Goal: Task Accomplishment & Management: Complete application form

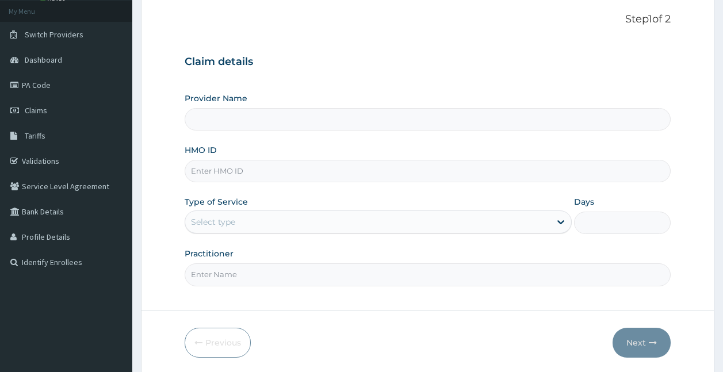
scroll to position [107, 0]
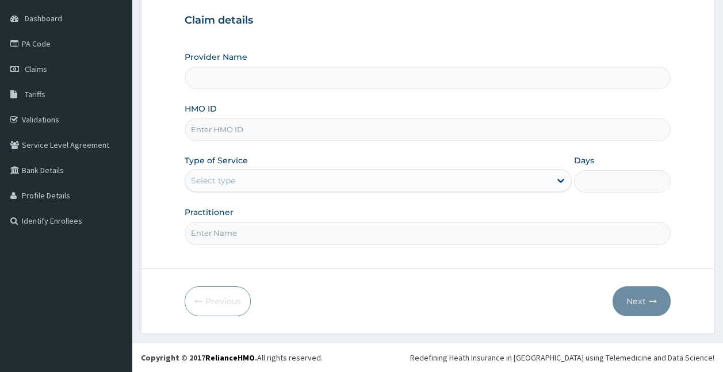
type input "Ziza Dance and Fitness"
type input "1"
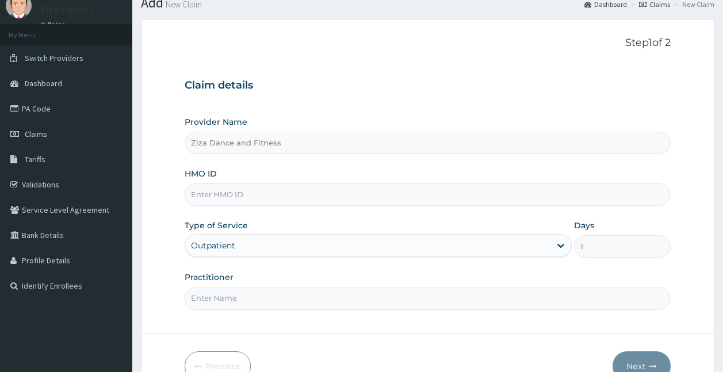
scroll to position [0, 0]
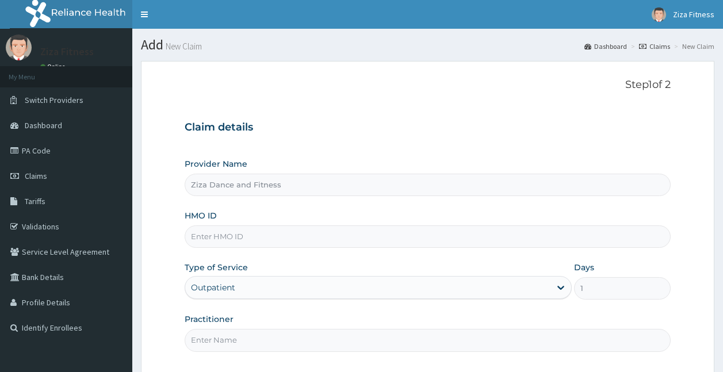
click at [237, 234] on input "HMO ID" at bounding box center [428, 237] width 487 height 22
type input "c"
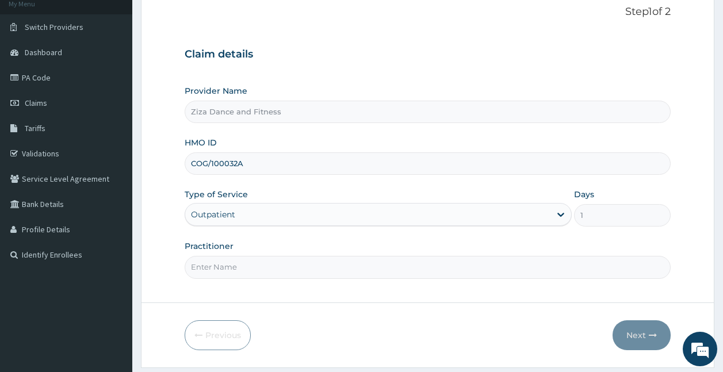
scroll to position [107, 0]
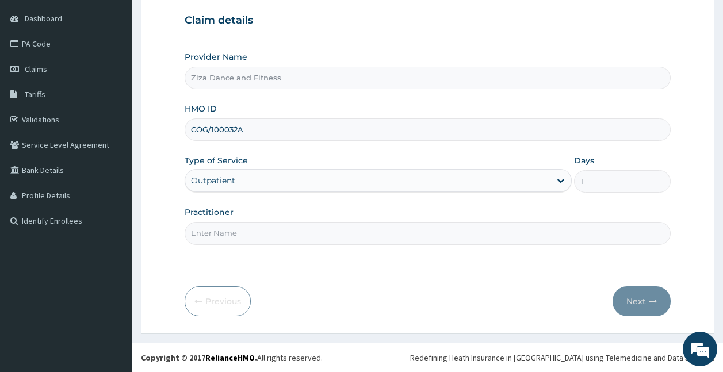
type input "COG/100032A"
click at [223, 235] on input "Practitioner" at bounding box center [428, 233] width 487 height 22
type input "[PERSON_NAME]"
click at [292, 236] on input "[PERSON_NAME]" at bounding box center [428, 233] width 487 height 22
click at [273, 232] on input "DR NDIFREKE SENEWO" at bounding box center [428, 233] width 487 height 22
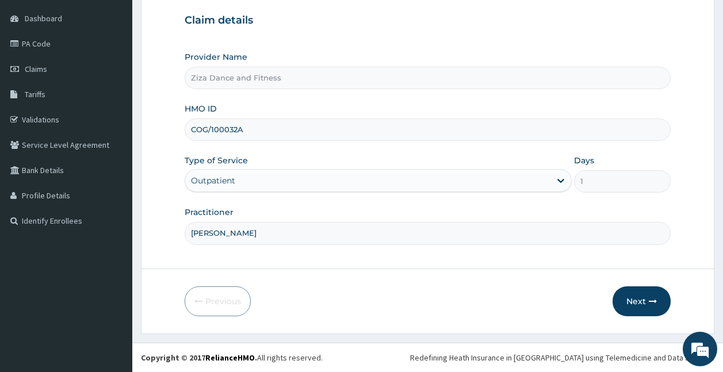
click at [273, 232] on input "DR NDIFREKE SENEWO" at bounding box center [428, 233] width 487 height 22
click at [234, 232] on input "[PERSON_NAME]" at bounding box center [428, 233] width 487 height 22
drag, startPoint x: 234, startPoint y: 232, endPoint x: 183, endPoint y: 232, distance: 50.6
click at [183, 232] on form "Step 1 of 2 Claim details Provider Name Ziza Dance and Fitness HMO ID COG/10003…" at bounding box center [428, 144] width 574 height 380
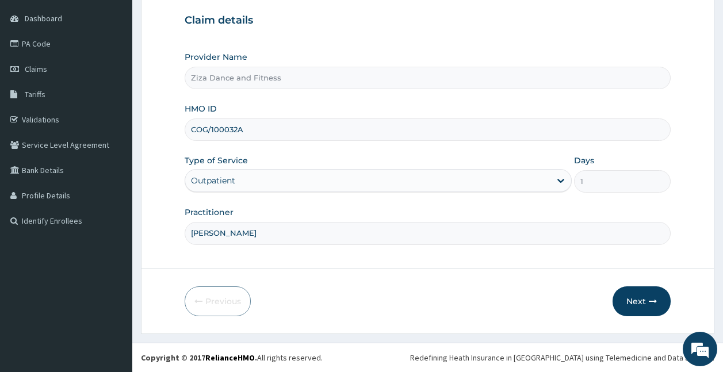
click at [186, 240] on input "[PERSON_NAME]" at bounding box center [428, 233] width 487 height 22
click at [191, 234] on input "[PERSON_NAME]" at bounding box center [428, 233] width 487 height 22
drag, startPoint x: 191, startPoint y: 234, endPoint x: 260, endPoint y: 231, distance: 69.1
click at [260, 231] on input "[PERSON_NAME]" at bounding box center [428, 233] width 487 height 22
click at [288, 231] on input "[PERSON_NAME]" at bounding box center [428, 233] width 487 height 22
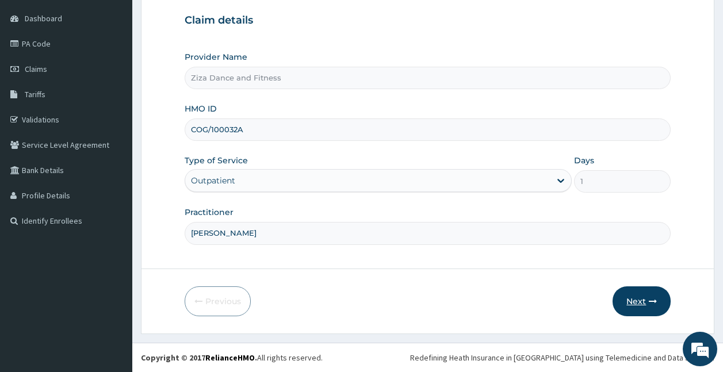
click at [594, 295] on button "Next" at bounding box center [642, 302] width 58 height 30
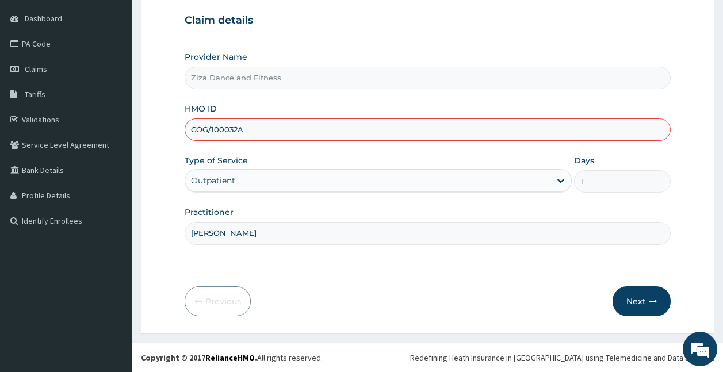
click at [594, 309] on button "Next" at bounding box center [642, 302] width 58 height 30
click at [287, 135] on input "COG/100032A" at bounding box center [428, 130] width 487 height 22
type input "COG/100032/A"
click at [594, 302] on button "Next" at bounding box center [642, 302] width 58 height 30
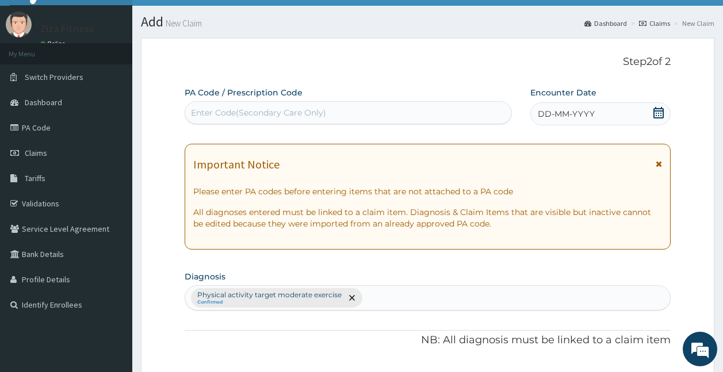
scroll to position [0, 0]
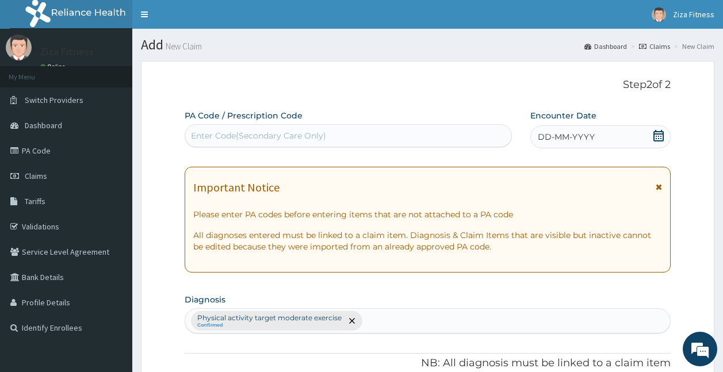
click at [287, 134] on div "Enter Code(Secondary Care Only)" at bounding box center [258, 136] width 135 height 12
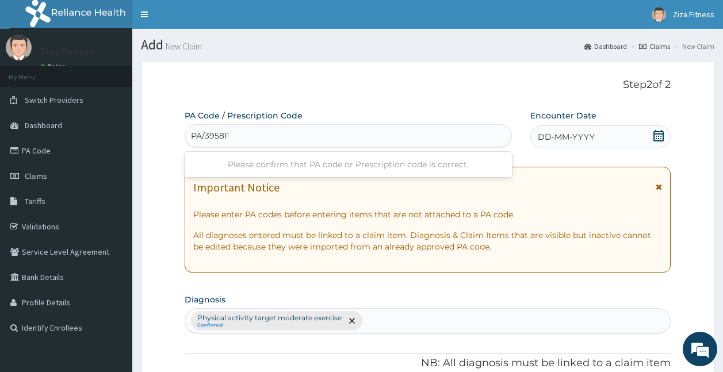
type input "PA/3958F7"
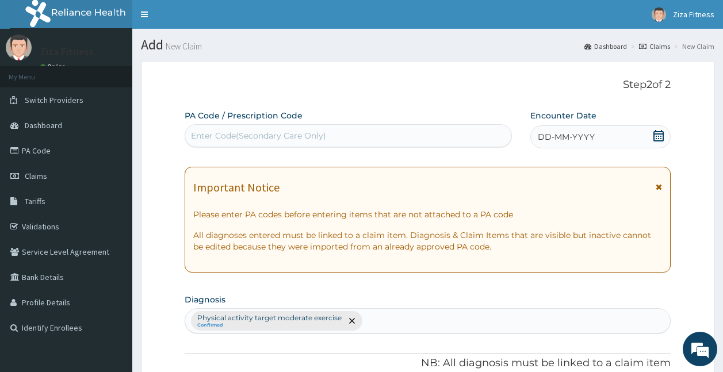
click at [249, 138] on div "Enter Code(Secondary Care Only)" at bounding box center [348, 136] width 327 height 18
click at [249, 138] on div "Enter Code(Secondary Care Only)" at bounding box center [258, 136] width 135 height 12
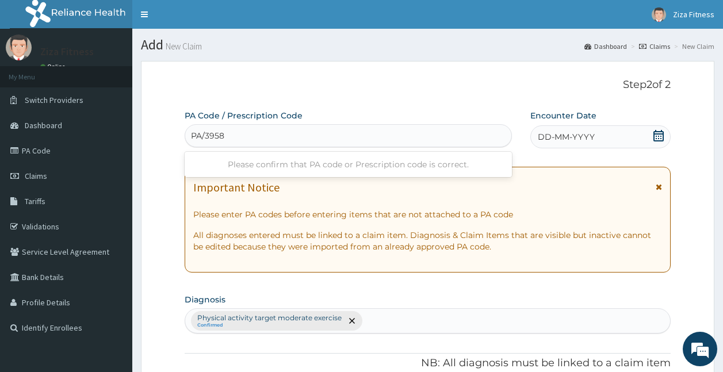
type input "PA/395"
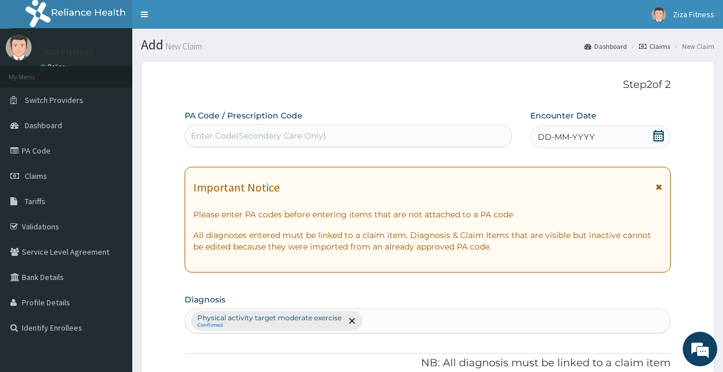
click at [231, 132] on div "Enter Code(Secondary Care Only)" at bounding box center [348, 136] width 327 height 18
type input "8"
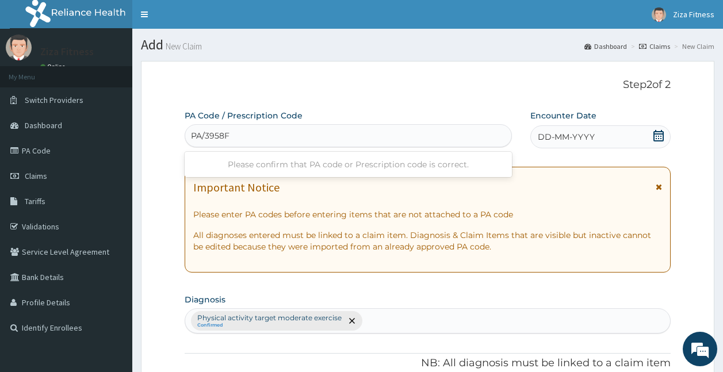
type input "PA/3958F7"
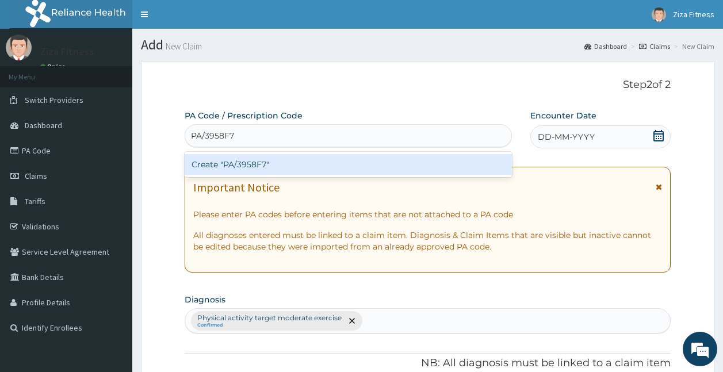
click at [218, 161] on div "Create "PA/3958F7"" at bounding box center [349, 164] width 328 height 21
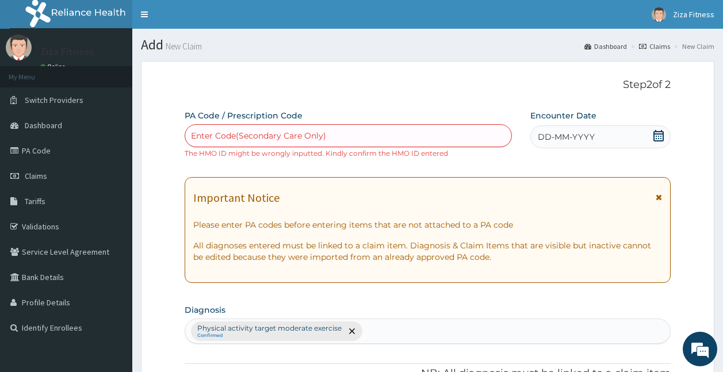
click at [225, 128] on div "Enter Code(Secondary Care Only)" at bounding box center [348, 136] width 327 height 18
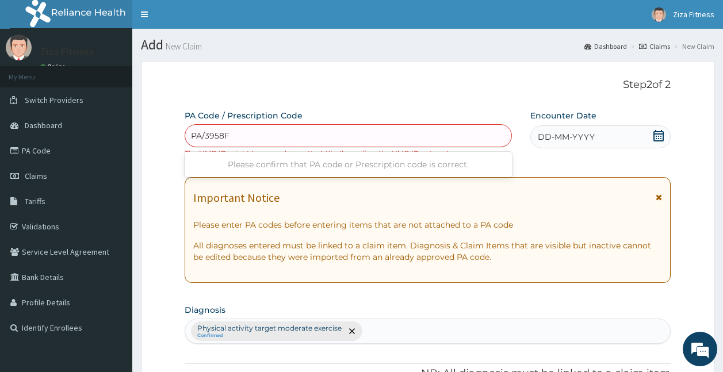
type input "PA/3958F7"
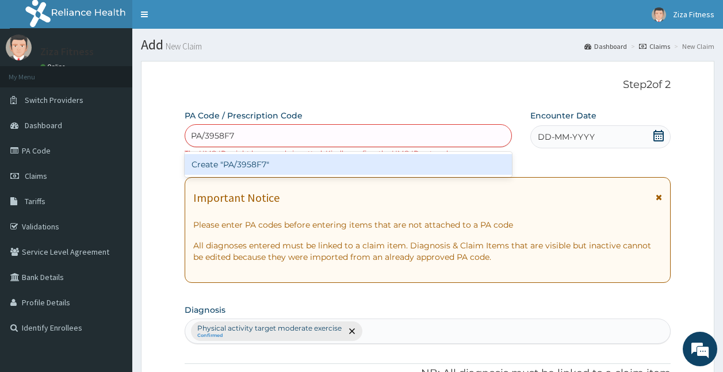
click at [239, 161] on div "Create "PA/3958F7"" at bounding box center [349, 164] width 328 height 21
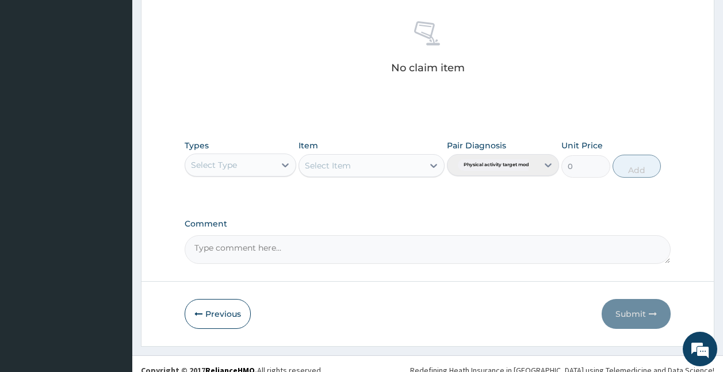
scroll to position [468, 0]
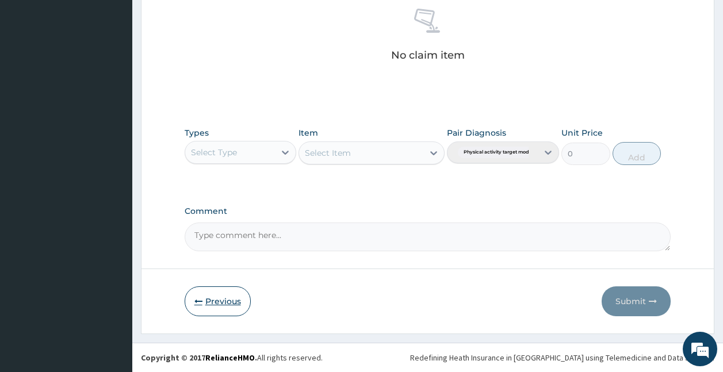
click at [213, 298] on button "Previous" at bounding box center [218, 302] width 66 height 30
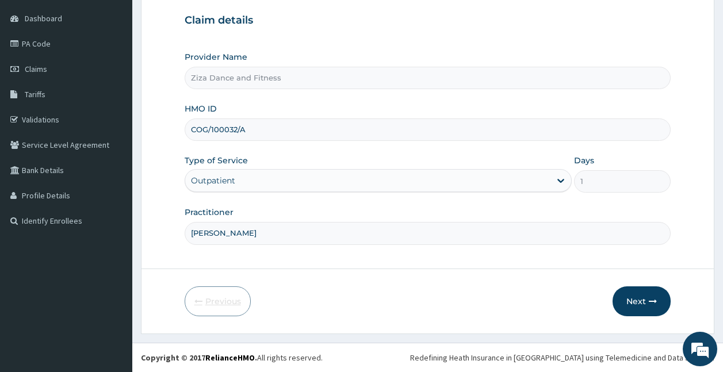
scroll to position [107, 0]
click at [251, 132] on input "COG/100032/A" at bounding box center [428, 130] width 487 height 22
type input "C"
type input "BWI/10087/A"
click at [594, 294] on button "Next" at bounding box center [642, 302] width 58 height 30
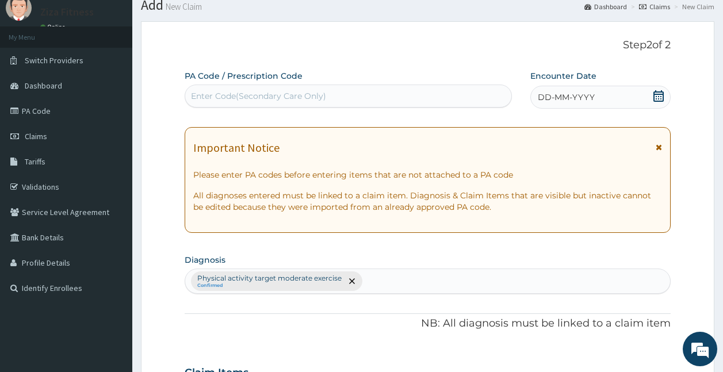
scroll to position [0, 0]
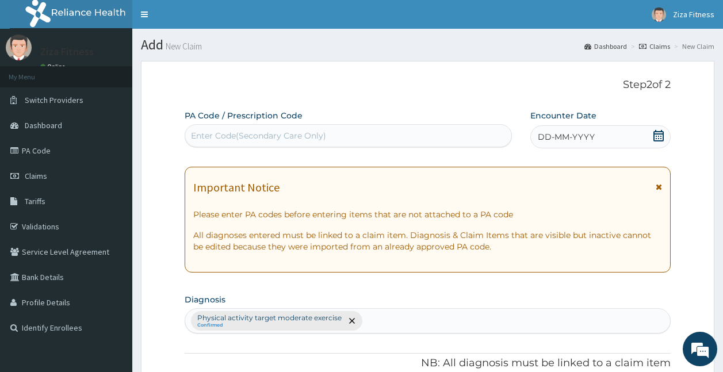
click at [237, 141] on div "Enter Code(Secondary Care Only)" at bounding box center [258, 136] width 135 height 12
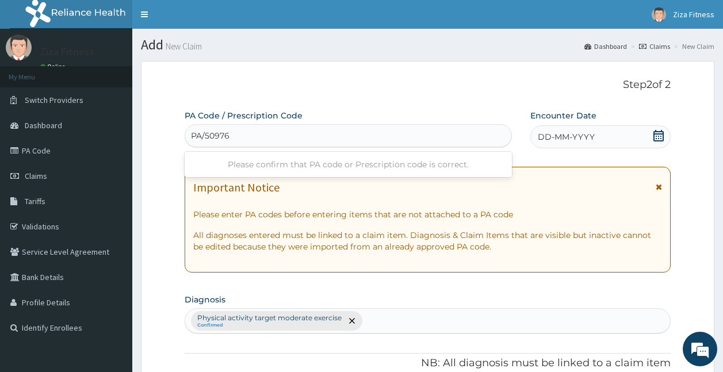
type input "PA/509760"
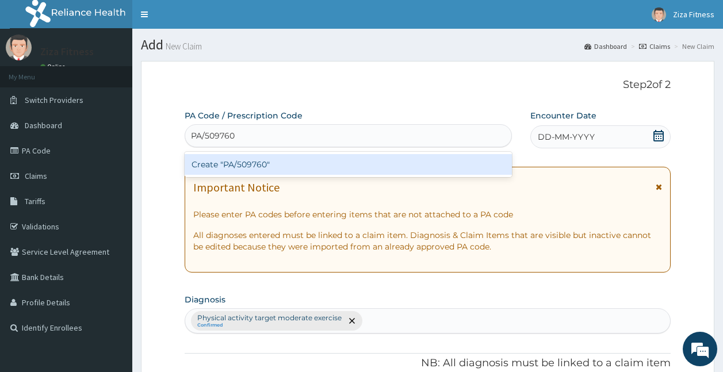
click at [228, 164] on div "Create "PA/509760"" at bounding box center [349, 164] width 328 height 21
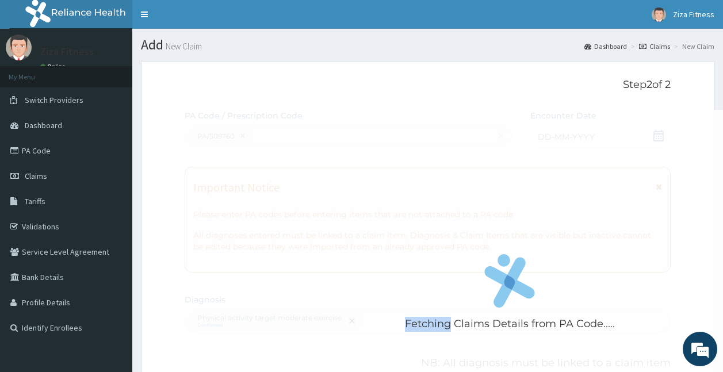
click at [228, 164] on div "Fetching Claims Details from PA Code....." at bounding box center [510, 296] width 651 height 372
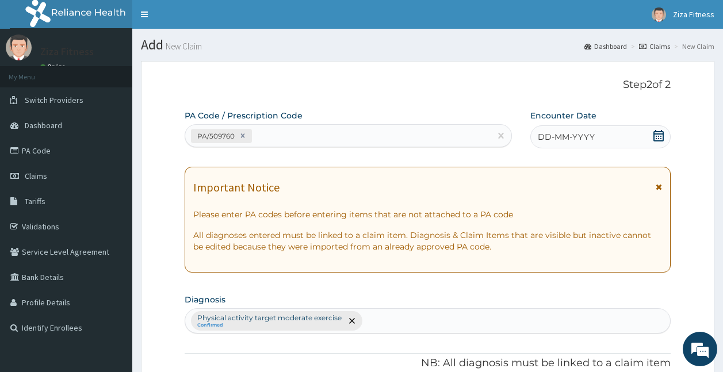
click at [559, 142] on span "DD-MM-YYYY" at bounding box center [566, 137] width 57 height 12
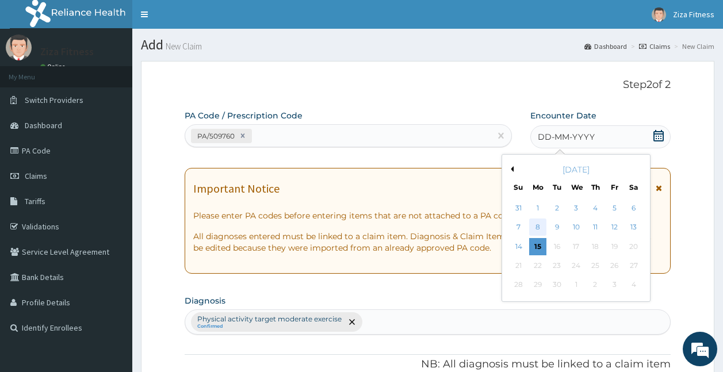
click at [541, 228] on div "8" at bounding box center [537, 227] width 17 height 17
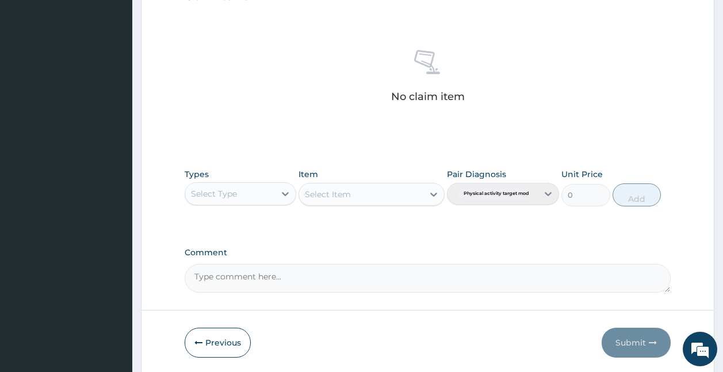
scroll to position [457, 0]
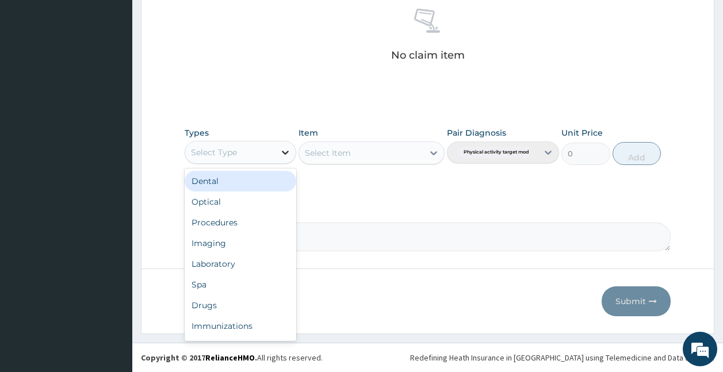
click at [276, 152] on div at bounding box center [285, 152] width 21 height 21
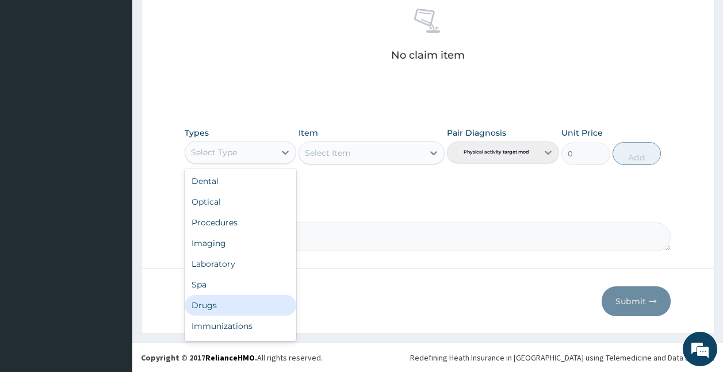
scroll to position [39, 0]
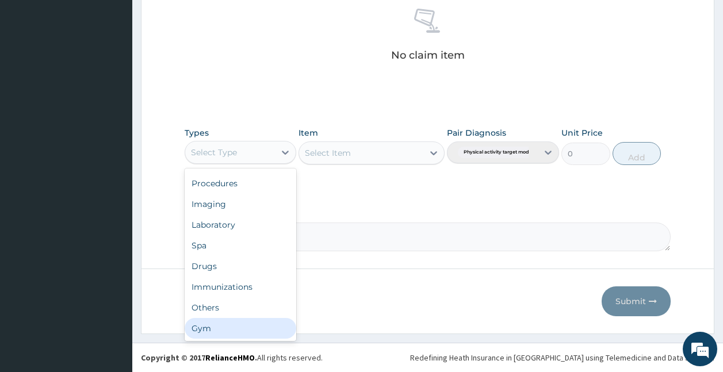
click at [236, 323] on div "Gym" at bounding box center [241, 328] width 112 height 21
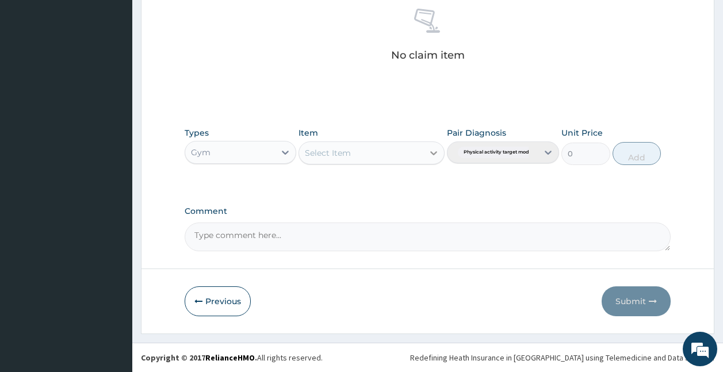
click at [433, 157] on icon at bounding box center [434, 153] width 12 height 12
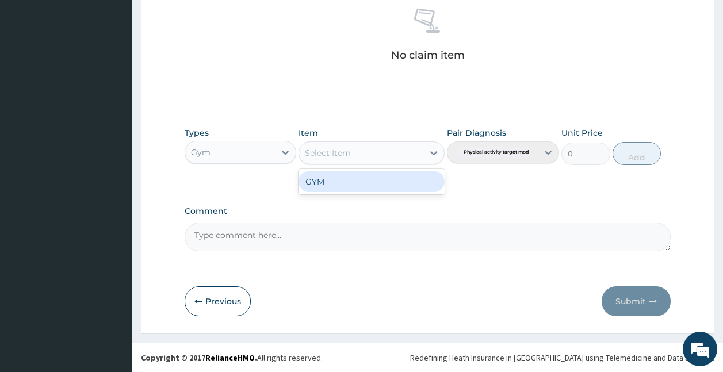
click at [406, 186] on div "GYM" at bounding box center [372, 181] width 146 height 21
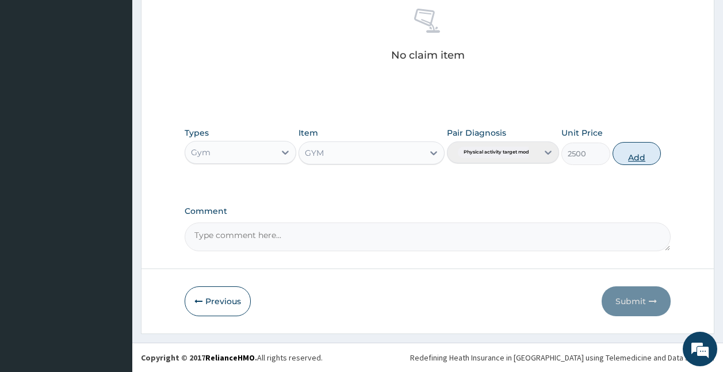
click at [594, 159] on button "Add" at bounding box center [637, 153] width 49 height 23
type input "0"
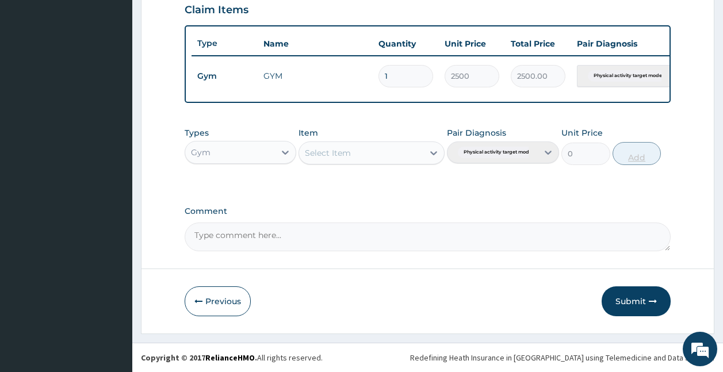
scroll to position [411, 0]
click at [594, 297] on button "Submit" at bounding box center [636, 302] width 69 height 30
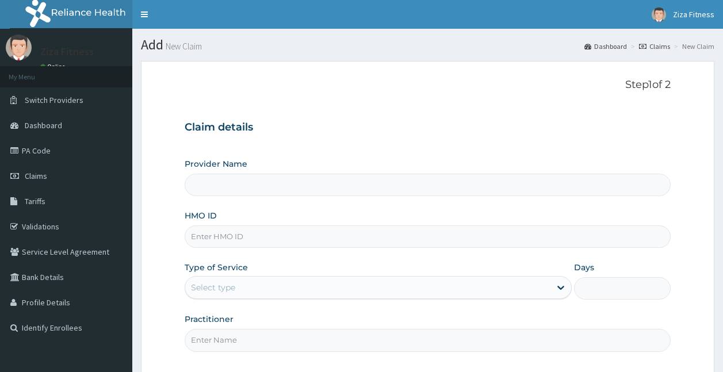
click at [295, 187] on input "Provider Name" at bounding box center [428, 185] width 487 height 22
type input "Ziza Dance and Fitness"
type input "1"
click at [248, 243] on input "HMO ID" at bounding box center [428, 237] width 487 height 22
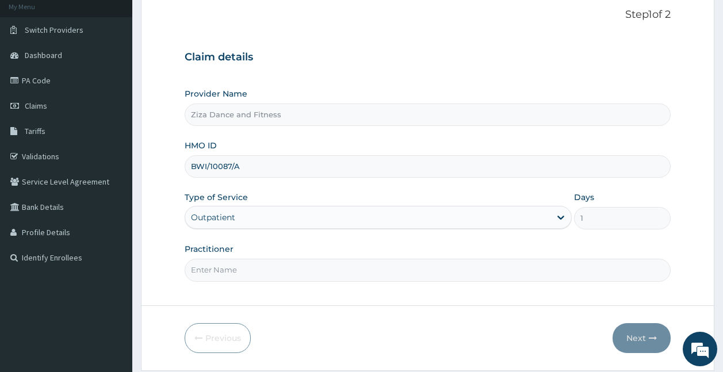
scroll to position [107, 0]
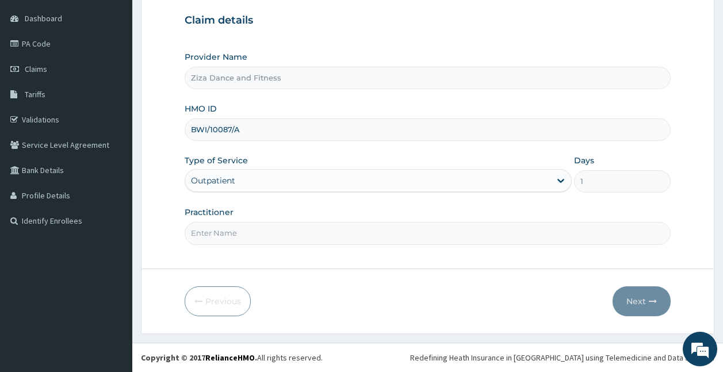
type input "BWI/10087/A"
click at [199, 234] on input "Practitioner" at bounding box center [428, 233] width 487 height 22
type input "[PERSON_NAME]"
click at [643, 304] on button "Next" at bounding box center [642, 302] width 58 height 30
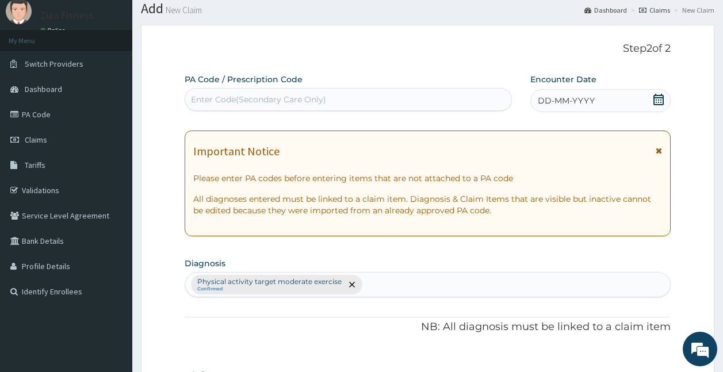
scroll to position [0, 0]
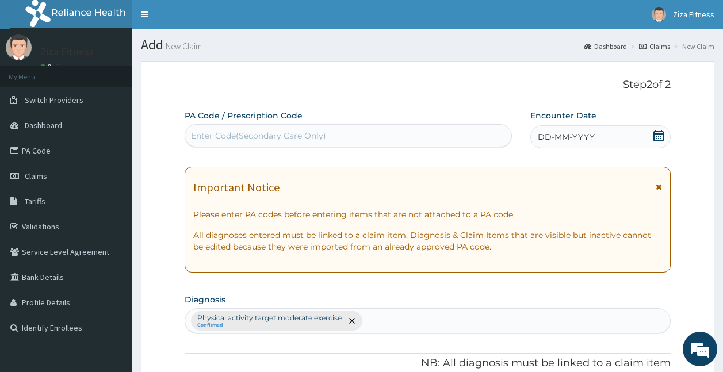
click at [224, 135] on div "Enter Code(Secondary Care Only)" at bounding box center [258, 136] width 135 height 12
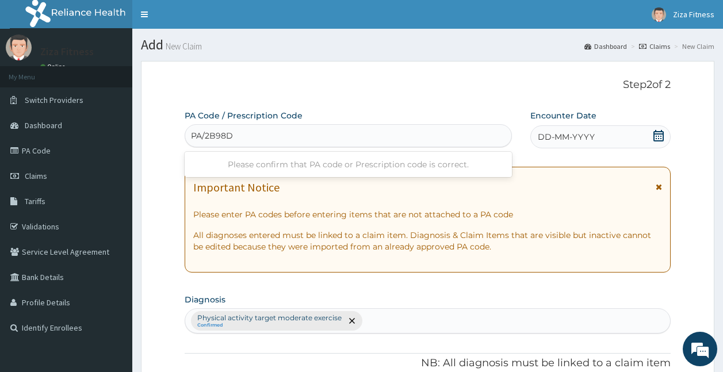
type input "PA/2B98DA"
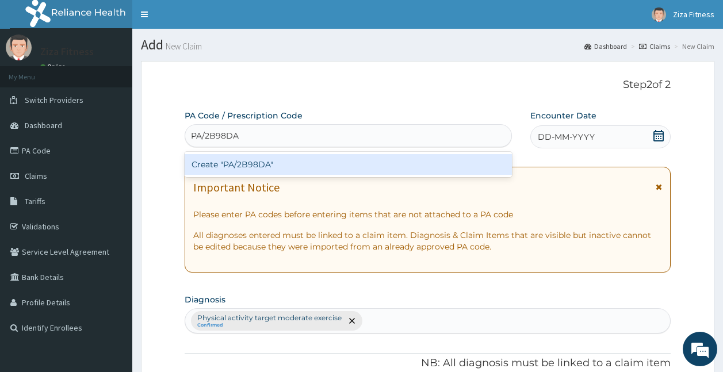
click at [237, 162] on div "Create "PA/2B98DA"" at bounding box center [349, 164] width 328 height 21
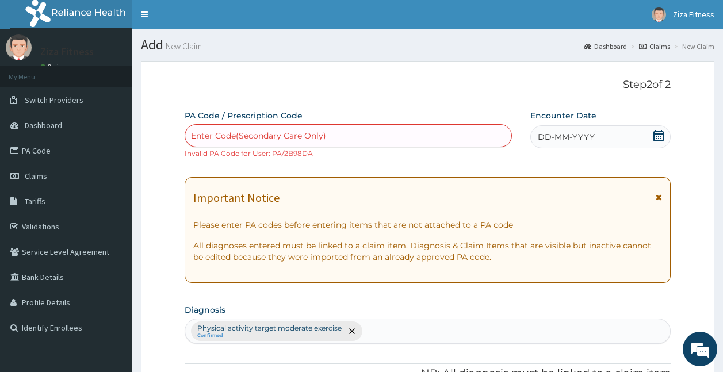
click at [546, 134] on span "DD-MM-YYYY" at bounding box center [566, 137] width 57 height 12
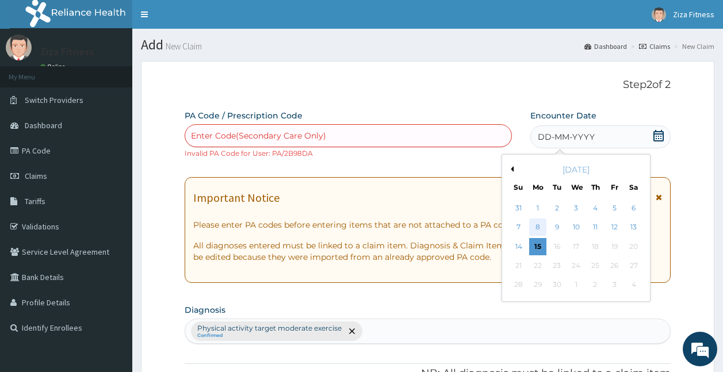
click at [539, 229] on div "8" at bounding box center [537, 227] width 17 height 17
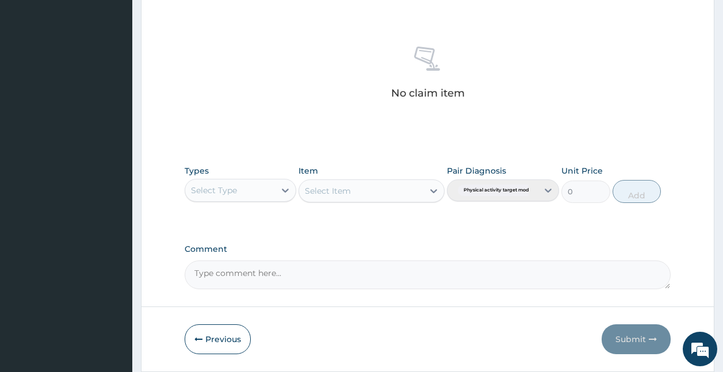
scroll to position [468, 0]
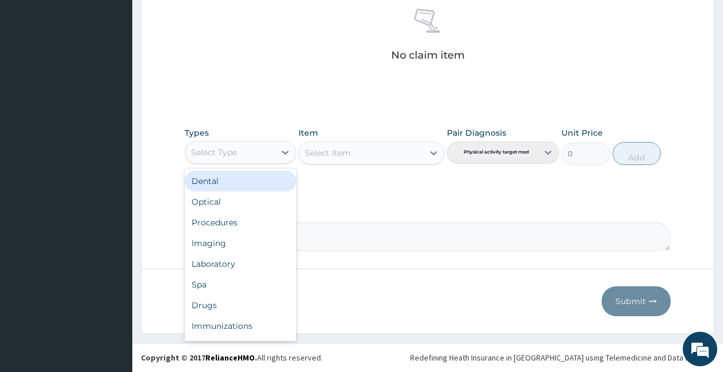
click at [269, 149] on div "Select Type" at bounding box center [230, 152] width 90 height 18
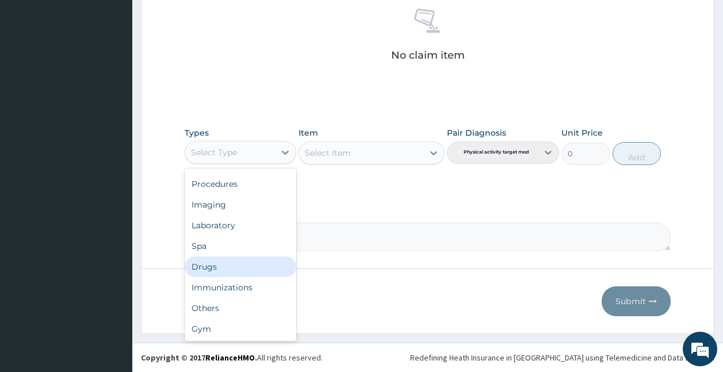
scroll to position [39, 0]
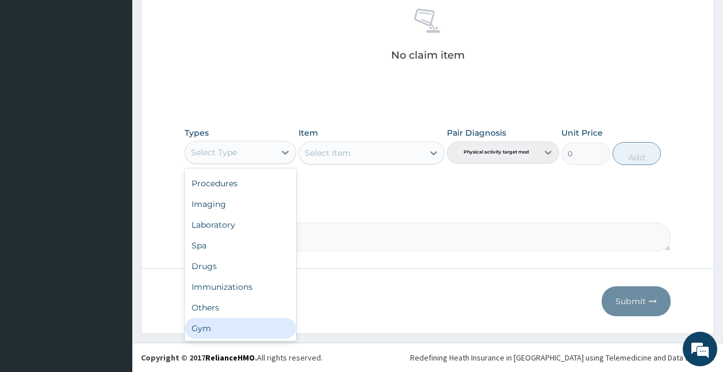
click at [233, 334] on div "Gym" at bounding box center [241, 328] width 112 height 21
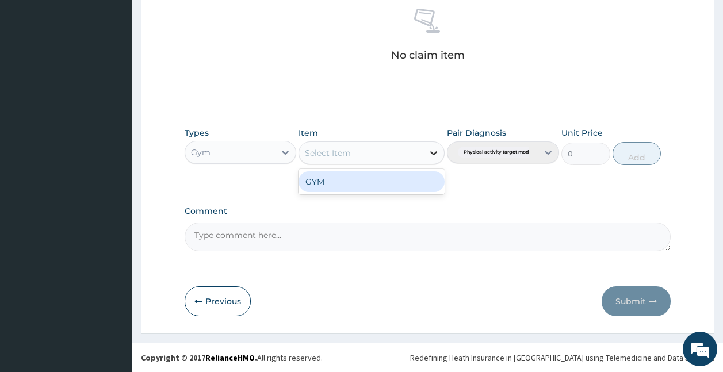
click at [425, 150] on div at bounding box center [434, 153] width 21 height 21
click at [401, 186] on div "GYM" at bounding box center [372, 181] width 146 height 21
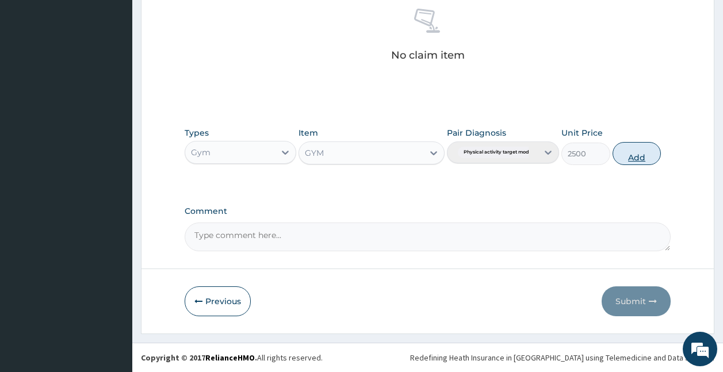
click at [641, 157] on button "Add" at bounding box center [637, 153] width 49 height 23
type input "0"
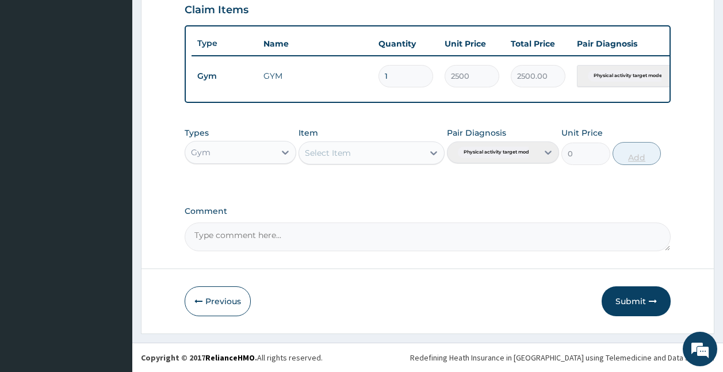
scroll to position [422, 0]
click at [647, 308] on button "Submit" at bounding box center [636, 302] width 69 height 30
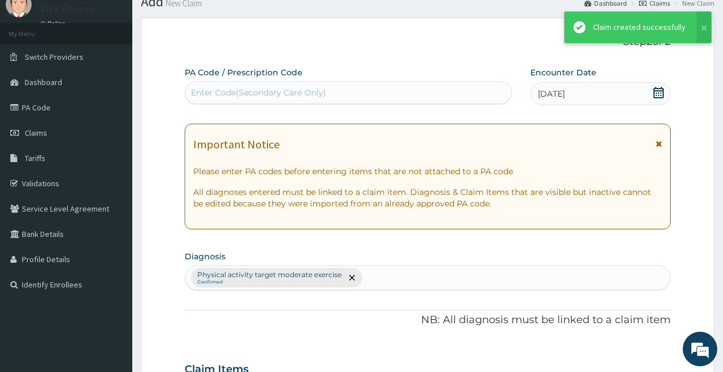
scroll to position [411, 0]
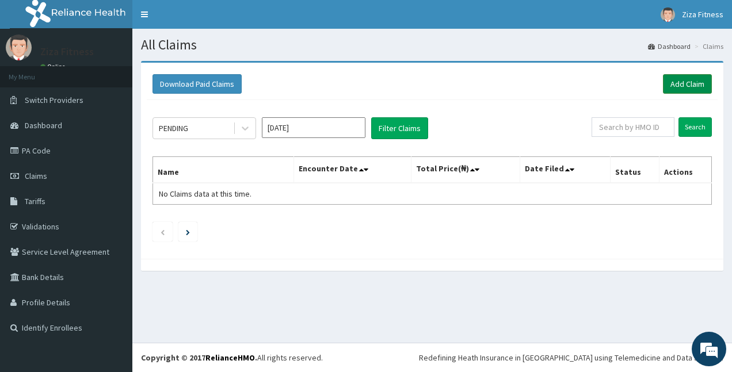
click at [685, 87] on link "Add Claim" at bounding box center [687, 84] width 49 height 20
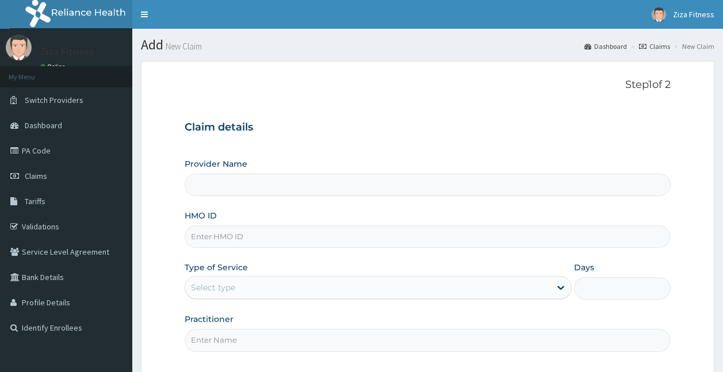
type input "Ziza Dance and Fitness"
type input "1"
click at [344, 243] on input "HMO ID" at bounding box center [428, 237] width 487 height 22
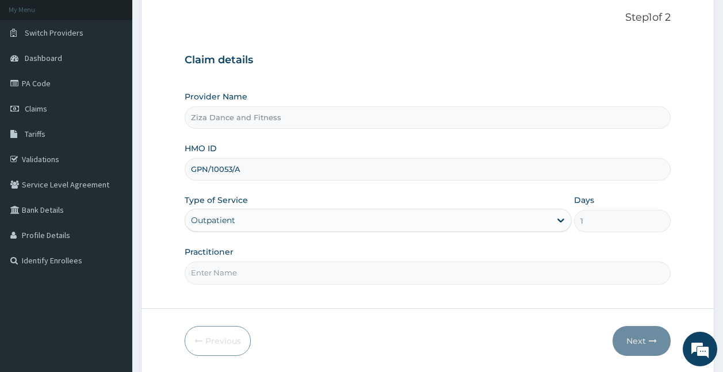
scroll to position [107, 0]
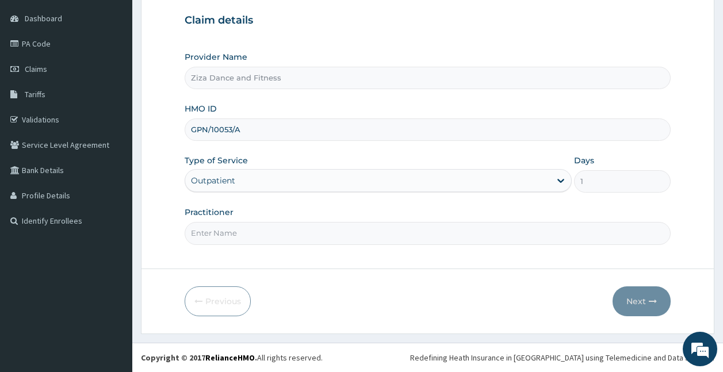
type input "GPN/10053/A"
click at [213, 228] on input "Practitioner" at bounding box center [428, 233] width 487 height 22
type input "[PERSON_NAME]"
click at [634, 307] on button "Next" at bounding box center [642, 302] width 58 height 30
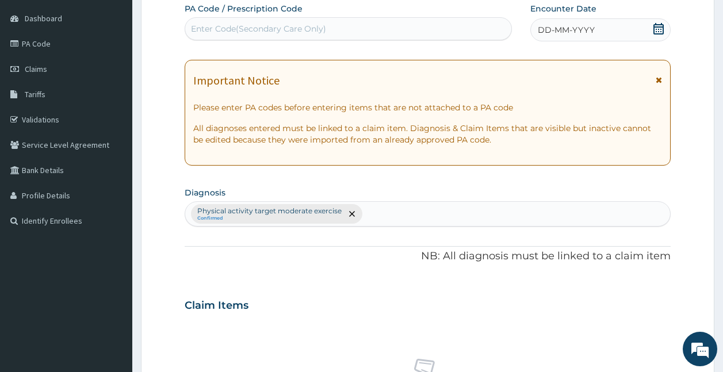
click at [723, 28] on section "Step 2 of 2 PA Code / Prescription Code Enter Code(Secondary Care Only) Encount…" at bounding box center [427, 318] width 591 height 747
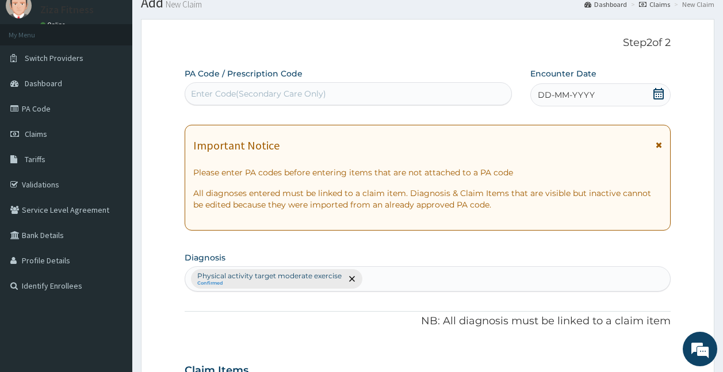
scroll to position [0, 0]
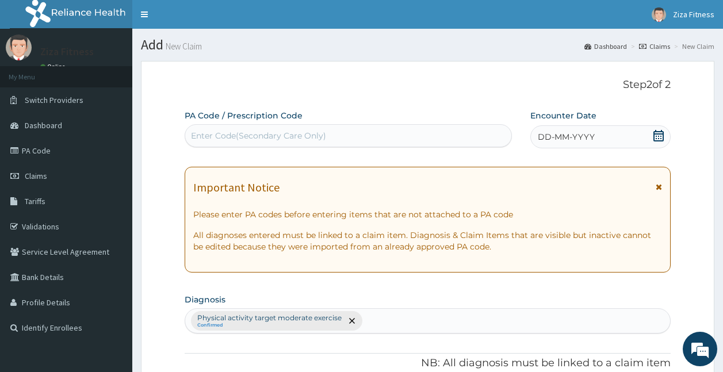
click at [317, 127] on div "Enter Code(Secondary Care Only)" at bounding box center [348, 136] width 327 height 18
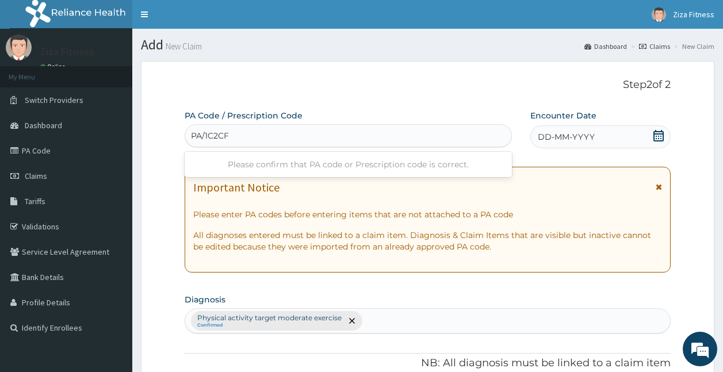
type input "PA/1C2CFD"
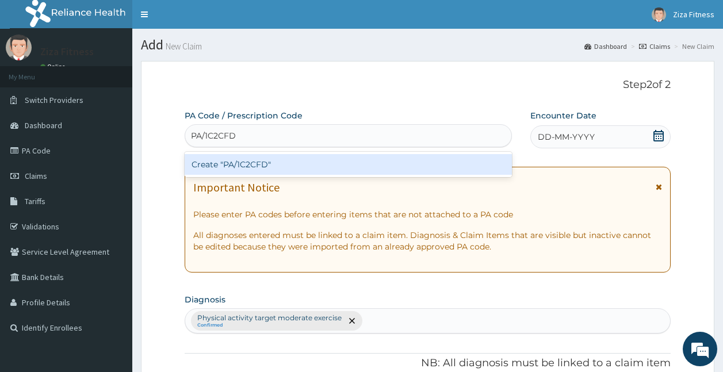
click at [246, 162] on div "Create "PA/1C2CFD"" at bounding box center [349, 164] width 328 height 21
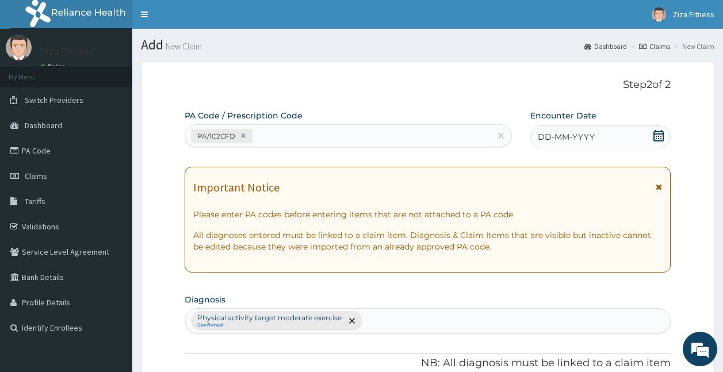
click at [579, 132] on span "DD-MM-YYYY" at bounding box center [566, 137] width 57 height 12
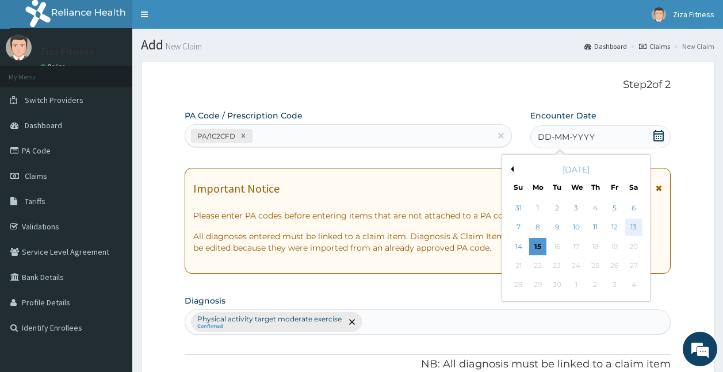
click at [632, 223] on div "13" at bounding box center [633, 227] width 17 height 17
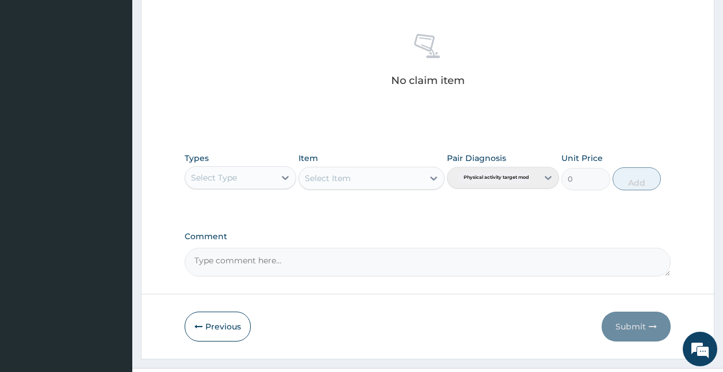
scroll to position [457, 0]
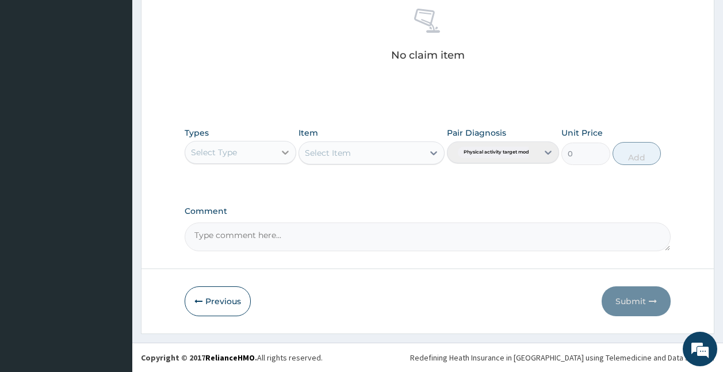
click at [280, 152] on icon at bounding box center [286, 153] width 12 height 12
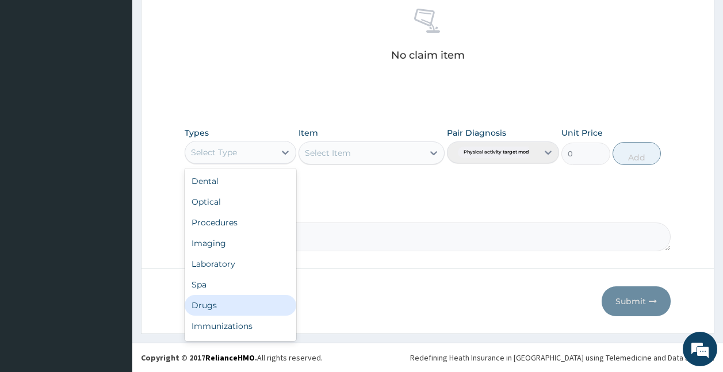
scroll to position [39, 0]
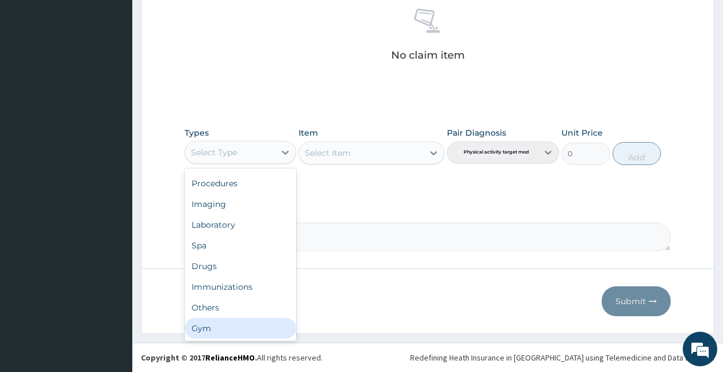
click at [247, 334] on div "Gym" at bounding box center [241, 328] width 112 height 21
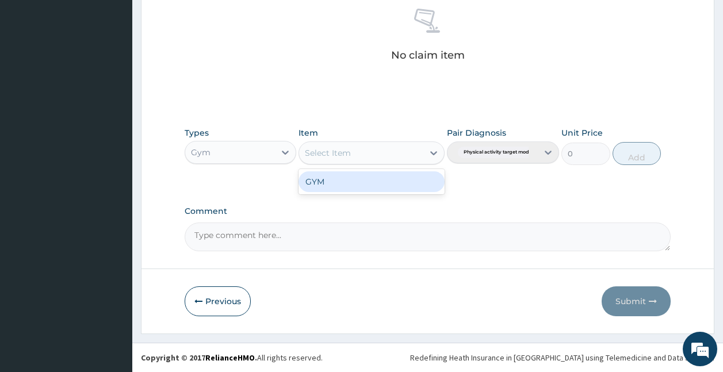
click at [422, 157] on div "Select Item" at bounding box center [361, 153] width 124 height 18
drag, startPoint x: 405, startPoint y: 183, endPoint x: 426, endPoint y: 187, distance: 21.7
click at [426, 187] on div "GYM" at bounding box center [372, 181] width 146 height 21
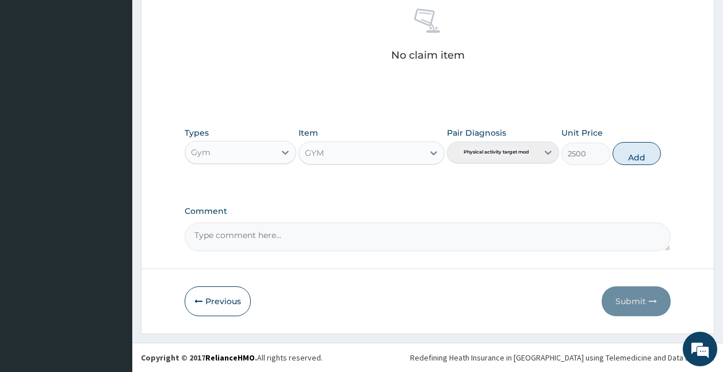
click at [426, 187] on div "Types Gym Item GYM Pair Diagnosis Physical activity target moder... Unit Price …" at bounding box center [428, 154] width 487 height 67
click at [631, 152] on button "Add" at bounding box center [637, 153] width 49 height 23
type input "0"
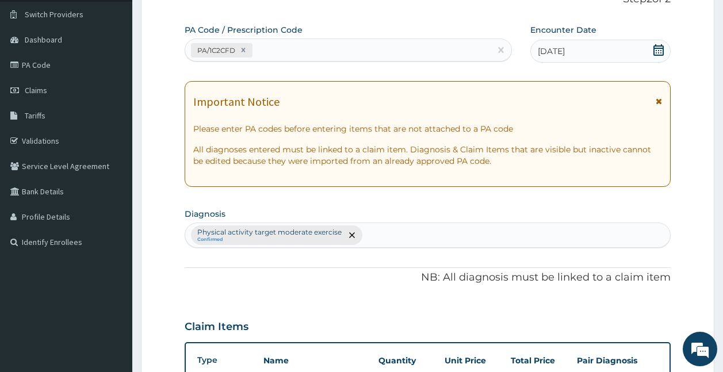
scroll to position [411, 0]
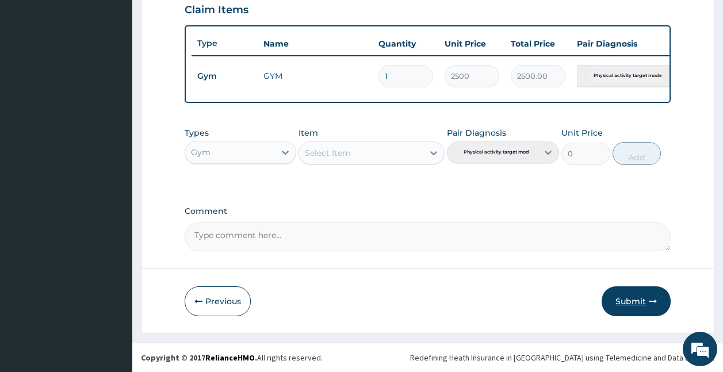
click at [628, 310] on button "Submit" at bounding box center [636, 302] width 69 height 30
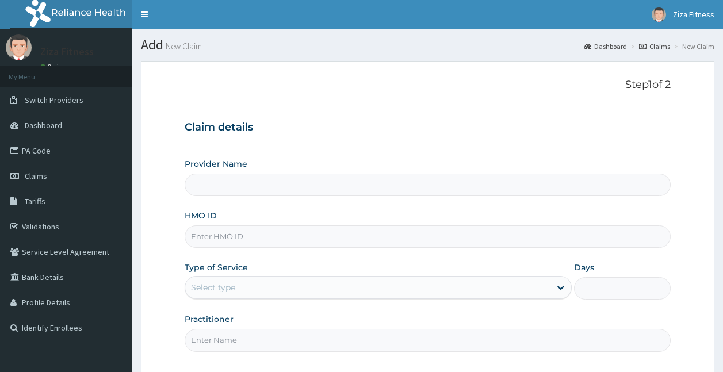
type input "Ziza Dance and Fitness"
type input "1"
click at [245, 239] on input "HMO ID" at bounding box center [428, 237] width 487 height 22
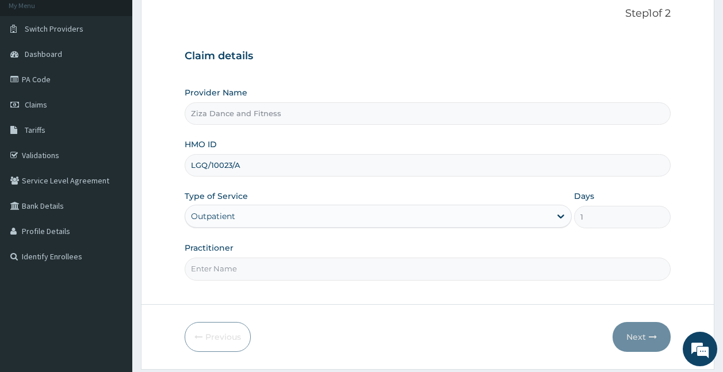
scroll to position [107, 0]
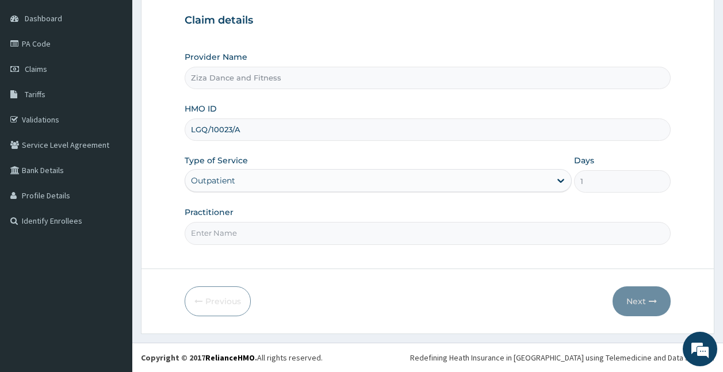
type input "LGQ/10023/A"
click at [211, 230] on input "Practitioner" at bounding box center [428, 233] width 487 height 22
type input "[PERSON_NAME]"
click at [650, 296] on button "Next" at bounding box center [642, 302] width 58 height 30
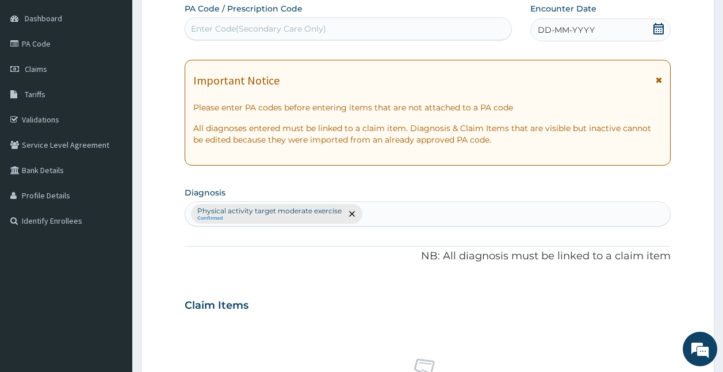
click at [277, 17] on div "PA Code / Prescription Code Enter Code(Secondary Care Only)" at bounding box center [349, 21] width 328 height 37
click at [249, 30] on div "Enter Code(Secondary Care Only)" at bounding box center [258, 29] width 135 height 12
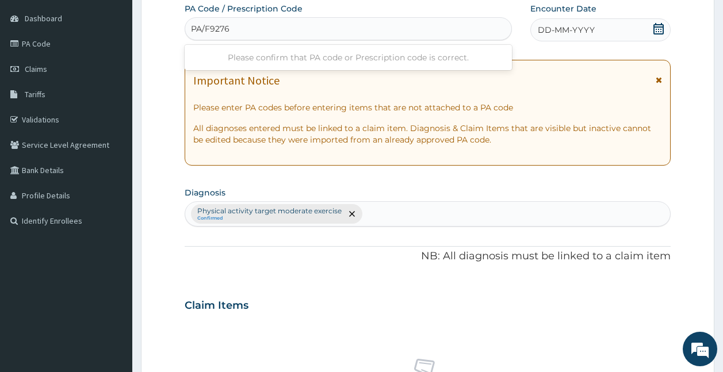
type input "PA/F9276A"
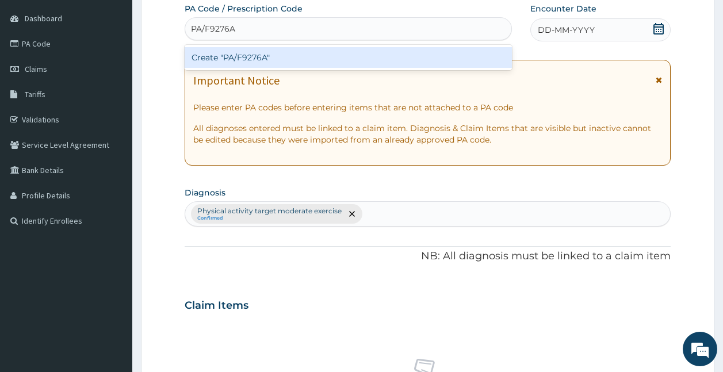
click at [247, 54] on div "Create "PA/F9276A"" at bounding box center [349, 57] width 328 height 21
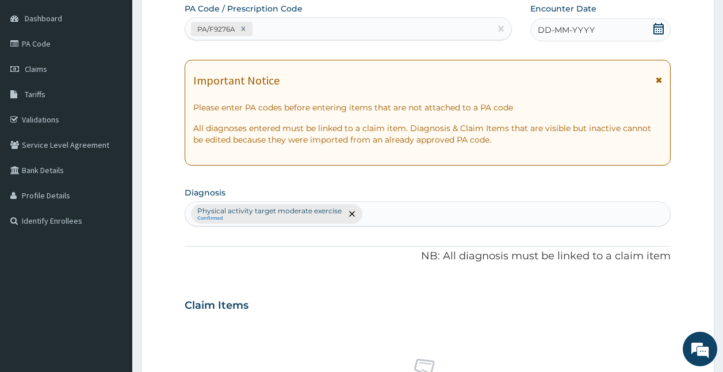
click at [551, 30] on span "DD-MM-YYYY" at bounding box center [566, 30] width 57 height 12
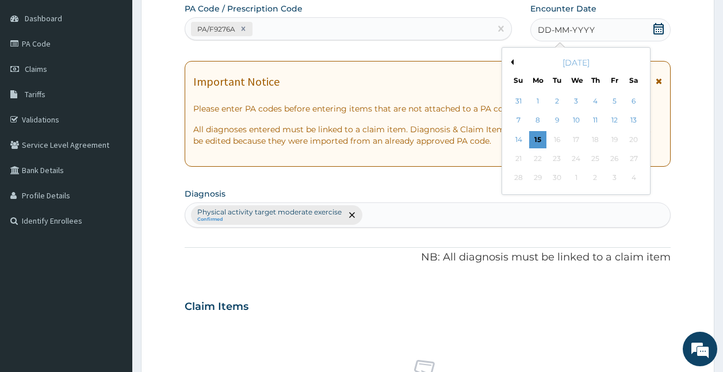
click at [551, 30] on span "DD-MM-YYYY" at bounding box center [566, 30] width 57 height 12
click at [638, 117] on div "13" at bounding box center [633, 120] width 17 height 17
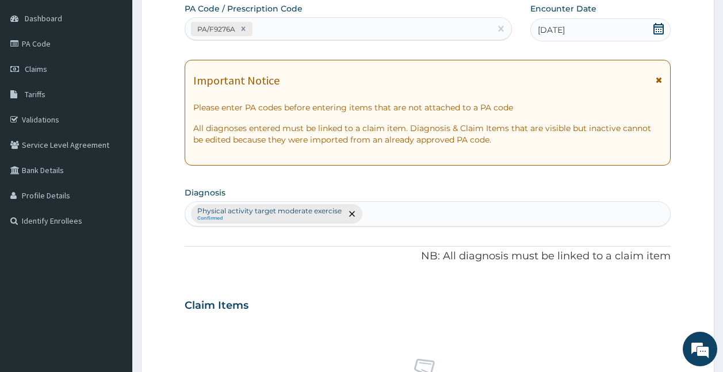
scroll to position [433, 0]
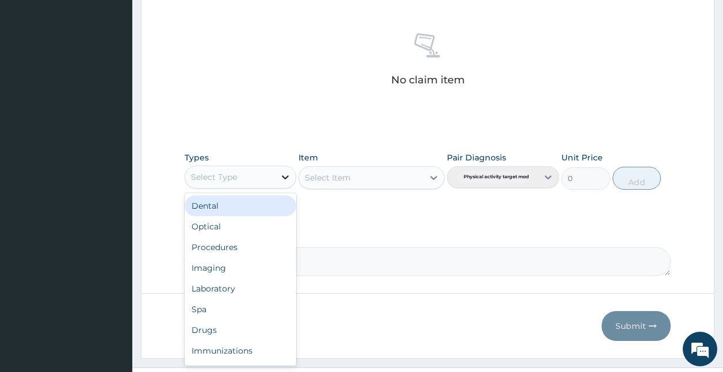
click at [284, 179] on icon at bounding box center [286, 177] width 12 height 12
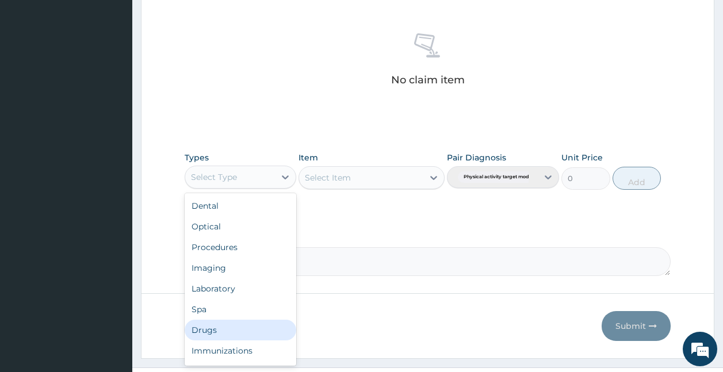
scroll to position [39, 0]
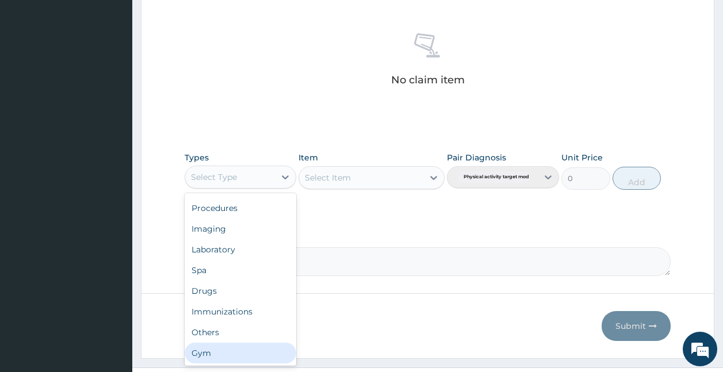
click at [245, 356] on div "Gym" at bounding box center [241, 353] width 112 height 21
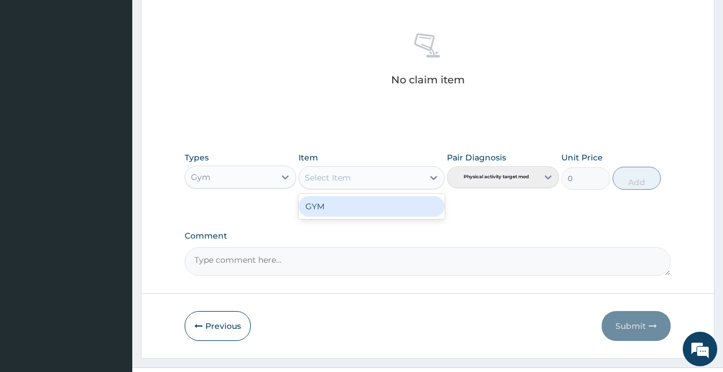
drag, startPoint x: 421, startPoint y: 174, endPoint x: 399, endPoint y: 216, distance: 46.8
click at [399, 189] on div "option GYM focused, 1 of 1. 1 result available. Use Up and Down to choose optio…" at bounding box center [372, 177] width 146 height 23
click at [399, 216] on div "GYM" at bounding box center [372, 206] width 146 height 21
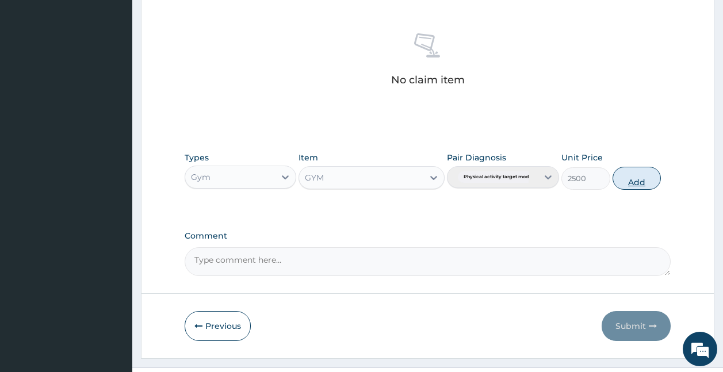
click at [634, 177] on button "Add" at bounding box center [637, 178] width 49 height 23
type input "0"
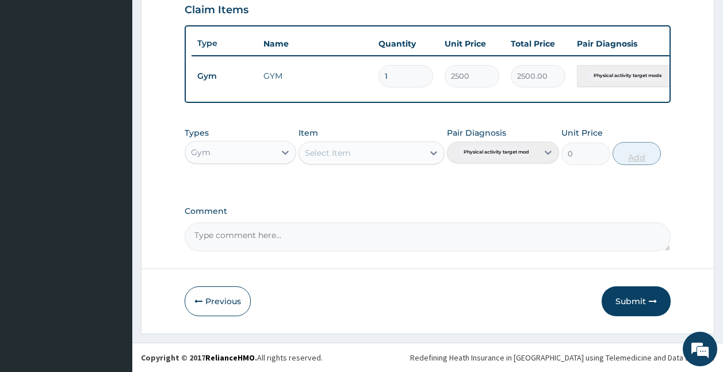
scroll to position [411, 0]
click at [638, 292] on button "Submit" at bounding box center [636, 302] width 69 height 30
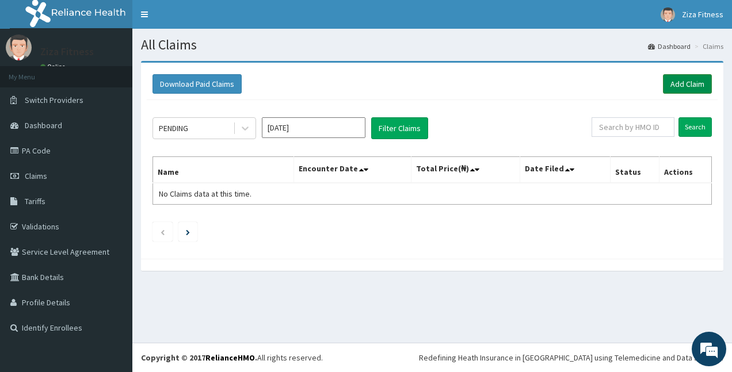
click at [679, 85] on link "Add Claim" at bounding box center [687, 84] width 49 height 20
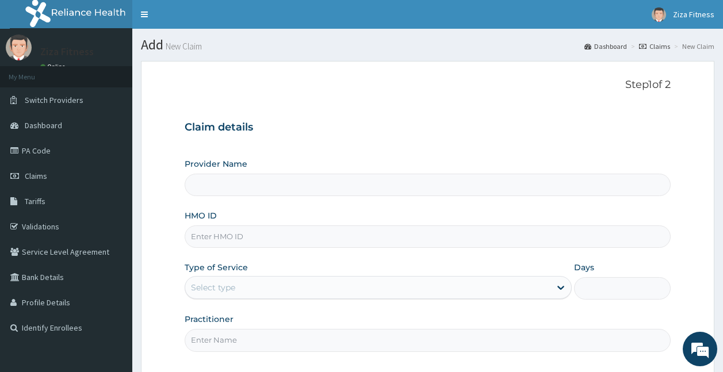
type input "Ziza Dance and Fitness"
type input "1"
click at [246, 235] on input "HMO ID" at bounding box center [428, 237] width 487 height 22
type input "TPE/10036/A"
click at [244, 332] on input "Practitioner" at bounding box center [428, 340] width 487 height 22
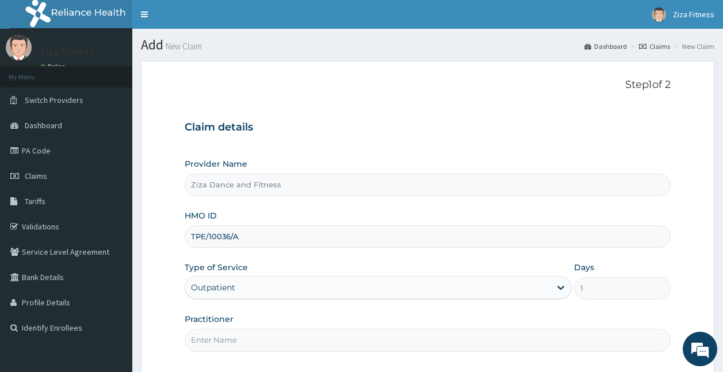
type input "[PERSON_NAME]"
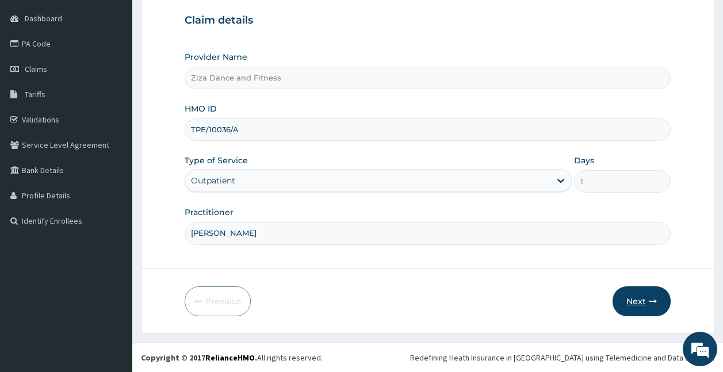
click at [643, 301] on button "Next" at bounding box center [642, 302] width 58 height 30
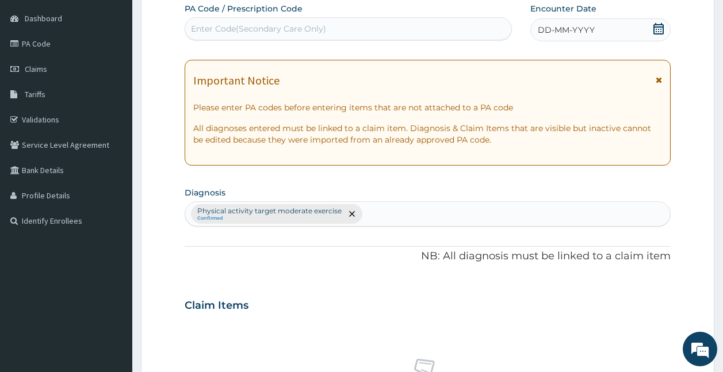
click at [194, 23] on div "Enter Code(Secondary Care Only)" at bounding box center [258, 29] width 135 height 12
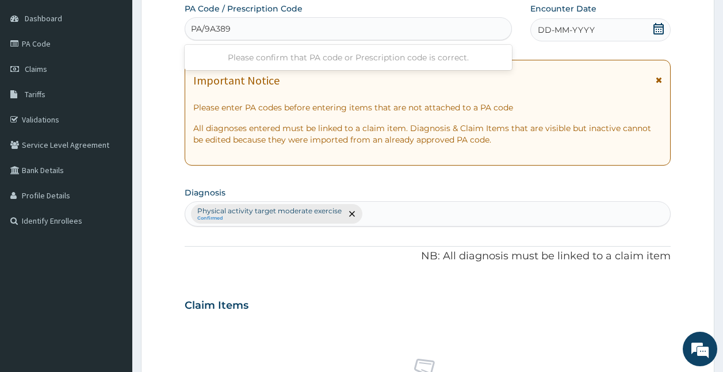
type input "PA/9A3896"
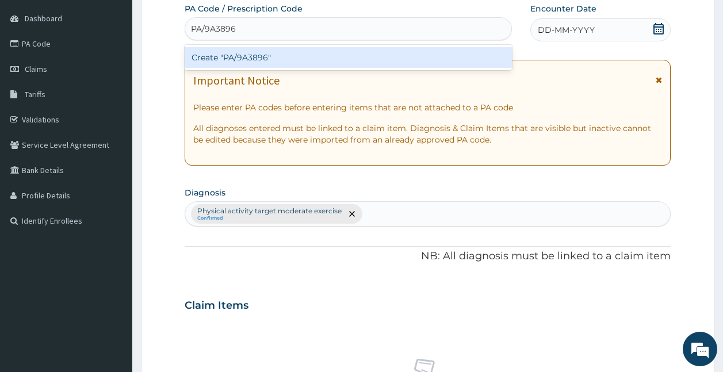
click at [224, 56] on div "Create "PA/9A3896"" at bounding box center [349, 57] width 328 height 21
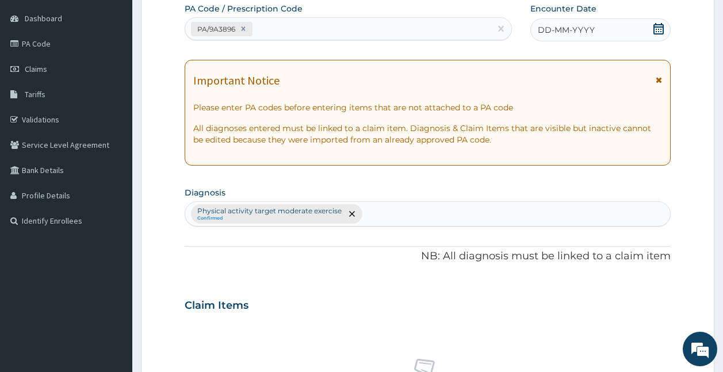
click at [549, 28] on span "DD-MM-YYYY" at bounding box center [566, 30] width 57 height 12
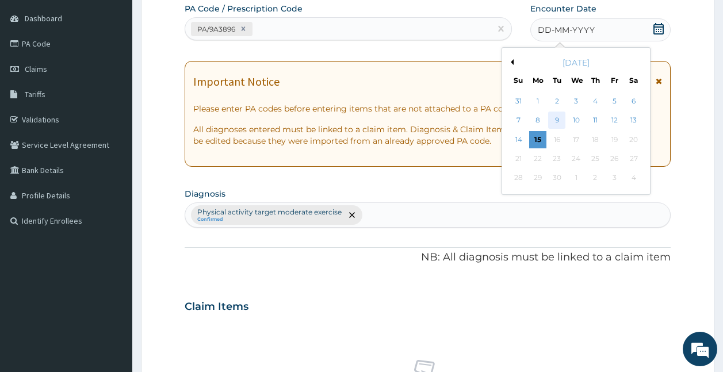
click at [555, 119] on div "9" at bounding box center [557, 120] width 17 height 17
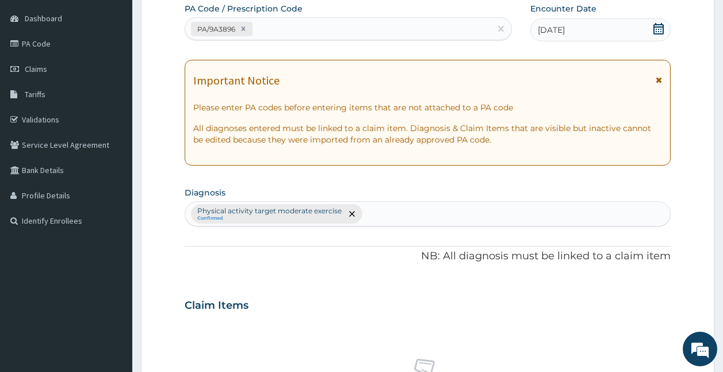
scroll to position [433, 0]
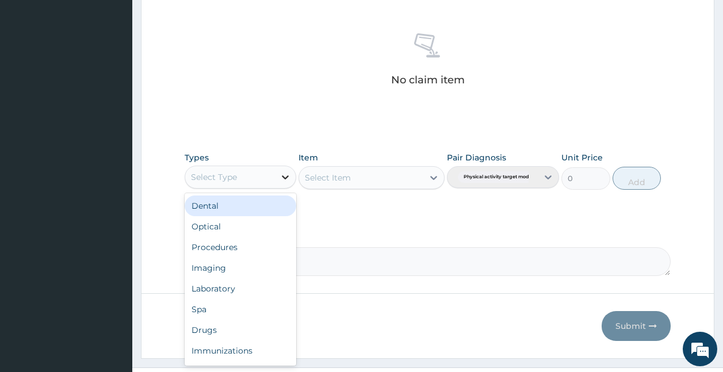
click at [277, 180] on div at bounding box center [285, 177] width 21 height 21
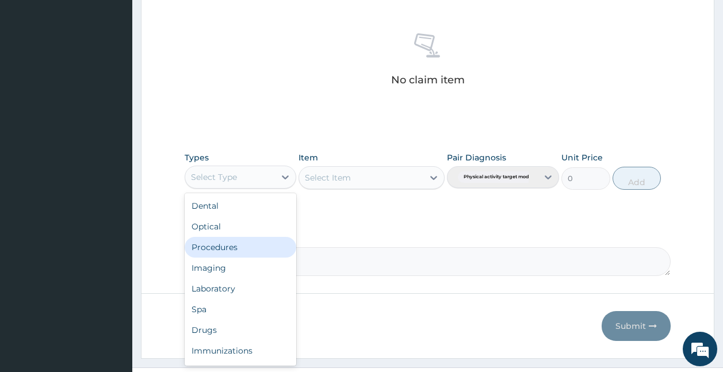
scroll to position [39, 0]
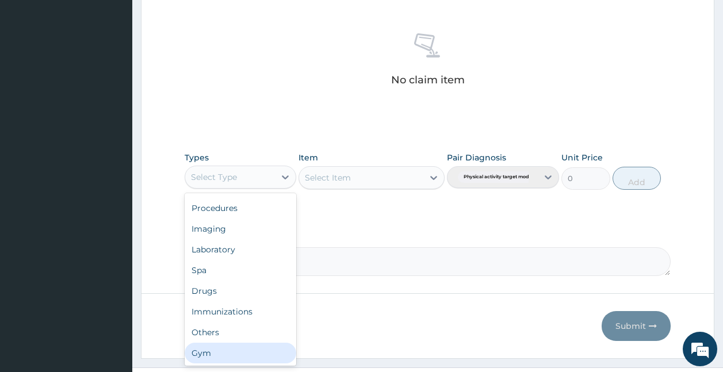
click at [219, 358] on div "Gym" at bounding box center [241, 353] width 112 height 21
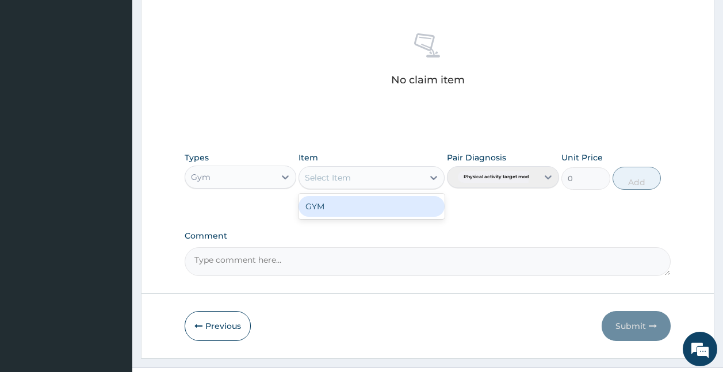
click at [420, 169] on div "Select Item" at bounding box center [361, 178] width 124 height 18
click at [422, 216] on div "GYM" at bounding box center [372, 206] width 146 height 21
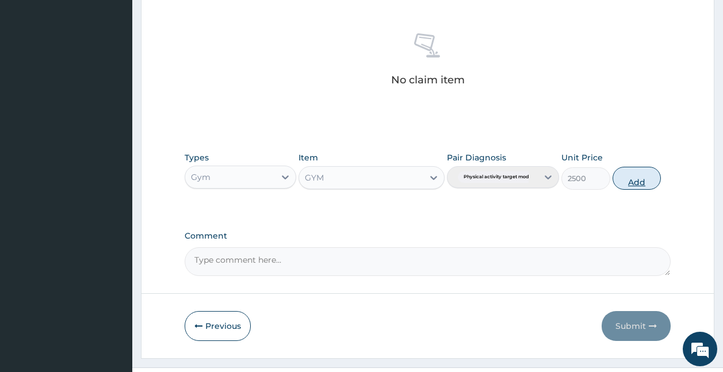
click at [636, 180] on button "Add" at bounding box center [637, 178] width 49 height 23
type input "0"
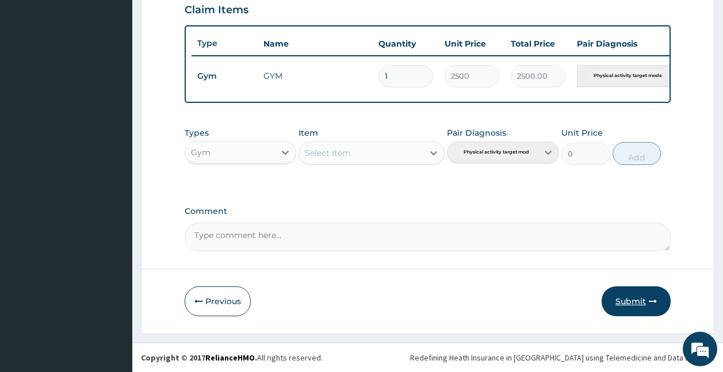
click at [622, 292] on button "Submit" at bounding box center [636, 302] width 69 height 30
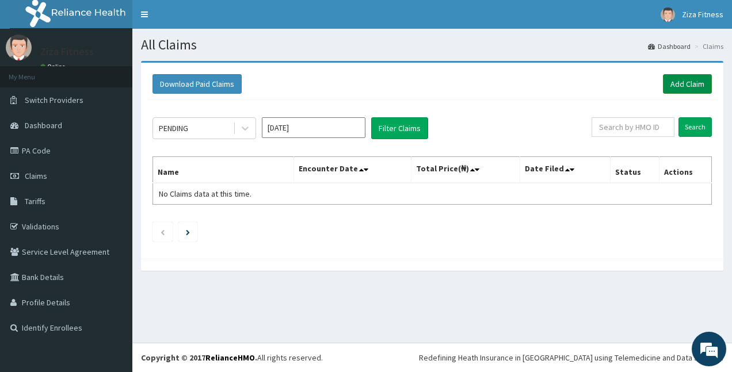
click at [670, 81] on link "Add Claim" at bounding box center [687, 84] width 49 height 20
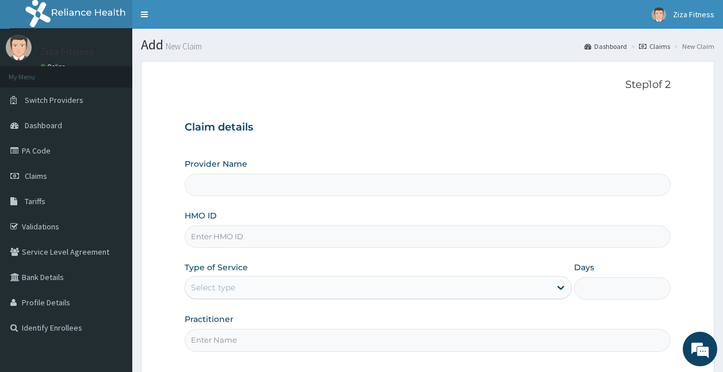
type input "Ziza Dance and Fitness"
type input "1"
click at [253, 243] on input "HMO ID" at bounding box center [428, 237] width 487 height 22
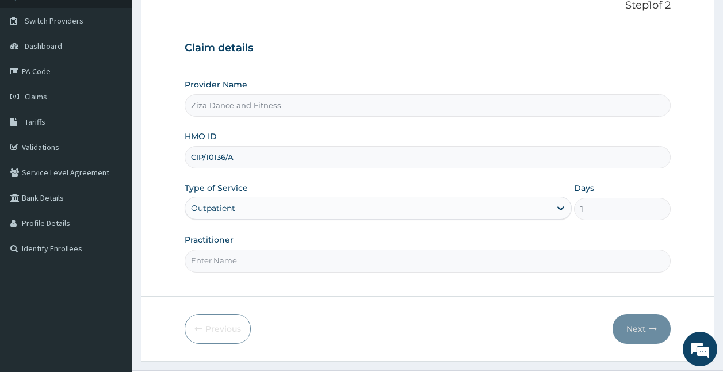
scroll to position [107, 0]
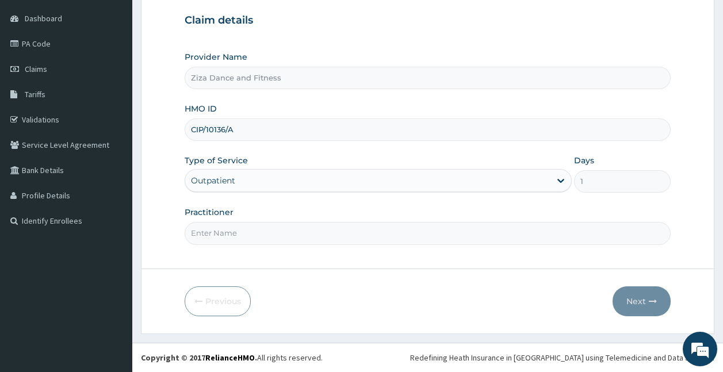
type input "CIP/10136/A"
click at [209, 235] on input "Practitioner" at bounding box center [428, 233] width 487 height 22
type input "[PERSON_NAME]"
click at [635, 304] on button "Next" at bounding box center [642, 302] width 58 height 30
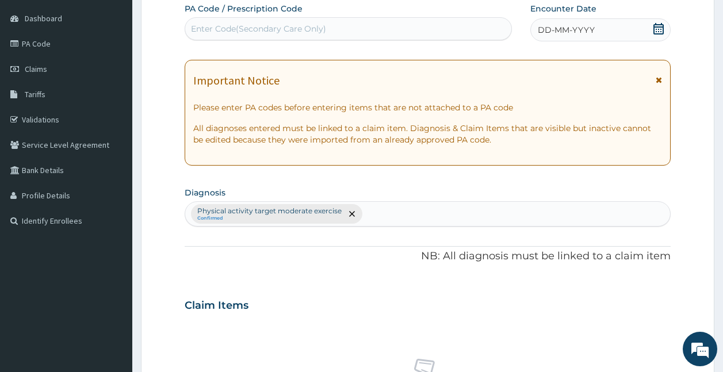
click at [334, 24] on div "Enter Code(Secondary Care Only)" at bounding box center [348, 29] width 327 height 18
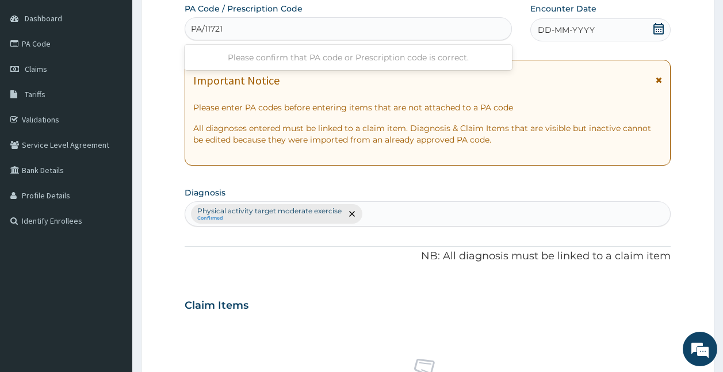
type input "PA/117211"
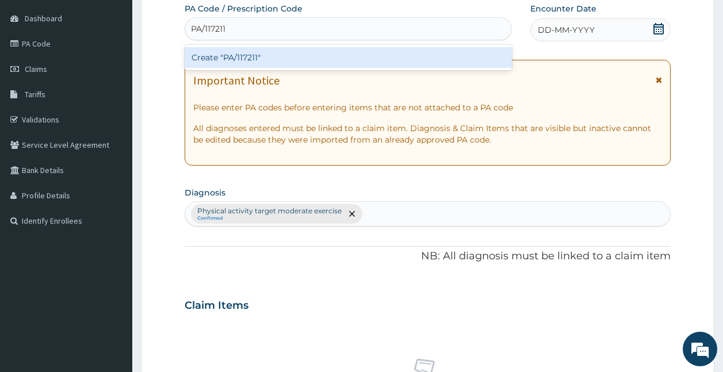
click at [234, 55] on div "Create "PA/117211"" at bounding box center [349, 57] width 328 height 21
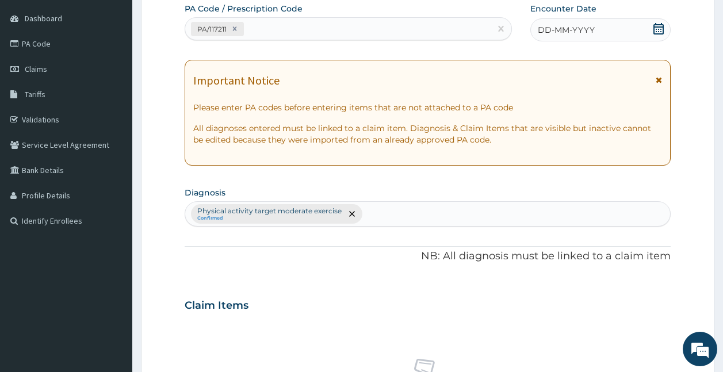
click at [550, 31] on span "DD-MM-YYYY" at bounding box center [566, 30] width 57 height 12
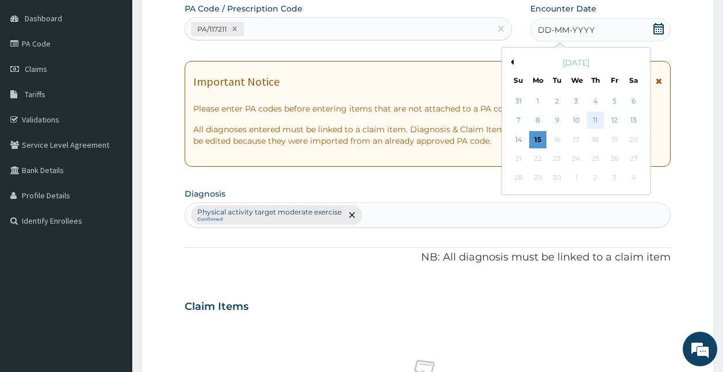
click at [598, 121] on div "11" at bounding box center [595, 120] width 17 height 17
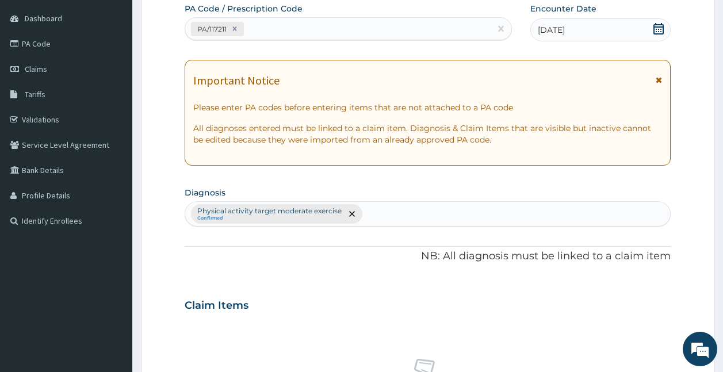
scroll to position [433, 0]
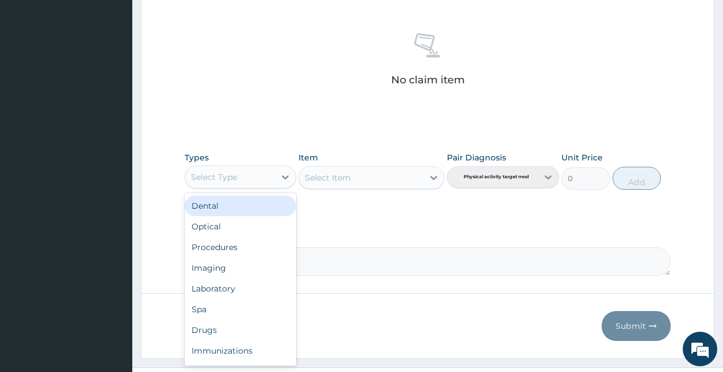
click at [254, 181] on div "Select Type" at bounding box center [230, 177] width 90 height 18
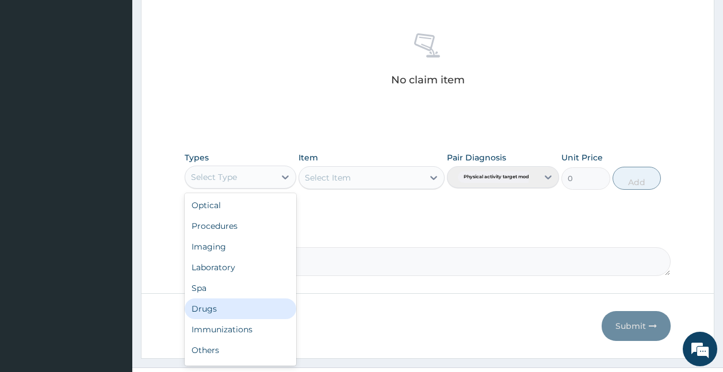
scroll to position [39, 0]
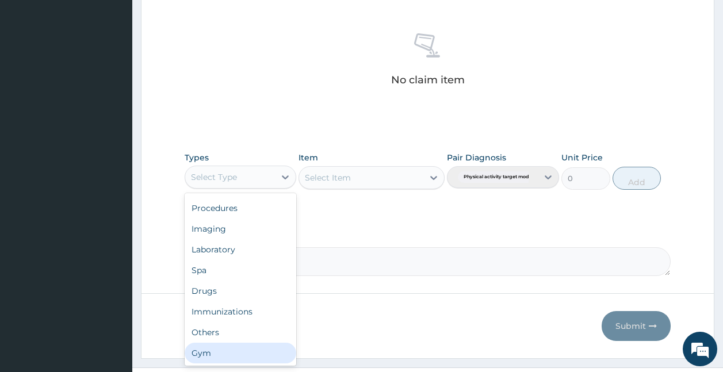
drag, startPoint x: 210, startPoint y: 356, endPoint x: 409, endPoint y: 219, distance: 241.7
click at [253, 349] on div "Gym" at bounding box center [241, 353] width 112 height 21
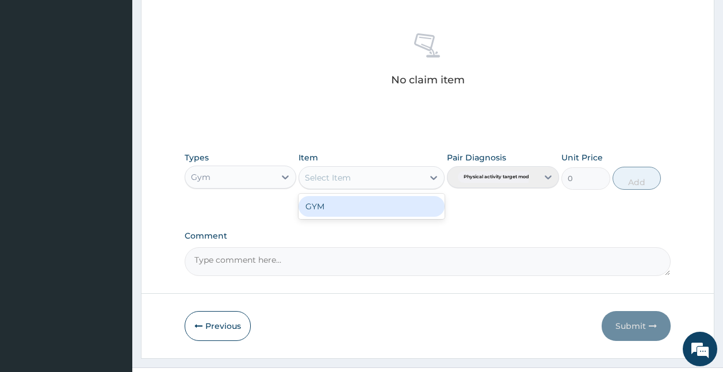
click at [413, 173] on div "Select Item" at bounding box center [361, 178] width 124 height 18
click at [406, 210] on div "GYM" at bounding box center [372, 206] width 146 height 21
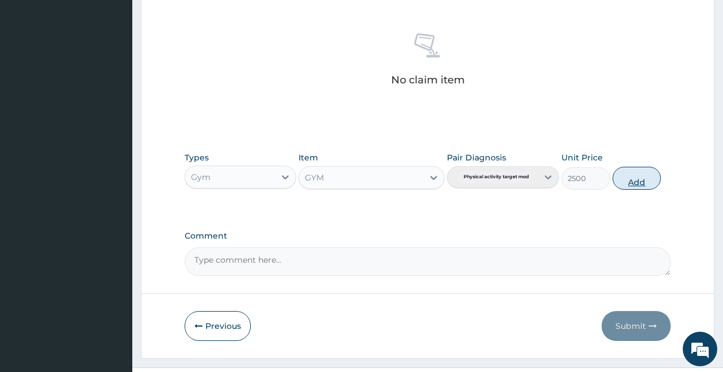
click at [636, 181] on button "Add" at bounding box center [637, 178] width 49 height 23
type input "0"
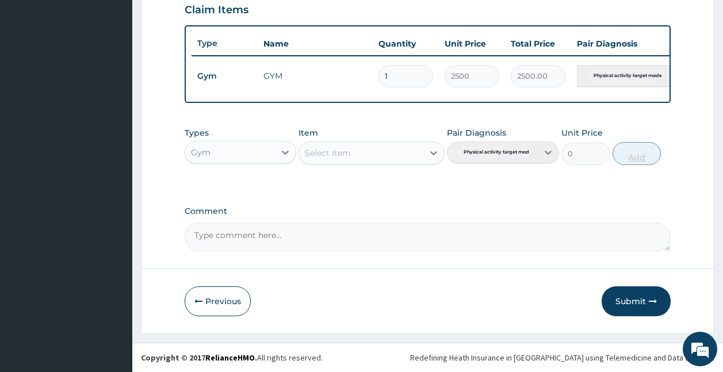
scroll to position [411, 0]
click at [645, 304] on button "Submit" at bounding box center [636, 302] width 69 height 30
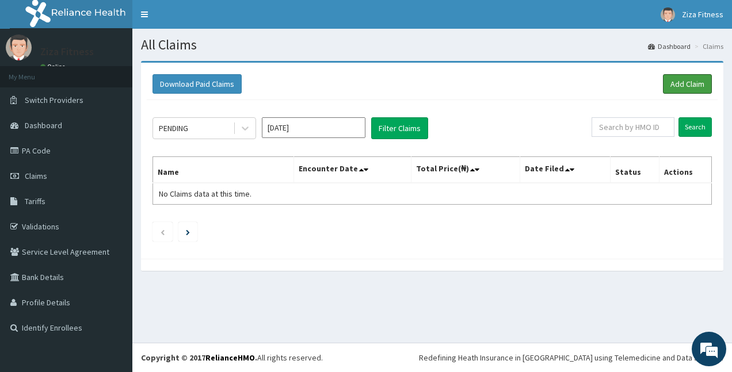
click at [693, 80] on link "Add Claim" at bounding box center [687, 84] width 49 height 20
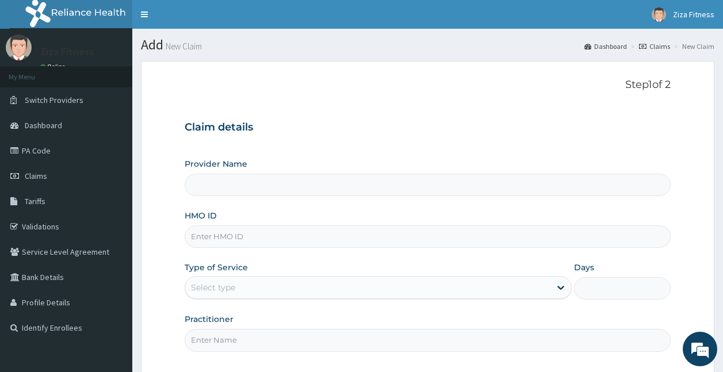
type input "Ziza Dance and Fitness"
type input "1"
click at [246, 233] on input "HMO ID" at bounding box center [428, 237] width 487 height 22
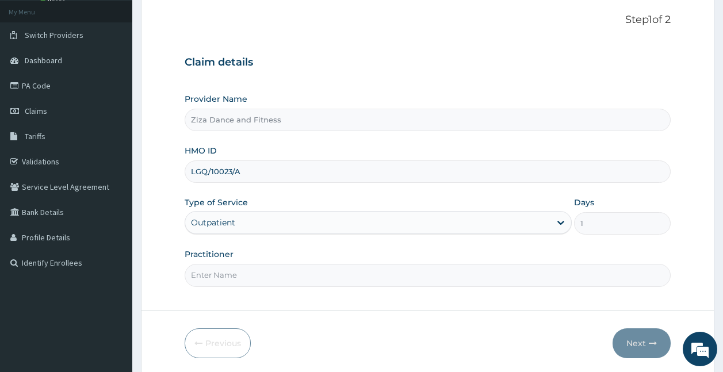
scroll to position [107, 0]
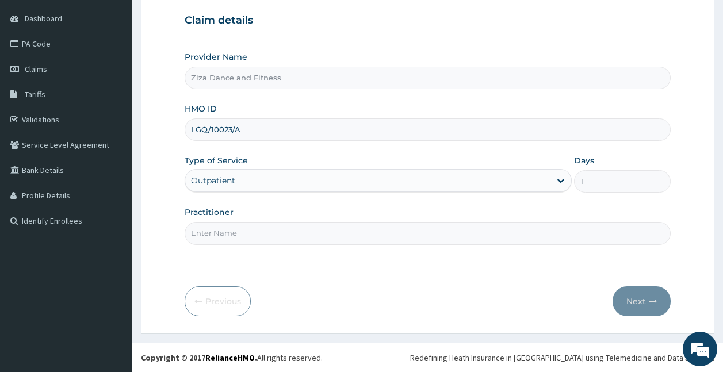
type input "LGQ/10023/A"
drag, startPoint x: 257, startPoint y: 228, endPoint x: 264, endPoint y: 260, distance: 31.7
click at [264, 260] on form "Step 1 of 2 Claim details Provider Name Ziza Dance and Fitness HMO ID LGQ/10023…" at bounding box center [428, 144] width 574 height 380
type input "[PERSON_NAME]"
click at [644, 304] on button "Next" at bounding box center [642, 302] width 58 height 30
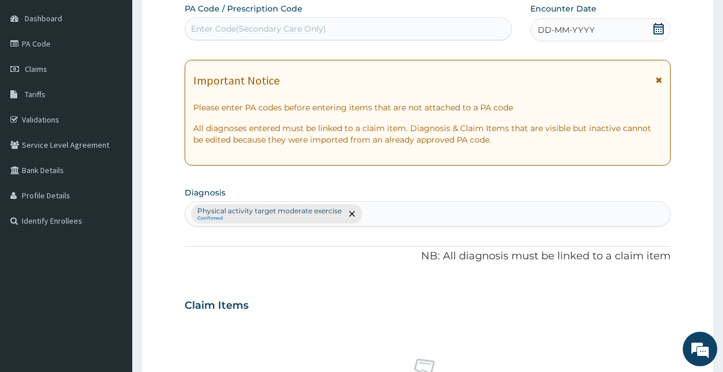
click at [303, 25] on div "Enter Code(Secondary Care Only)" at bounding box center [258, 29] width 135 height 12
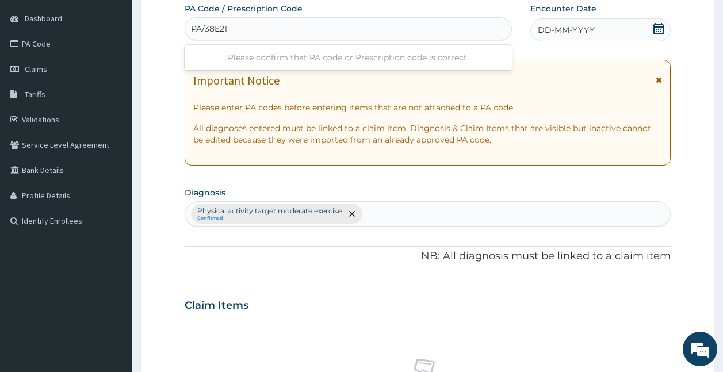
type input "PA/38E216"
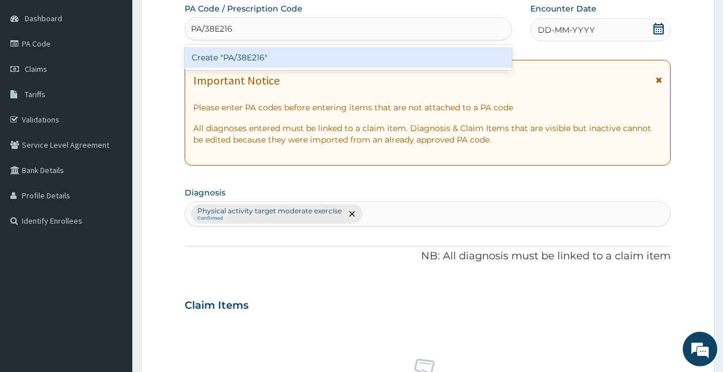
click at [241, 59] on div "Create "PA/38E216"" at bounding box center [349, 57] width 328 height 21
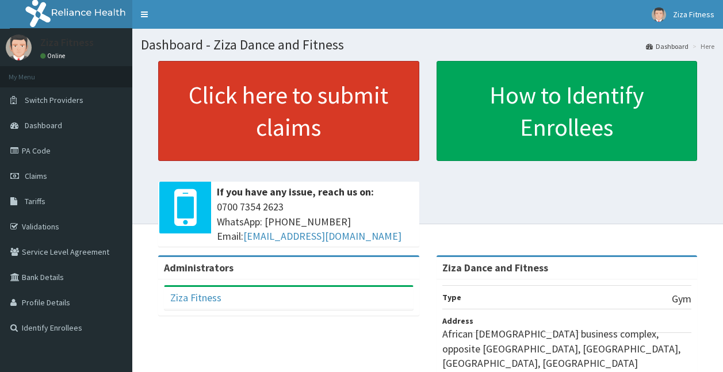
click at [269, 119] on link "Click here to submit claims" at bounding box center [288, 111] width 261 height 100
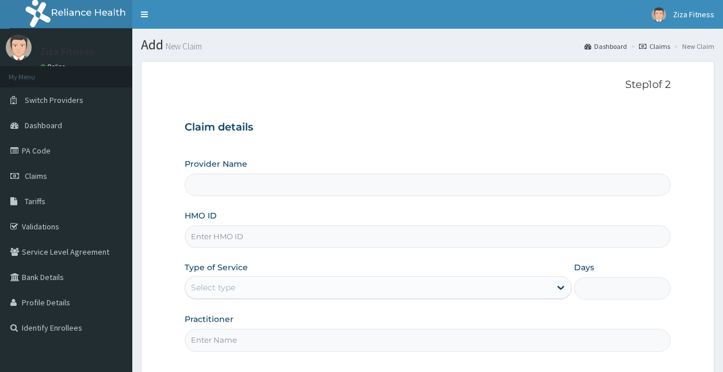
click at [285, 181] on input "Provider Name" at bounding box center [428, 185] width 487 height 22
type input "Ziza Dance and Fitness"
type input "1"
click at [262, 191] on input "Ziza Dance and Fitness" at bounding box center [428, 185] width 487 height 22
click at [232, 236] on input "HMO ID" at bounding box center [428, 237] width 487 height 22
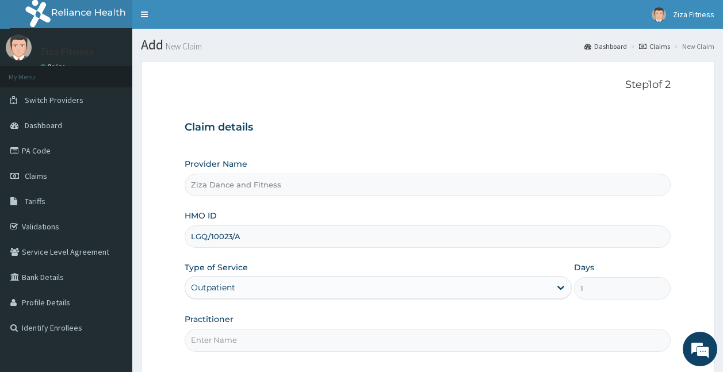
type input "LGQ/10023/A"
click at [207, 339] on input "Practitioner" at bounding box center [428, 340] width 487 height 22
type input "[PERSON_NAME]"
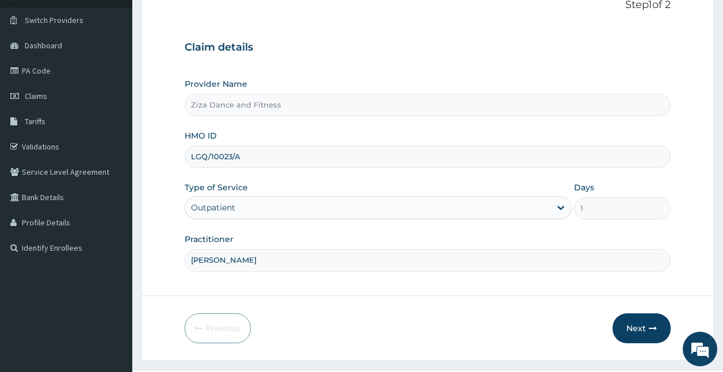
scroll to position [107, 0]
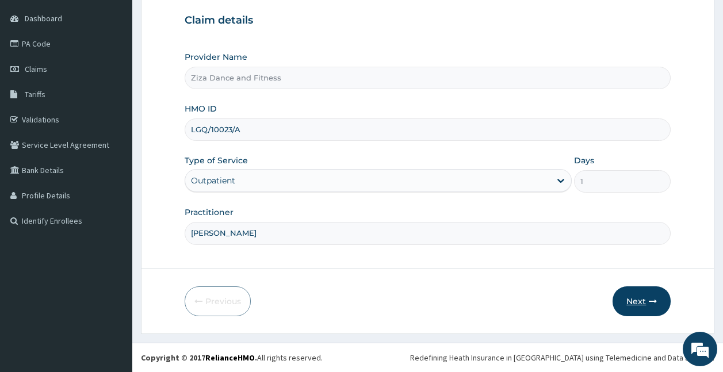
click at [633, 302] on button "Next" at bounding box center [642, 302] width 58 height 30
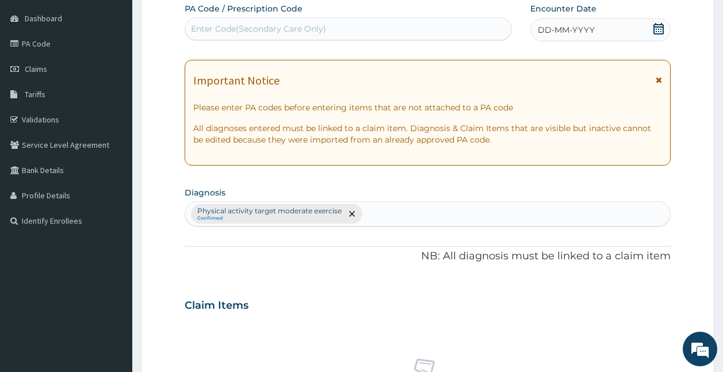
click at [281, 24] on div "Enter Code(Secondary Care Only)" at bounding box center [258, 29] width 135 height 12
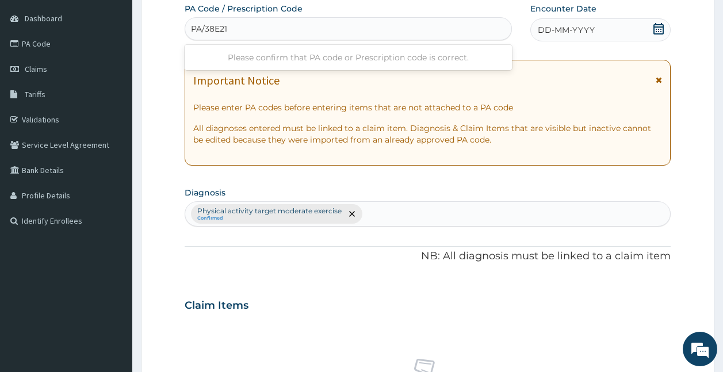
type input "PA/38E216"
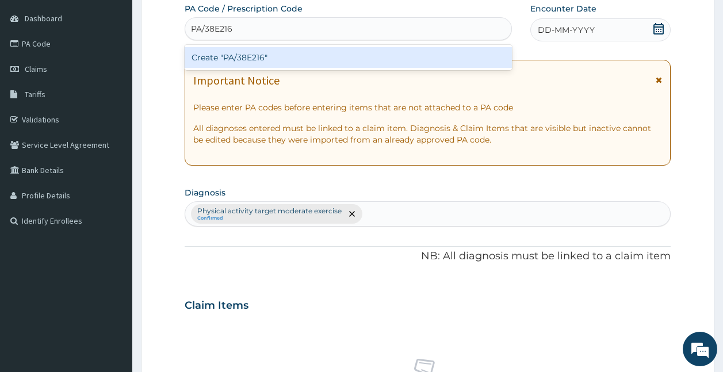
click at [258, 62] on div "Create "PA/38E216"" at bounding box center [349, 57] width 328 height 21
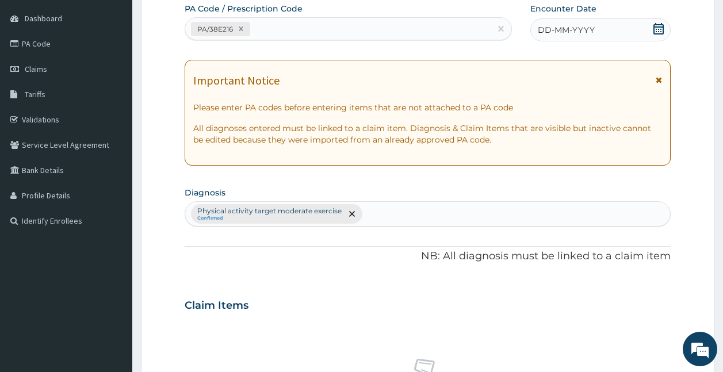
click at [556, 28] on span "DD-MM-YYYY" at bounding box center [566, 30] width 57 height 12
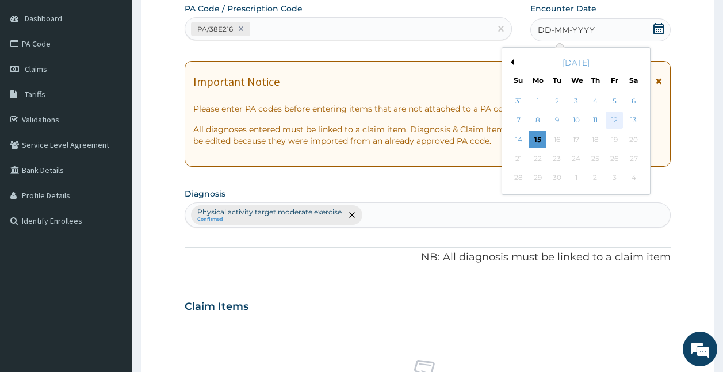
click at [613, 119] on div "12" at bounding box center [614, 120] width 17 height 17
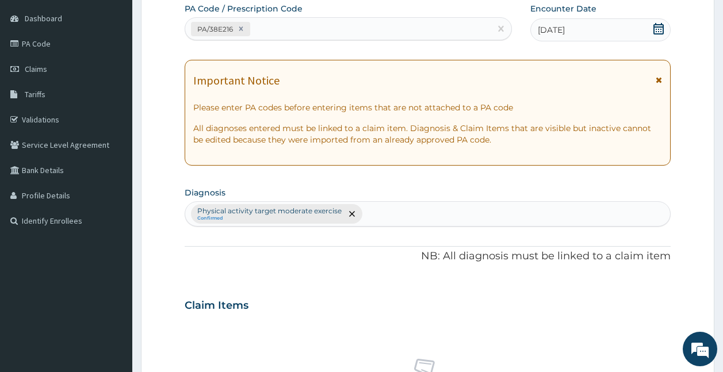
scroll to position [433, 0]
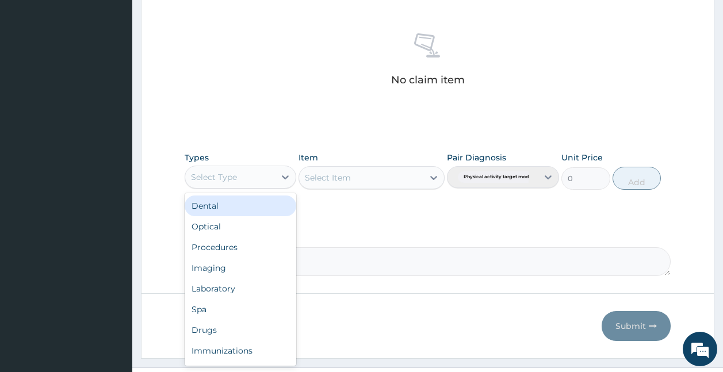
click at [258, 177] on div "Select Type" at bounding box center [230, 177] width 90 height 18
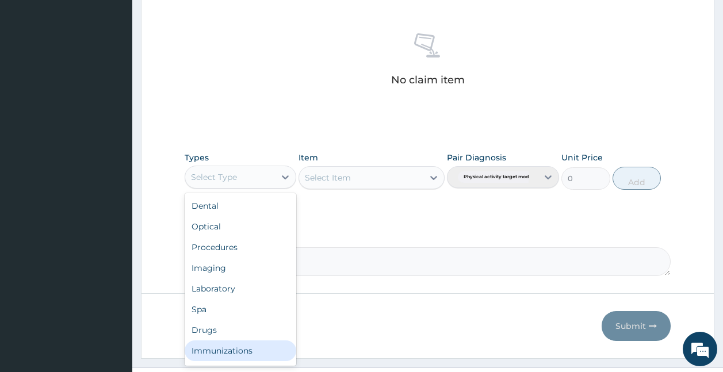
scroll to position [39, 0]
drag, startPoint x: 256, startPoint y: 354, endPoint x: 392, endPoint y: 245, distance: 174.3
click at [258, 350] on div "Gym" at bounding box center [241, 353] width 112 height 21
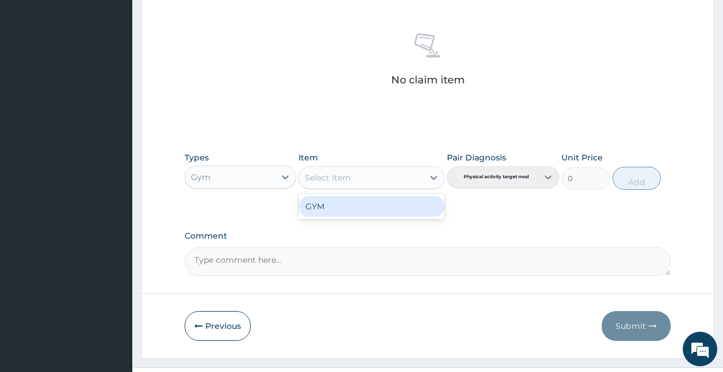
click at [411, 186] on div "Select Item" at bounding box center [361, 178] width 124 height 18
click at [399, 201] on div "GYM" at bounding box center [372, 206] width 146 height 21
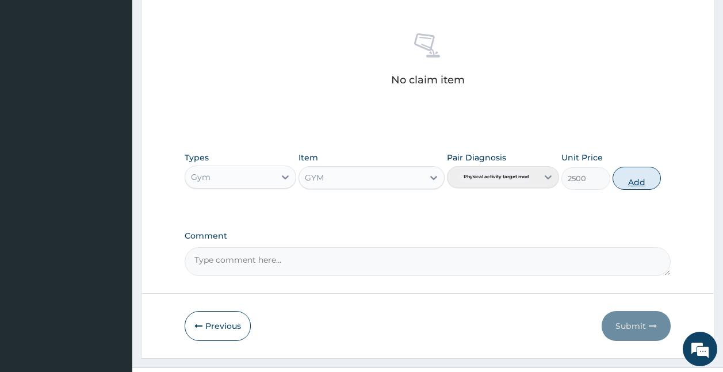
click at [626, 179] on button "Add" at bounding box center [637, 178] width 49 height 23
type input "0"
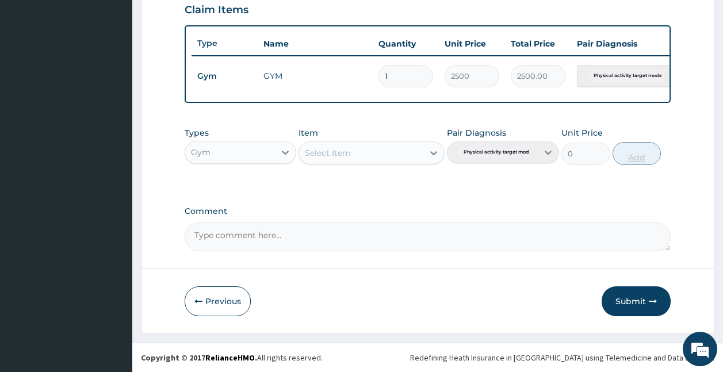
scroll to position [411, 0]
click at [631, 297] on button "Submit" at bounding box center [636, 302] width 69 height 30
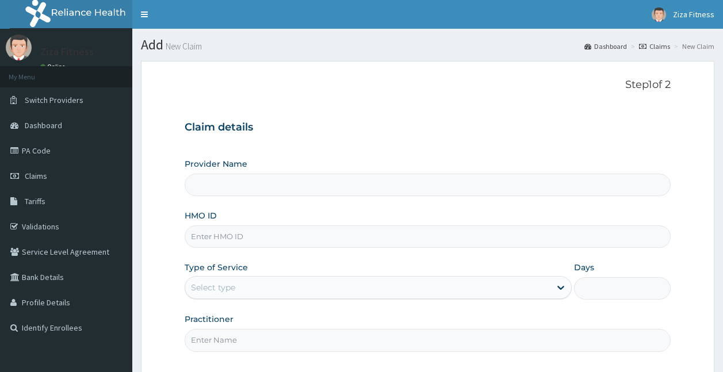
click at [351, 181] on input "Provider Name" at bounding box center [428, 185] width 487 height 22
click at [300, 190] on input "Provider Name" at bounding box center [428, 185] width 487 height 22
click at [279, 182] on input "Provider Name" at bounding box center [428, 185] width 487 height 22
type input "Ziza Dance and Fitness"
type input "1"
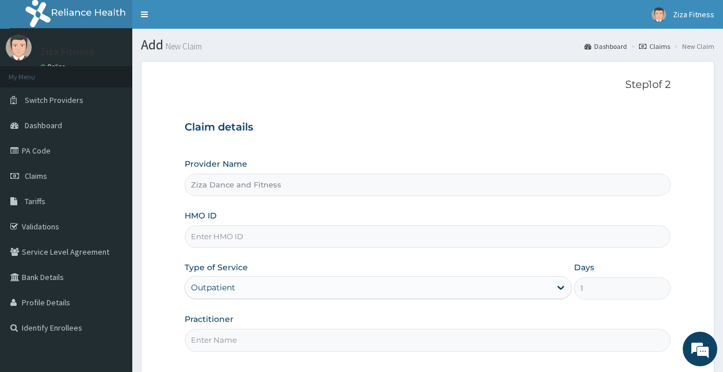
click at [276, 196] on input "Ziza Dance and Fitness" at bounding box center [428, 185] width 487 height 22
drag, startPoint x: 276, startPoint y: 196, endPoint x: 232, endPoint y: 227, distance: 54.0
click at [232, 227] on div "Provider Name Ziza Dance and Fitness HMO ID Type of Service Outpatient Days 1 P…" at bounding box center [428, 254] width 487 height 193
click at [233, 238] on input "HMO ID" at bounding box center [428, 237] width 487 height 22
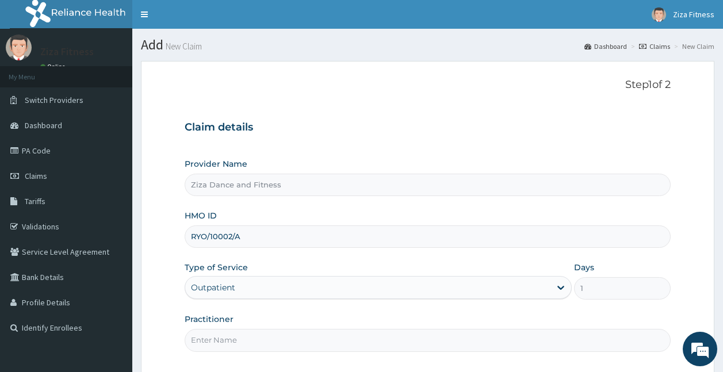
type input "RYO/10002/A"
click at [197, 340] on input "Practitioner" at bounding box center [428, 340] width 487 height 22
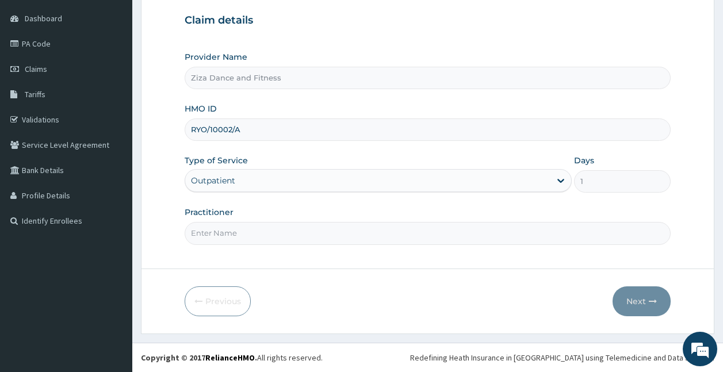
click at [279, 239] on input "Practitioner" at bounding box center [428, 233] width 487 height 22
type input "[PERSON_NAME]"
click at [629, 295] on button "Next" at bounding box center [642, 302] width 58 height 30
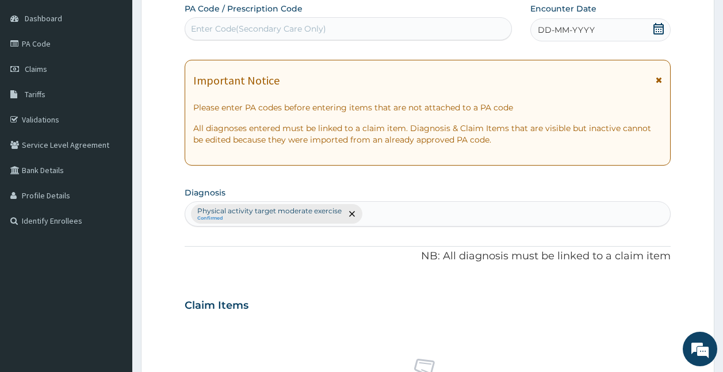
click at [372, 23] on div "Enter Code(Secondary Care Only)" at bounding box center [348, 29] width 327 height 18
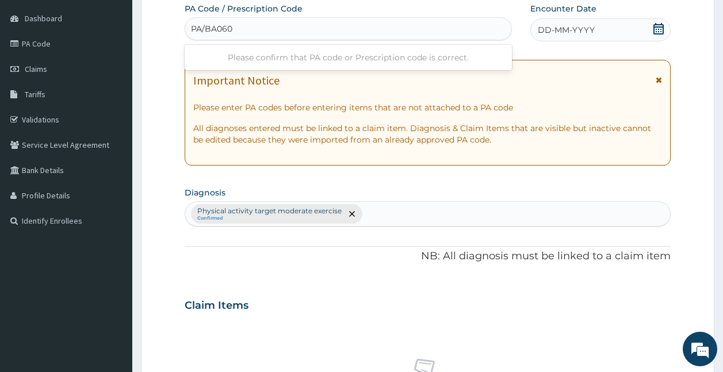
type input "PA/BA060D"
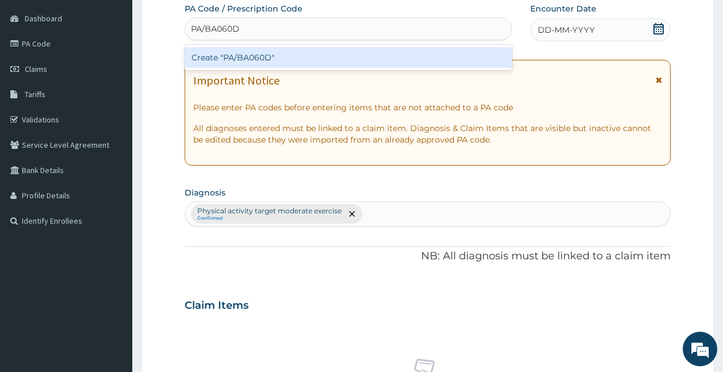
click at [278, 55] on div "Create "PA/BA060D"" at bounding box center [349, 57] width 328 height 21
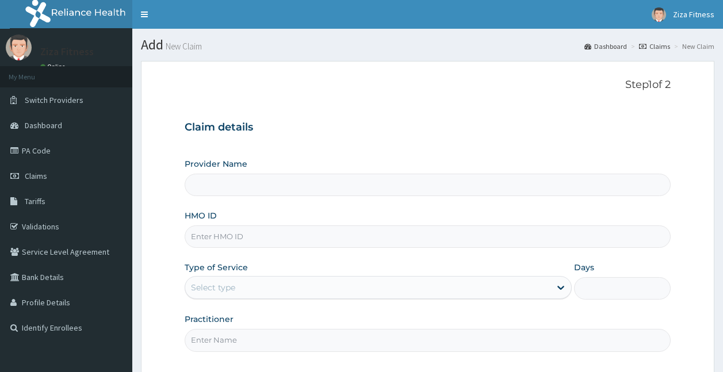
click at [246, 186] on input "Provider Name" at bounding box center [428, 185] width 487 height 22
type input "Ziza Dance and Fitness"
type input "1"
click at [287, 240] on input "HMO ID" at bounding box center [428, 237] width 487 height 22
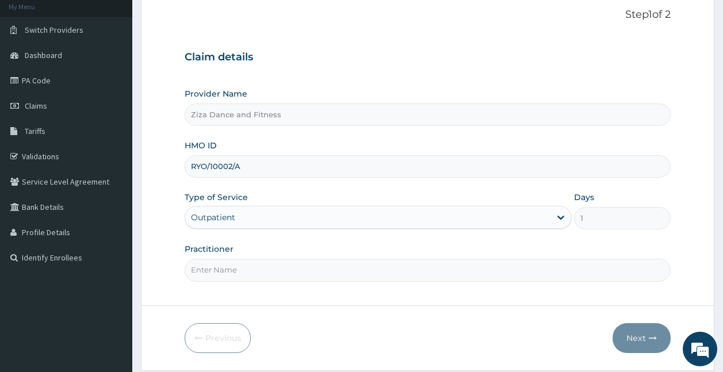
scroll to position [107, 0]
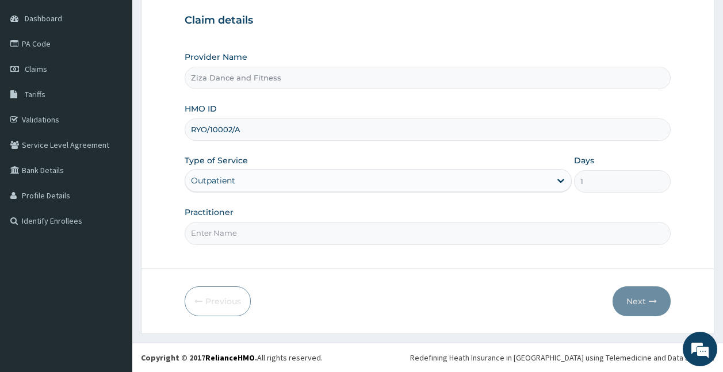
type input "RYO/10002/A"
click at [208, 228] on input "Practitioner" at bounding box center [428, 233] width 487 height 22
type input "[PERSON_NAME]"
click at [640, 289] on button "Next" at bounding box center [642, 302] width 58 height 30
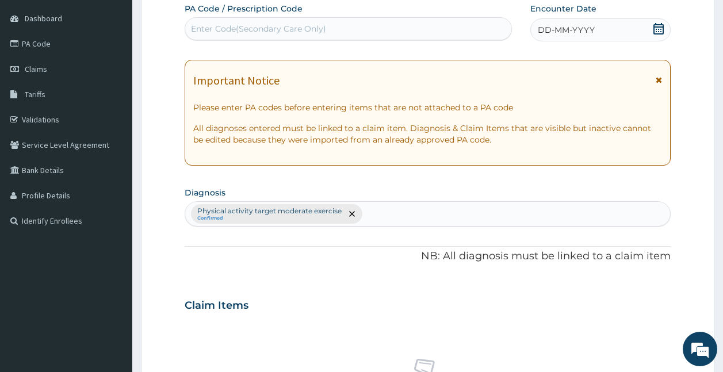
click at [274, 26] on div "Enter Code(Secondary Care Only)" at bounding box center [258, 29] width 135 height 12
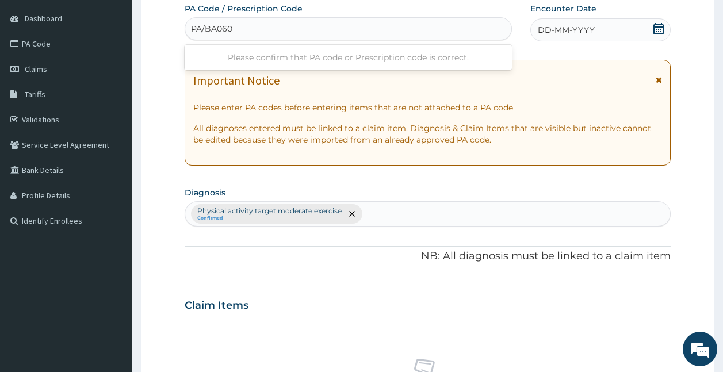
type input "PA/BA060D"
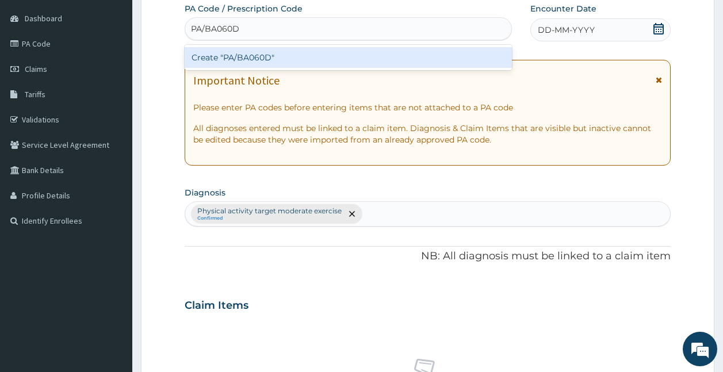
click at [270, 57] on div "Create "PA/BA060D"" at bounding box center [349, 57] width 328 height 21
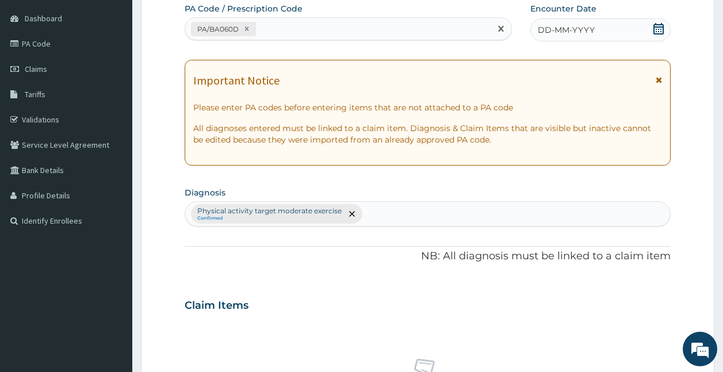
click at [558, 25] on span "DD-MM-YYYY" at bounding box center [566, 30] width 57 height 12
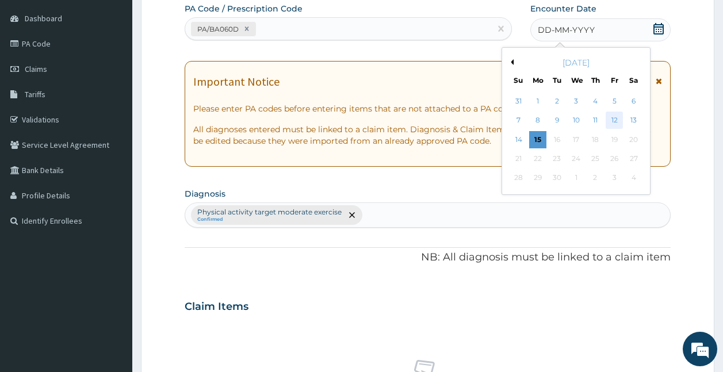
click at [612, 117] on div "12" at bounding box center [614, 120] width 17 height 17
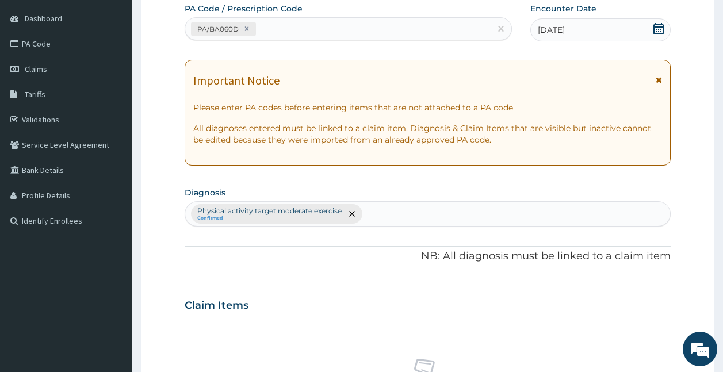
scroll to position [433, 0]
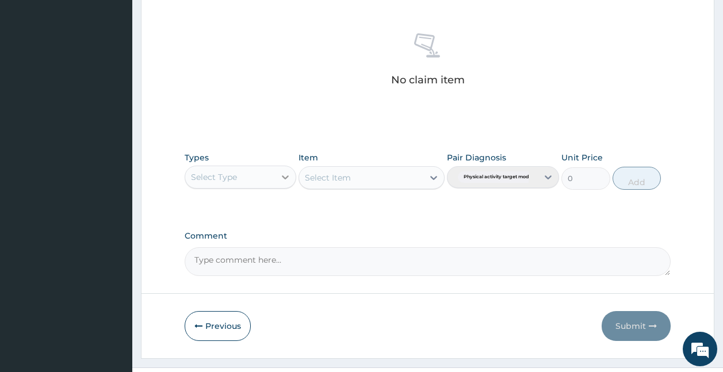
click at [280, 182] on icon at bounding box center [286, 177] width 12 height 12
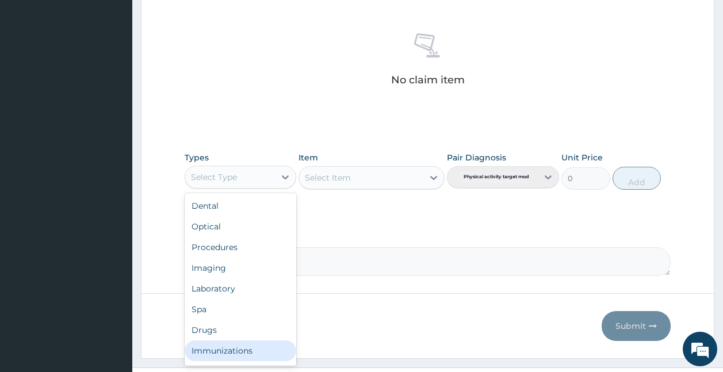
scroll to position [39, 0]
click at [253, 354] on div "Gym" at bounding box center [241, 353] width 112 height 21
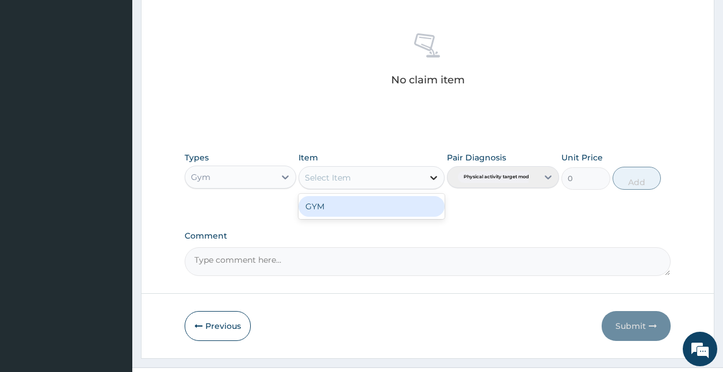
click at [424, 167] on div at bounding box center [434, 177] width 21 height 21
click at [402, 213] on div "GYM" at bounding box center [372, 206] width 146 height 21
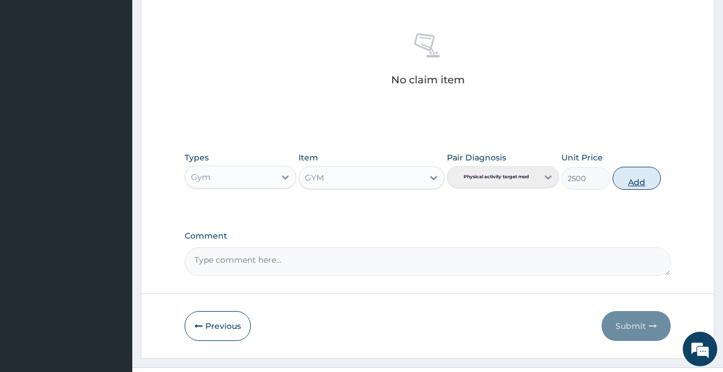
click at [643, 184] on button "Add" at bounding box center [637, 178] width 49 height 23
type input "0"
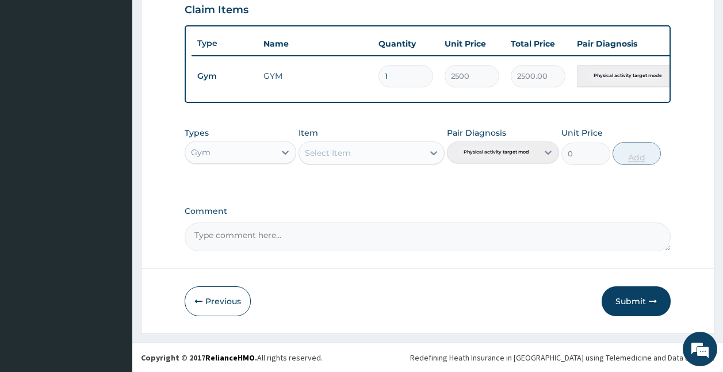
scroll to position [411, 0]
click at [639, 303] on button "Submit" at bounding box center [636, 302] width 69 height 30
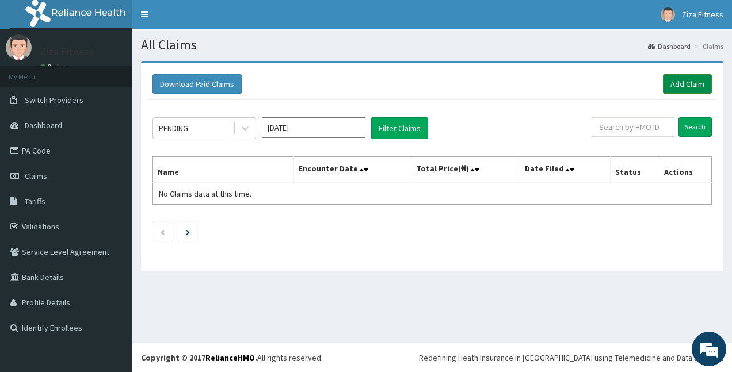
click at [679, 85] on link "Add Claim" at bounding box center [687, 84] width 49 height 20
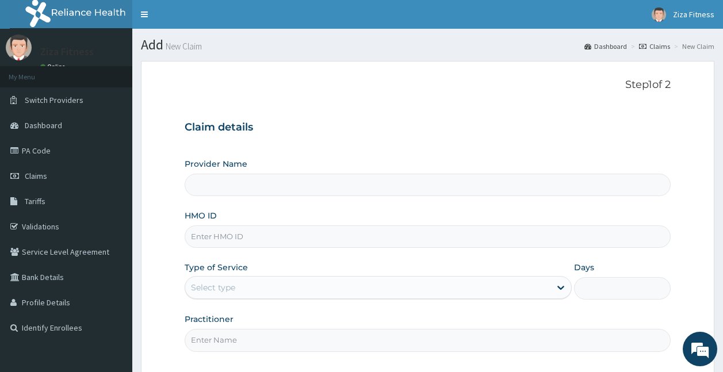
click at [237, 176] on input "Provider Name" at bounding box center [428, 185] width 487 height 22
type input "Ziza Dance and Fitness"
type input "1"
click at [257, 246] on input "HMO ID" at bounding box center [428, 237] width 487 height 22
drag, startPoint x: 270, startPoint y: 232, endPoint x: 391, endPoint y: 272, distance: 127.0
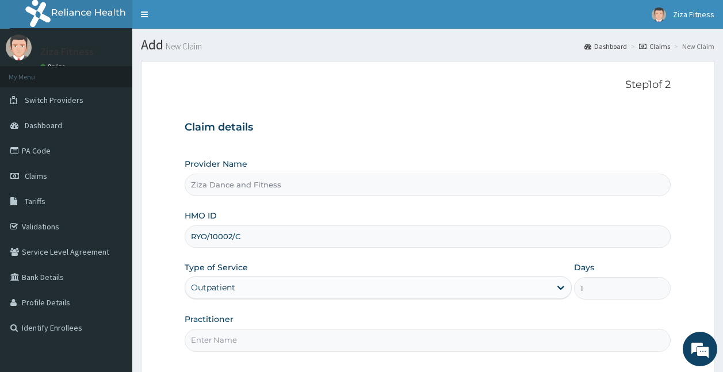
click at [391, 272] on div "Provider Name Ziza Dance and Fitness HMO ID RYO/10002/C Type of Service Outpati…" at bounding box center [428, 254] width 487 height 193
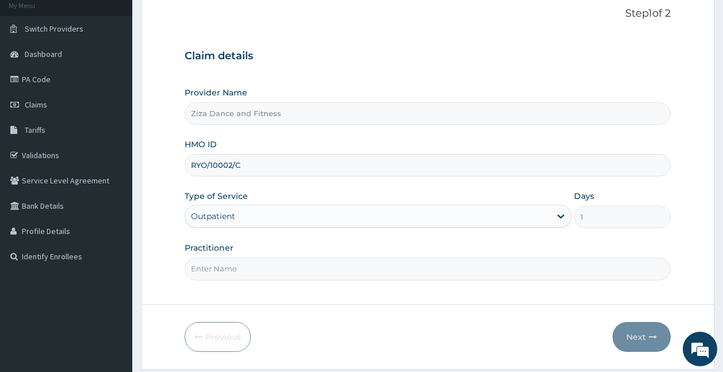
scroll to position [107, 0]
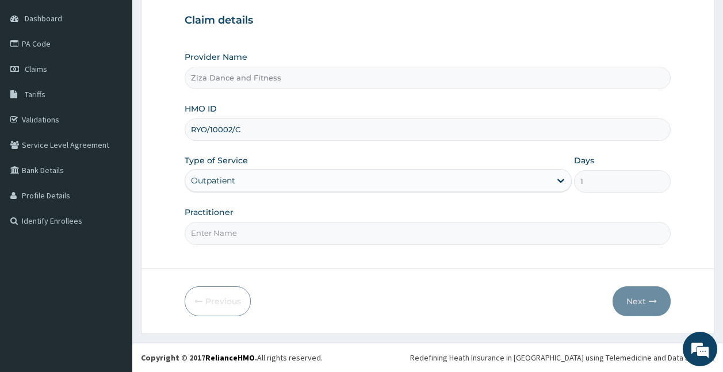
type input "RYO/10002/C"
click at [213, 235] on input "Practitioner" at bounding box center [428, 233] width 487 height 22
type input "[PERSON_NAME]"
click at [634, 296] on button "Next" at bounding box center [642, 302] width 58 height 30
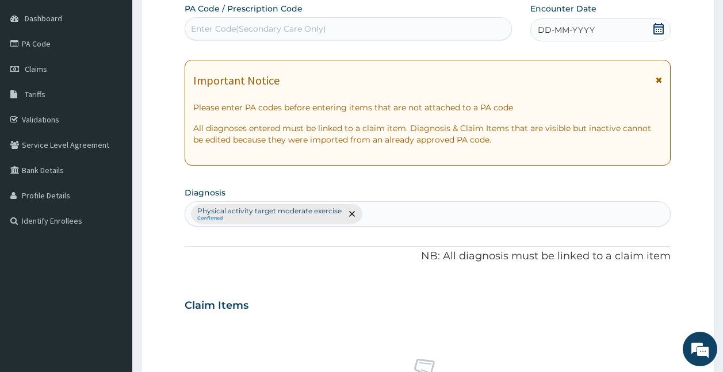
click at [205, 34] on div "Enter Code(Secondary Care Only)" at bounding box center [258, 29] width 135 height 12
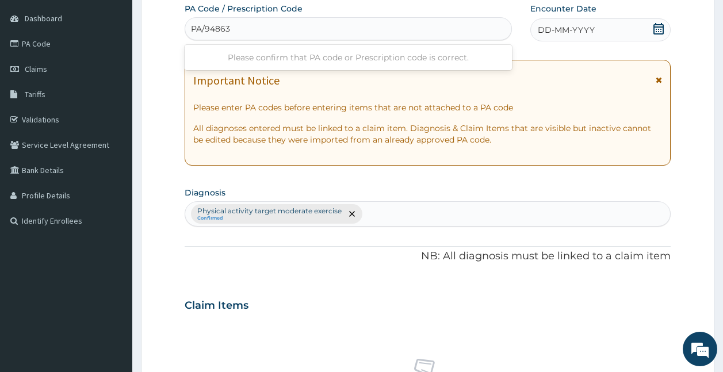
type input "PA/94863F"
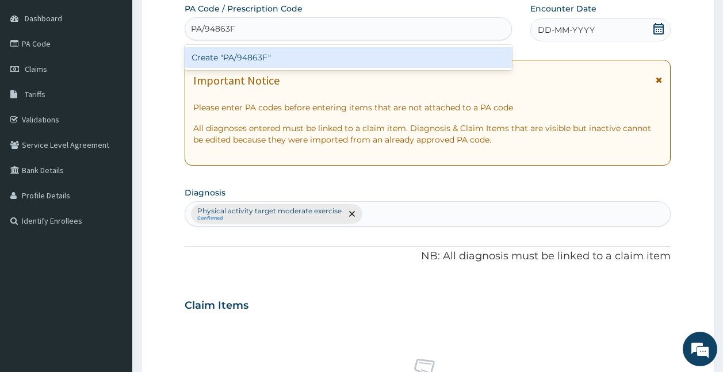
click at [205, 51] on div "Create "PA/94863F"" at bounding box center [349, 57] width 328 height 21
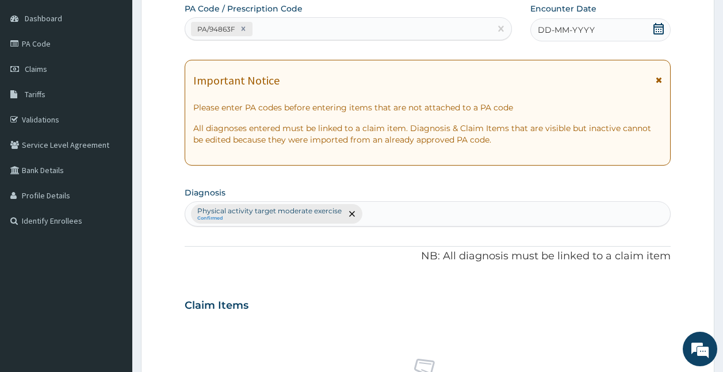
click at [552, 28] on span "DD-MM-YYYY" at bounding box center [566, 30] width 57 height 12
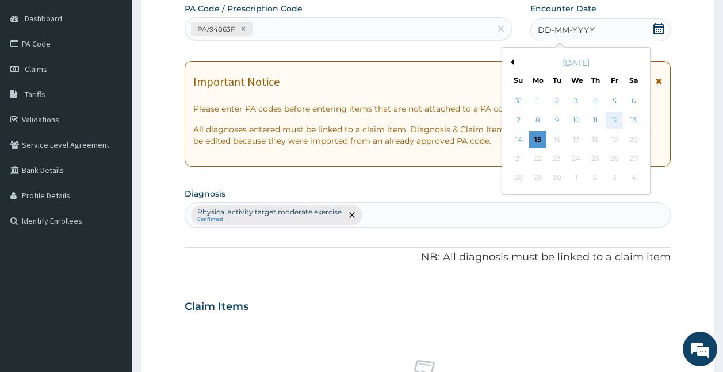
click at [618, 116] on div "12" at bounding box center [614, 120] width 17 height 17
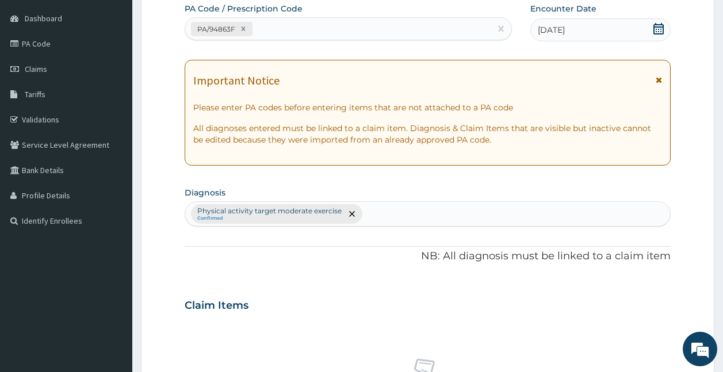
scroll to position [433, 0]
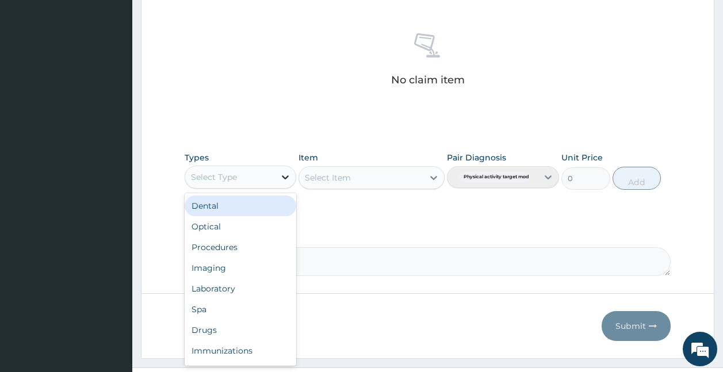
click at [279, 187] on div at bounding box center [285, 177] width 21 height 21
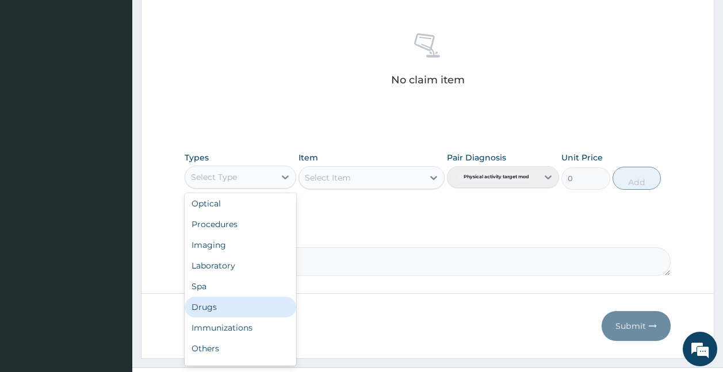
scroll to position [39, 0]
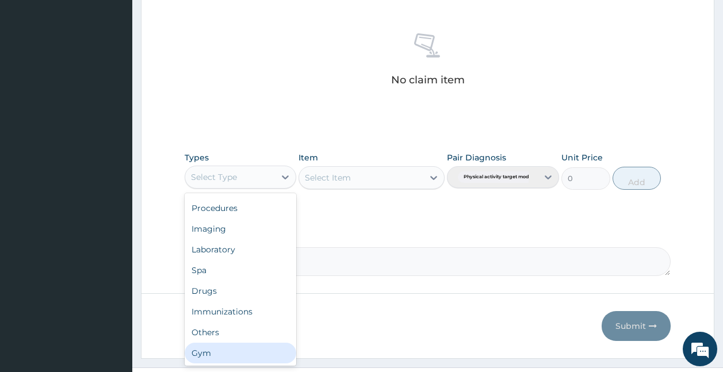
click at [241, 356] on div "Gym" at bounding box center [241, 353] width 112 height 21
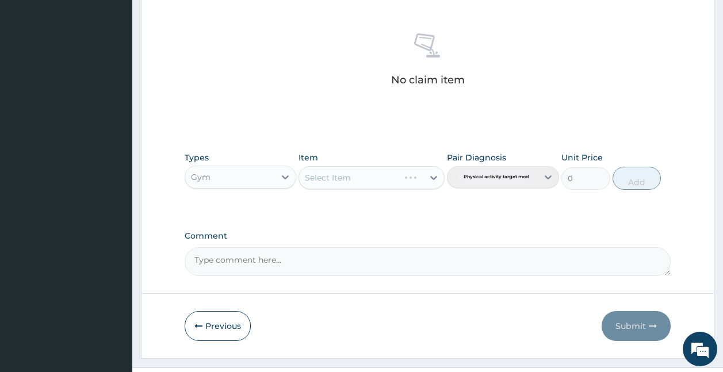
click at [415, 176] on div "Select Item" at bounding box center [372, 177] width 146 height 23
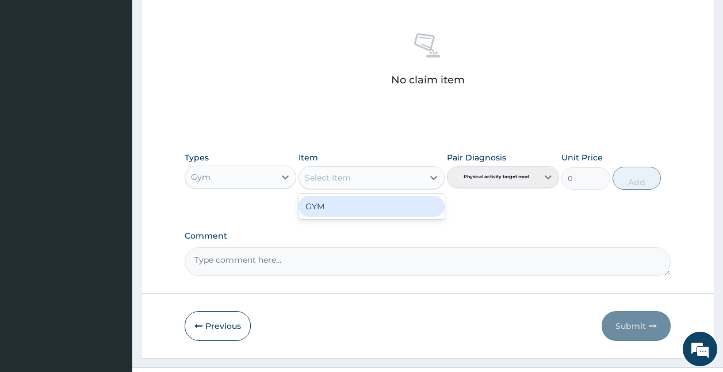
click at [414, 182] on div "Select Item" at bounding box center [361, 178] width 124 height 18
click at [411, 203] on div "GYM" at bounding box center [372, 206] width 146 height 21
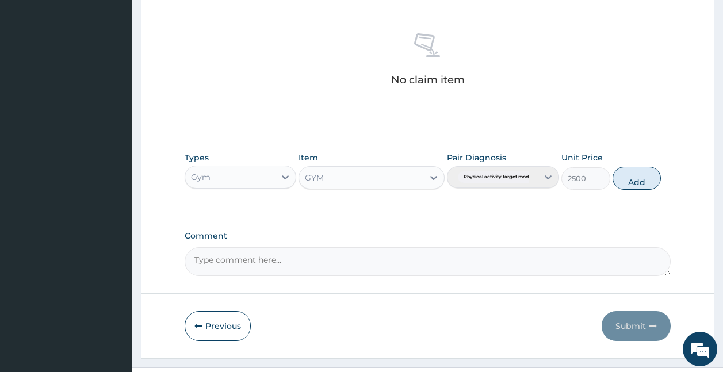
click at [619, 176] on button "Add" at bounding box center [637, 178] width 49 height 23
type input "0"
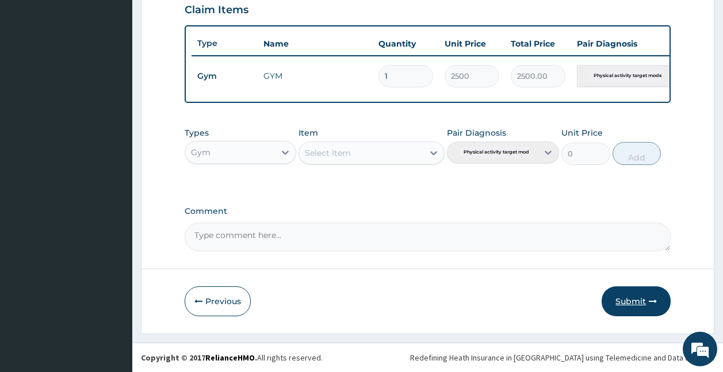
click at [625, 289] on button "Submit" at bounding box center [636, 302] width 69 height 30
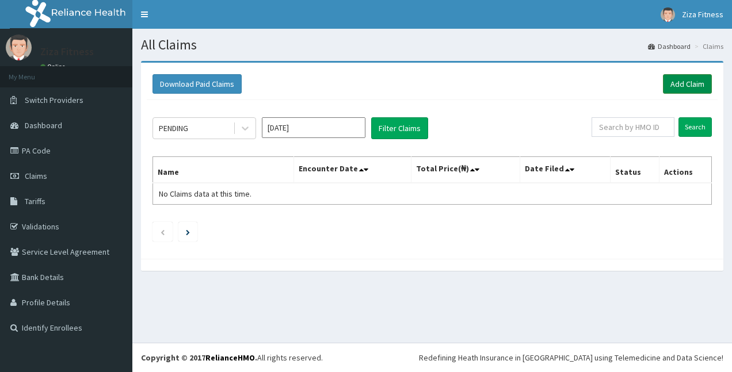
click at [665, 85] on link "Add Claim" at bounding box center [687, 84] width 49 height 20
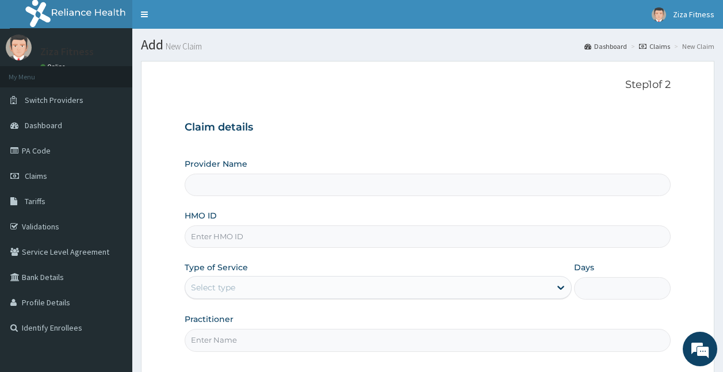
click at [308, 191] on input "Provider Name" at bounding box center [428, 185] width 487 height 22
click at [221, 237] on input "HMO ID" at bounding box center [428, 237] width 487 height 22
type input "Ziza Dance and Fitness"
type input "1"
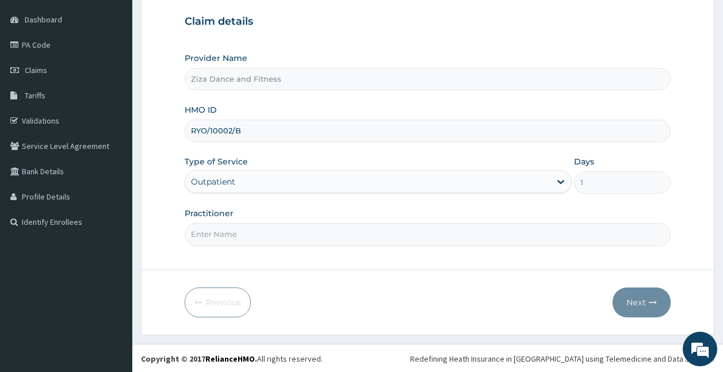
scroll to position [107, 0]
type input "RYO/10002/B"
click at [247, 242] on input "Practitioner" at bounding box center [428, 233] width 487 height 22
type input "DR NDIFREKE SENEWO"
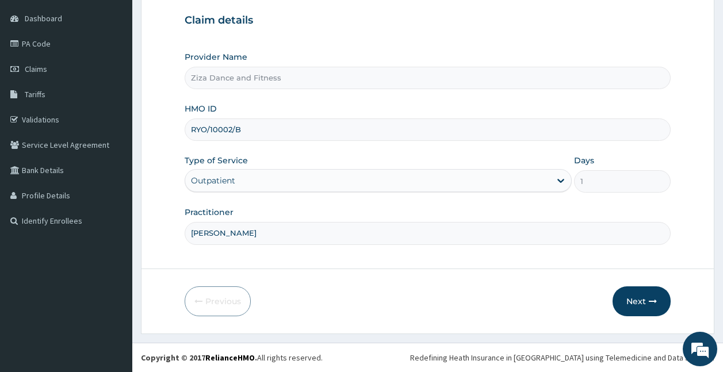
drag, startPoint x: 247, startPoint y: 243, endPoint x: 279, endPoint y: 260, distance: 36.3
click at [279, 260] on form "Step 1 of 2 Claim details Provider Name Ziza Dance and Fitness HMO ID RYO/10002…" at bounding box center [428, 144] width 574 height 380
click at [627, 292] on button "Next" at bounding box center [642, 302] width 58 height 30
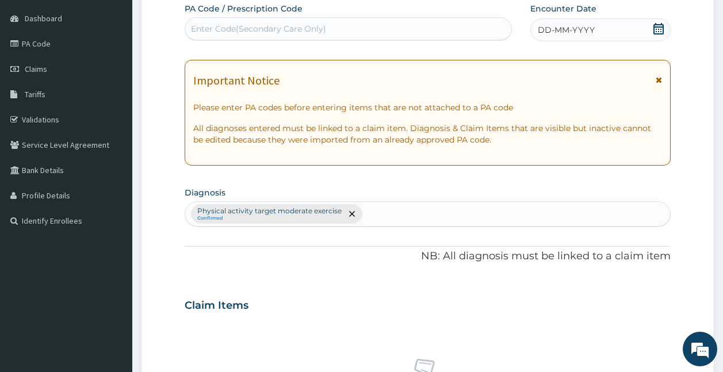
click at [237, 32] on div "Enter Code(Secondary Care Only)" at bounding box center [258, 29] width 135 height 12
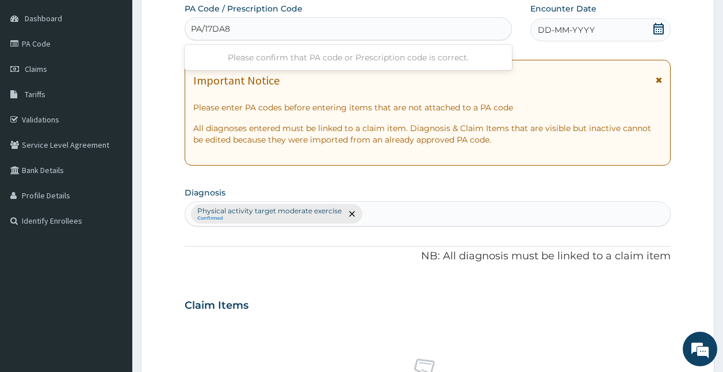
type input "PA/17DA82"
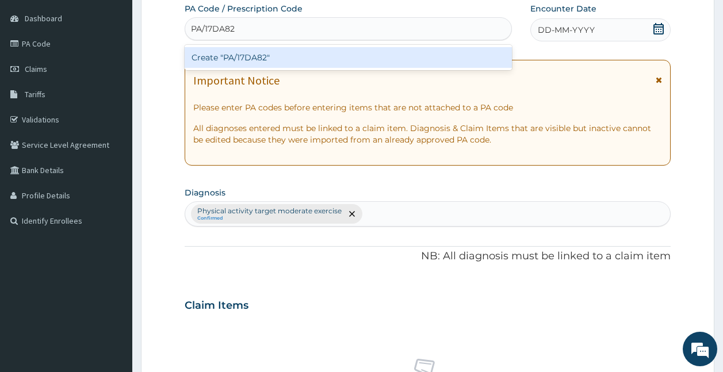
click at [211, 51] on div "Create "PA/17DA82"" at bounding box center [349, 57] width 328 height 21
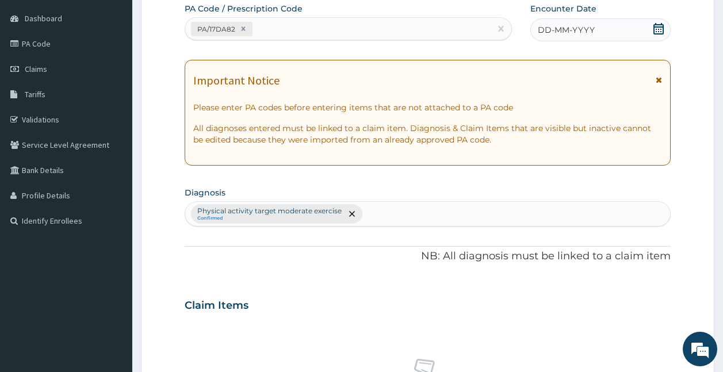
click at [535, 28] on div "DD-MM-YYYY" at bounding box center [601, 29] width 140 height 23
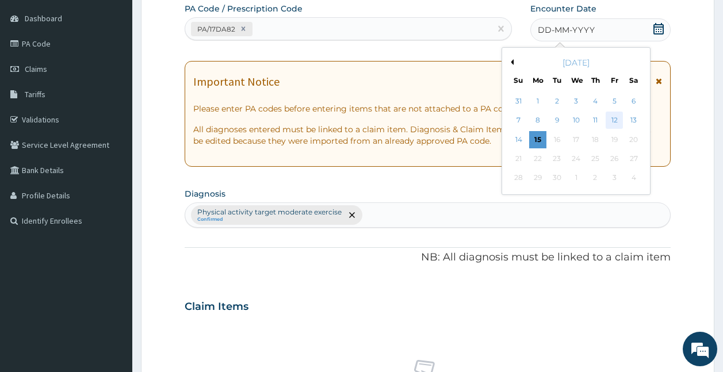
click at [612, 119] on div "12" at bounding box center [614, 120] width 17 height 17
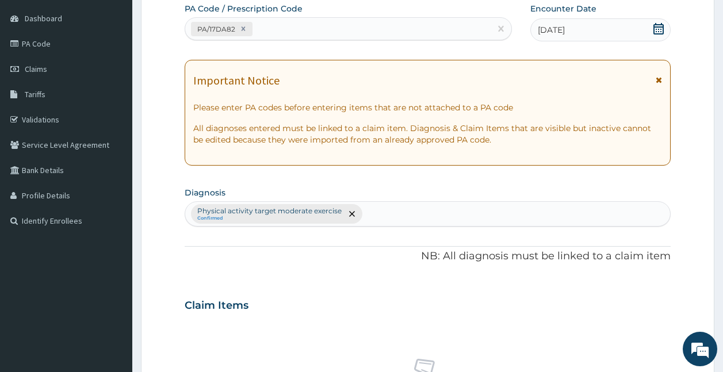
scroll to position [433, 0]
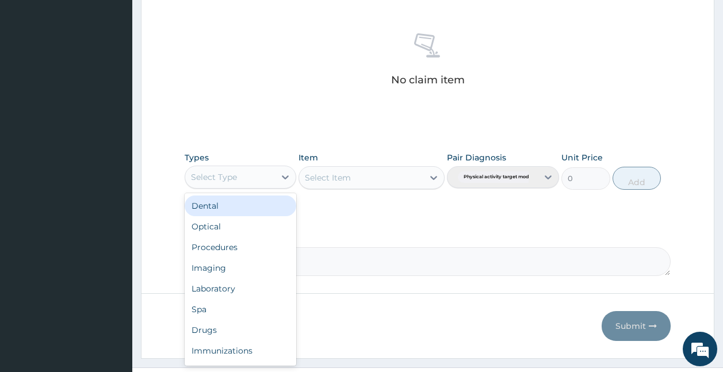
click at [274, 182] on div "Select Type" at bounding box center [230, 177] width 90 height 18
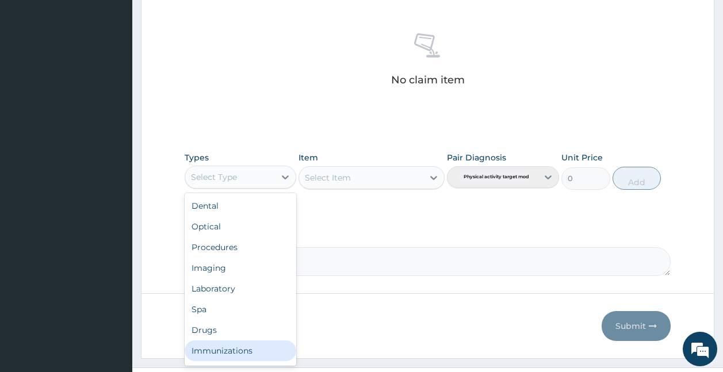
scroll to position [39, 0]
click at [264, 352] on div "Gym" at bounding box center [241, 353] width 112 height 21
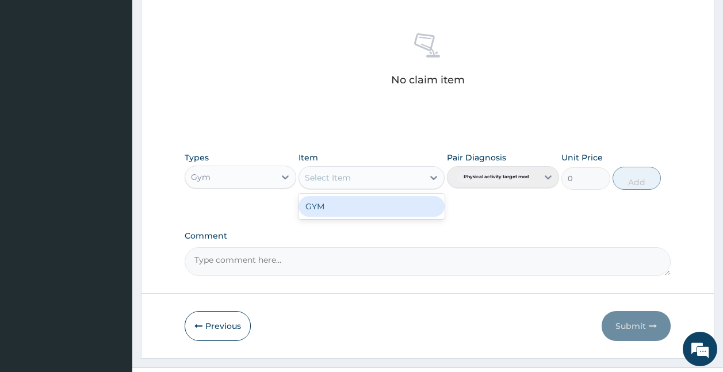
click at [394, 182] on div "Select Item" at bounding box center [361, 178] width 124 height 18
click at [392, 206] on div "GYM" at bounding box center [372, 206] width 146 height 21
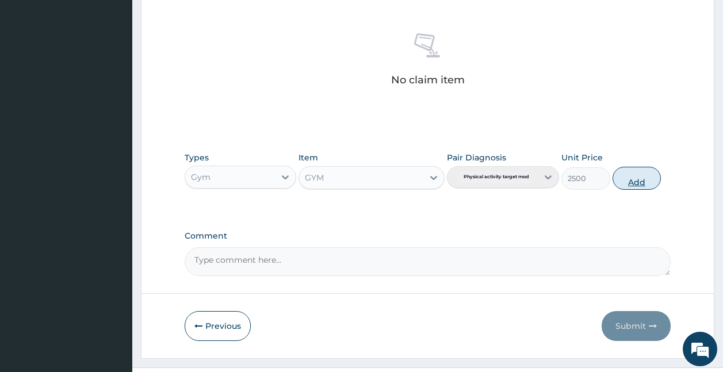
click at [642, 186] on button "Add" at bounding box center [637, 178] width 49 height 23
type input "0"
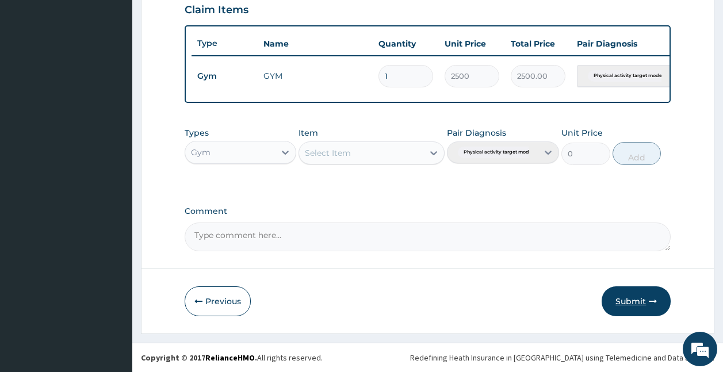
click at [646, 295] on button "Submit" at bounding box center [636, 302] width 69 height 30
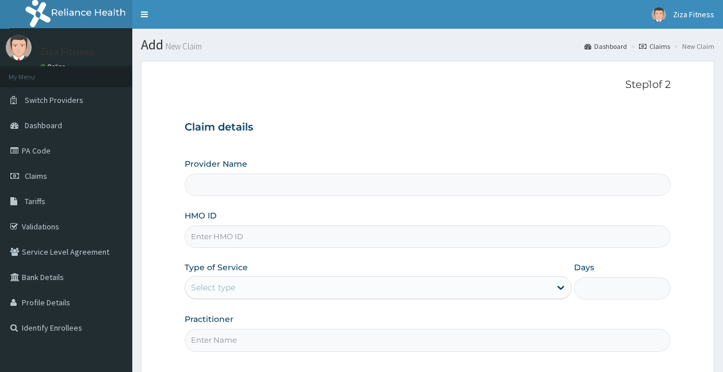
click at [315, 185] on input "Provider Name" at bounding box center [428, 185] width 487 height 22
click at [272, 232] on input "HMO ID" at bounding box center [428, 237] width 487 height 22
type input "Ziza Dance and Fitness"
type input "1"
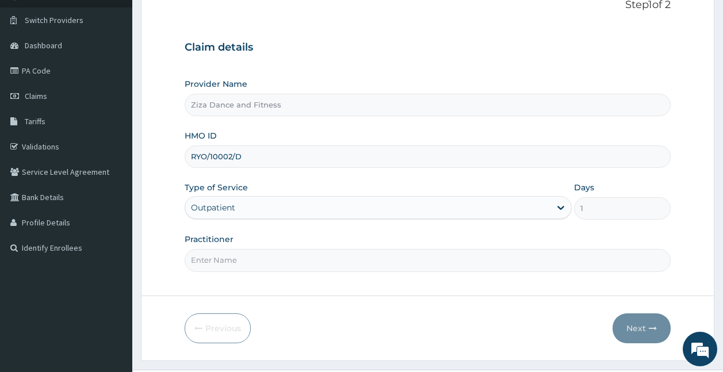
scroll to position [107, 0]
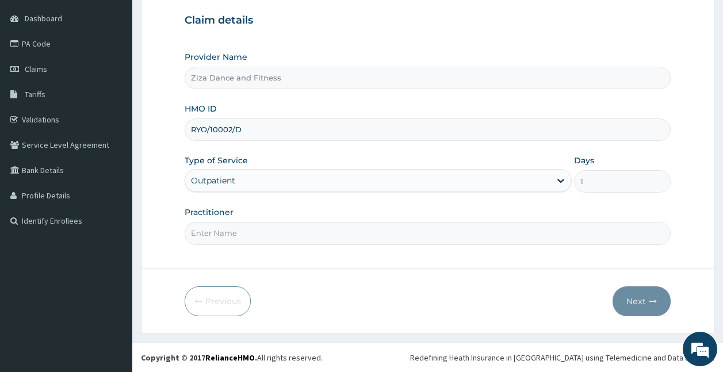
type input "RYO/10002/D"
click at [241, 228] on input "Practitioner" at bounding box center [428, 233] width 487 height 22
type input "[PERSON_NAME]"
click at [616, 296] on button "Next" at bounding box center [642, 302] width 58 height 30
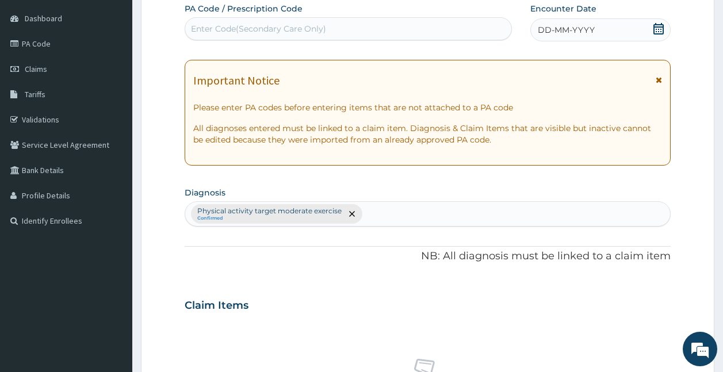
click at [277, 20] on div "Enter Code(Secondary Care Only)" at bounding box center [348, 29] width 327 height 18
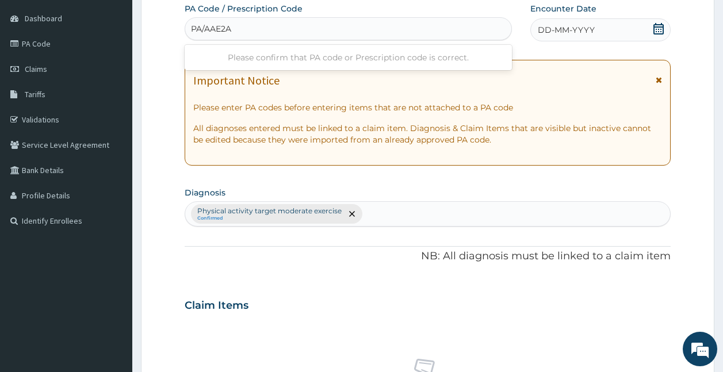
type input "PA/AAE2A6"
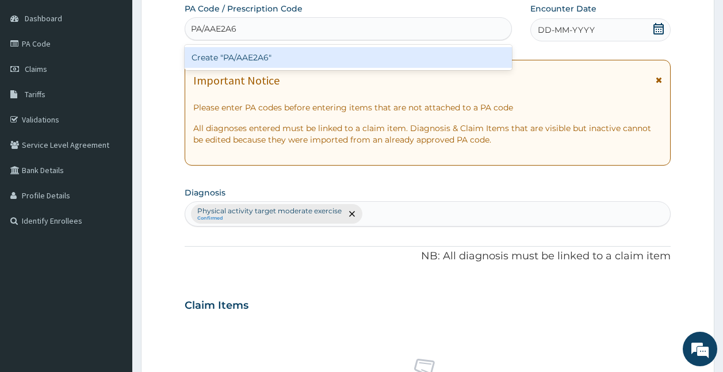
click at [227, 54] on div "Create "PA/AAE2A6"" at bounding box center [349, 57] width 328 height 21
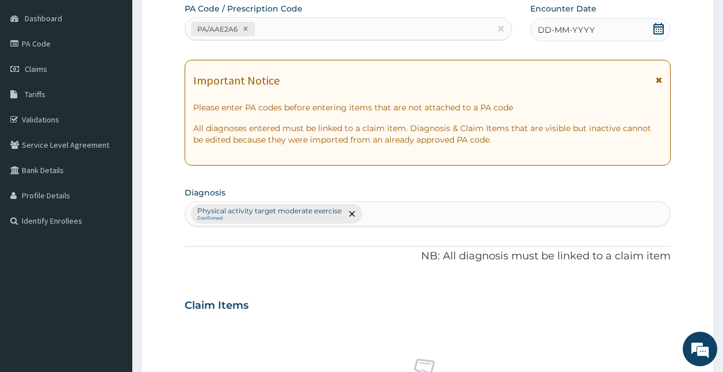
click at [580, 34] on span "DD-MM-YYYY" at bounding box center [566, 30] width 57 height 12
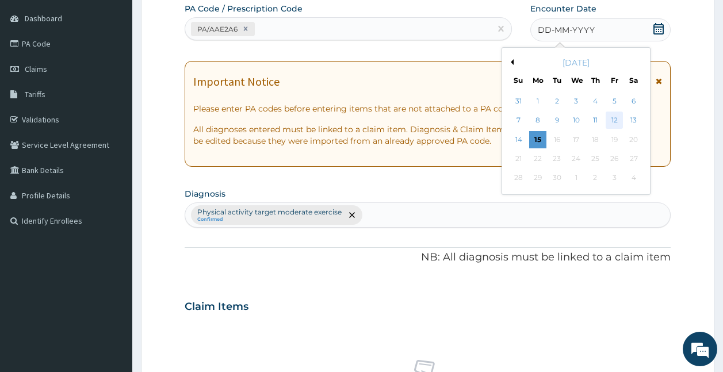
click at [613, 117] on div "12" at bounding box center [614, 120] width 17 height 17
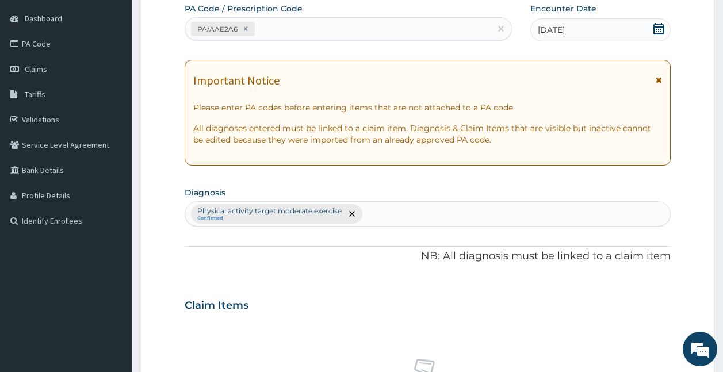
scroll to position [433, 0]
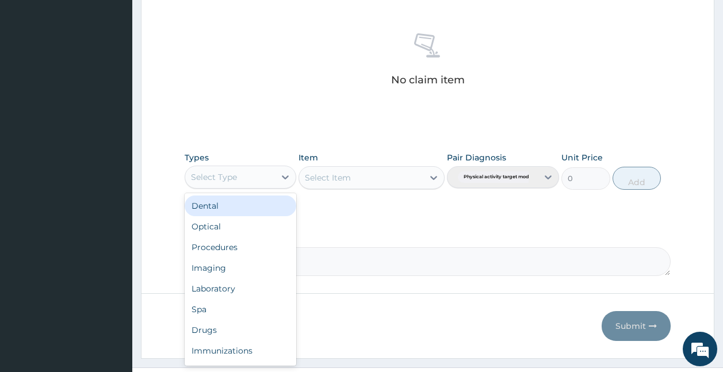
click at [220, 187] on div "Select Type" at bounding box center [241, 177] width 112 height 23
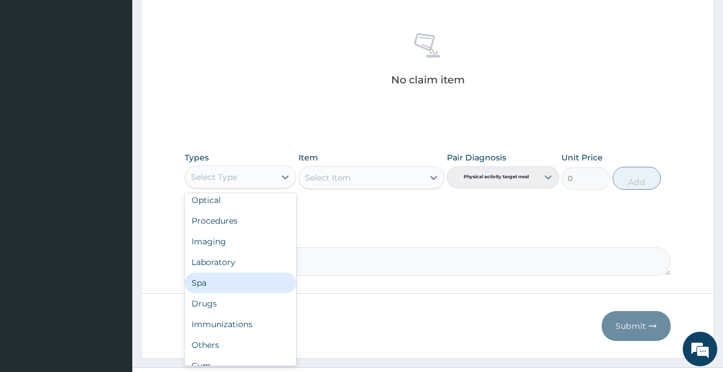
scroll to position [39, 0]
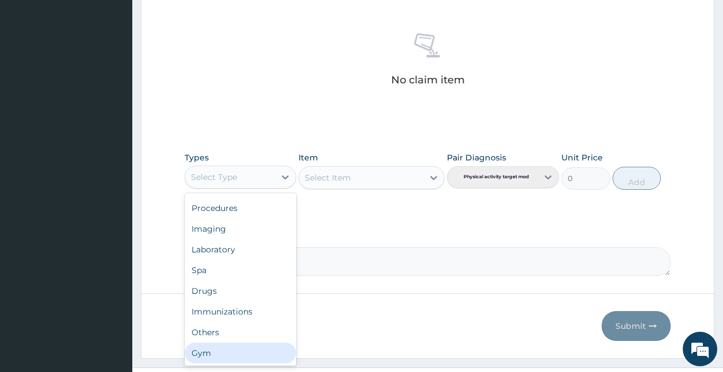
click at [254, 348] on div "Gym" at bounding box center [241, 353] width 112 height 21
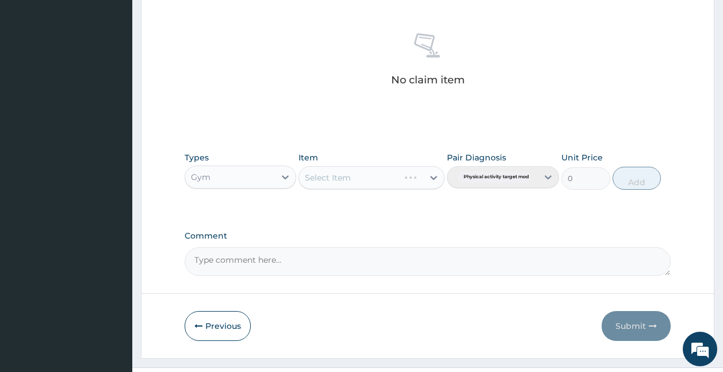
click at [433, 176] on div "Select Item" at bounding box center [372, 177] width 146 height 23
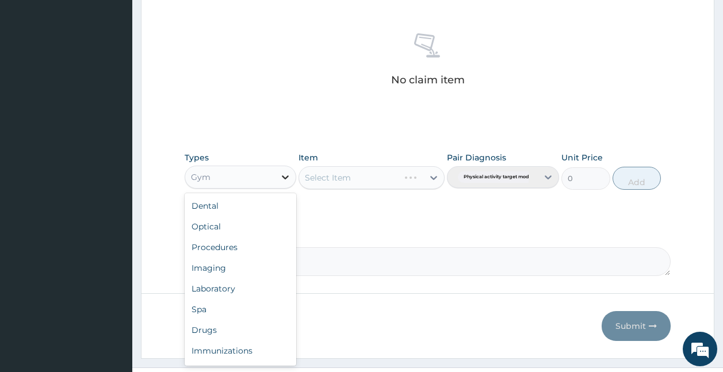
click at [279, 172] on div at bounding box center [285, 177] width 21 height 21
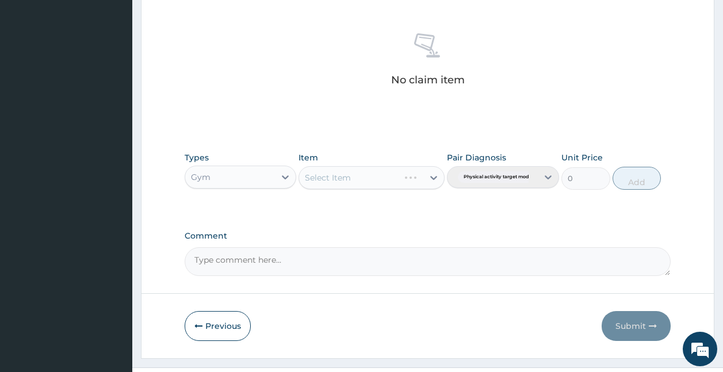
click at [366, 190] on div "Types Gym Item Select Item Pair Diagnosis Physical activity target moder... Uni…" at bounding box center [428, 170] width 487 height 49
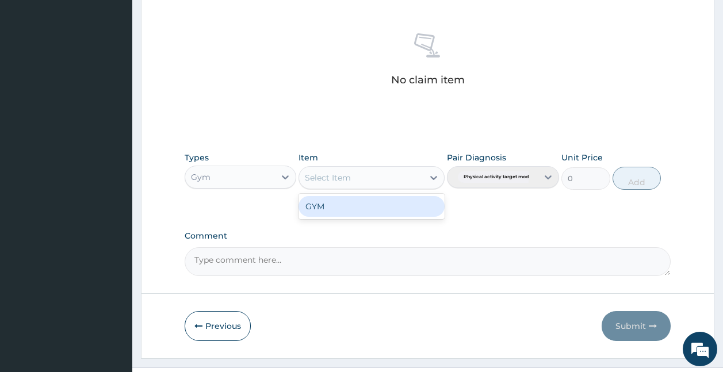
click at [414, 171] on div "Select Item" at bounding box center [361, 178] width 124 height 18
drag, startPoint x: 411, startPoint y: 203, endPoint x: 379, endPoint y: 209, distance: 32.3
click at [379, 209] on div "GYM" at bounding box center [372, 206] width 146 height 21
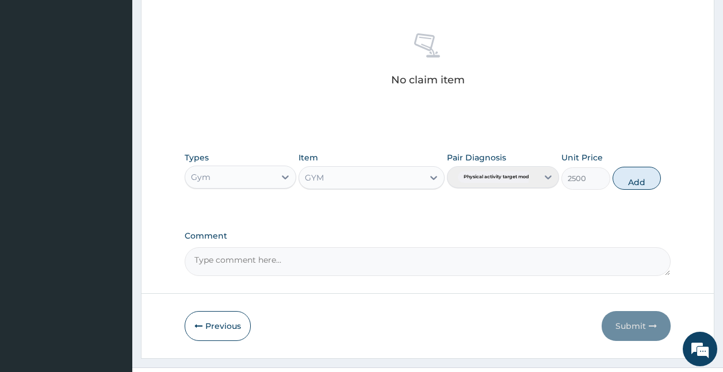
click at [379, 209] on div "Types Gym Item GYM Pair Diagnosis Physical activity target moder... Unit Price …" at bounding box center [428, 179] width 487 height 67
click at [642, 179] on button "Add" at bounding box center [637, 178] width 49 height 23
type input "0"
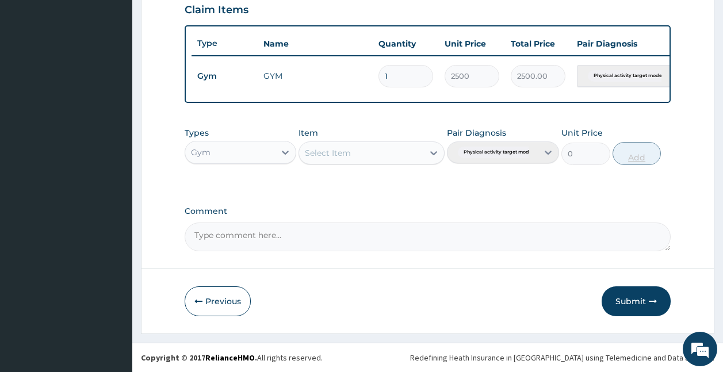
scroll to position [411, 0]
click at [631, 311] on button "Submit" at bounding box center [636, 302] width 69 height 30
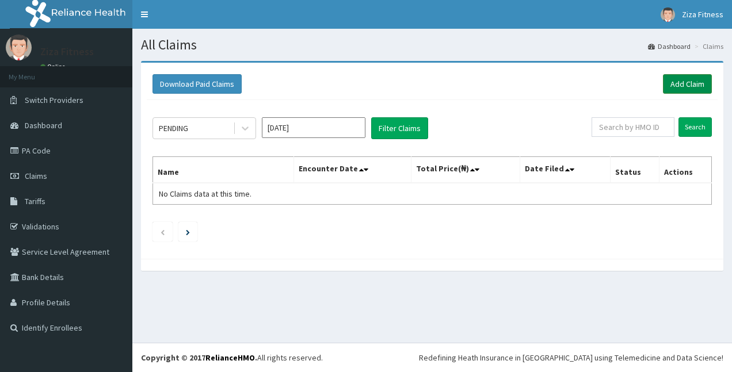
click at [682, 78] on link "Add Claim" at bounding box center [687, 84] width 49 height 20
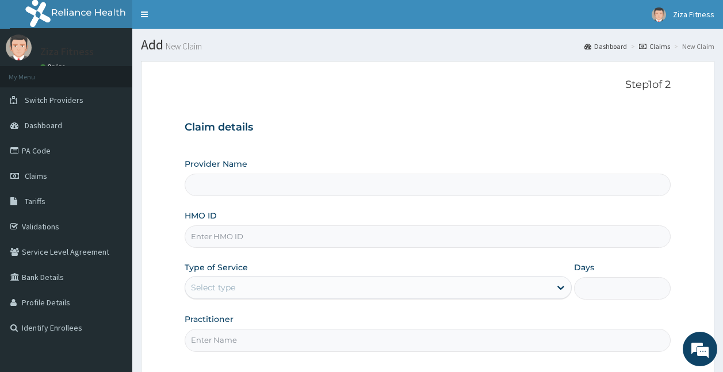
type input "Ziza Dance and Fitness"
type input "1"
click at [330, 235] on input "HMO ID" at bounding box center [428, 237] width 487 height 22
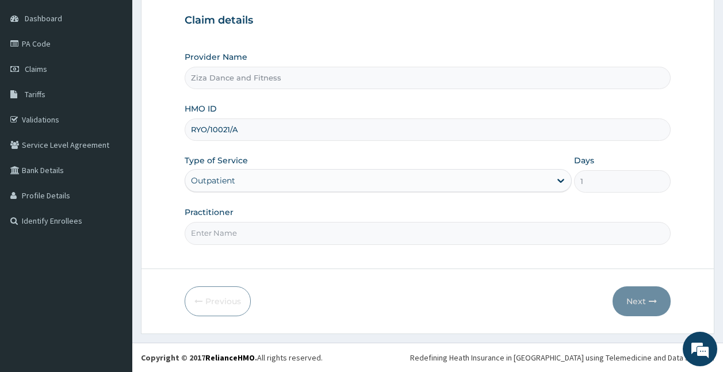
type input "RYO/10021/A"
drag, startPoint x: 264, startPoint y: 230, endPoint x: 260, endPoint y: 261, distance: 31.3
click at [260, 261] on form "Step 1 of 2 Claim details Provider Name Ziza Dance and Fitness HMO ID RYO/10021…" at bounding box center [428, 144] width 574 height 380
type input "[PERSON_NAME]"
click at [620, 303] on button "Next" at bounding box center [642, 302] width 58 height 30
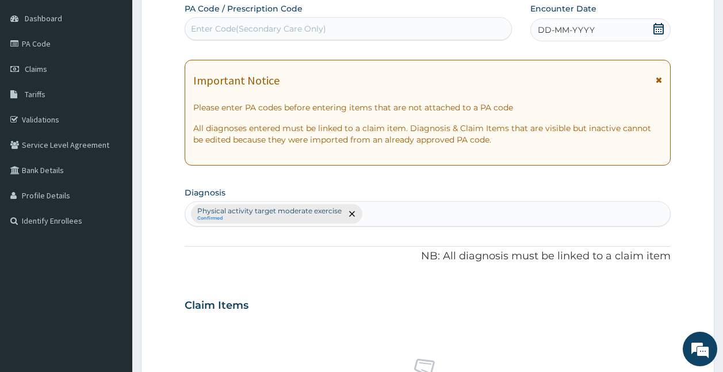
click at [334, 25] on div "Enter Code(Secondary Care Only)" at bounding box center [348, 29] width 327 height 18
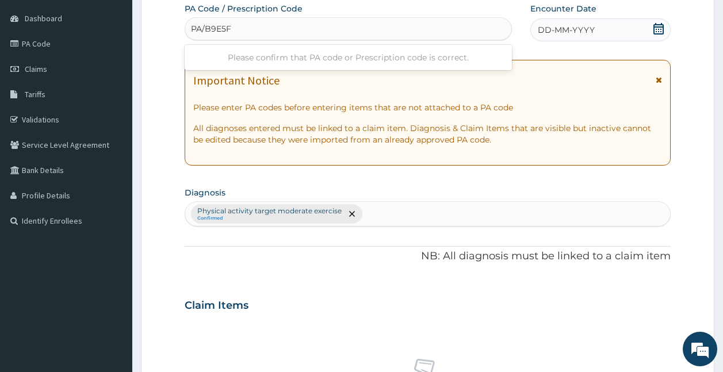
type input "PA/B9E5FF"
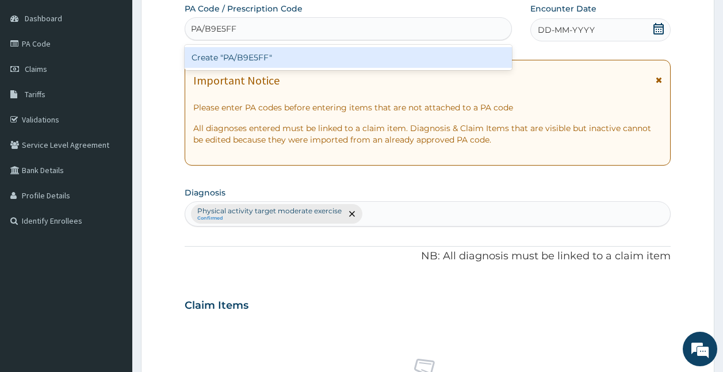
click at [294, 56] on div "Create "PA/B9E5FF"" at bounding box center [349, 57] width 328 height 21
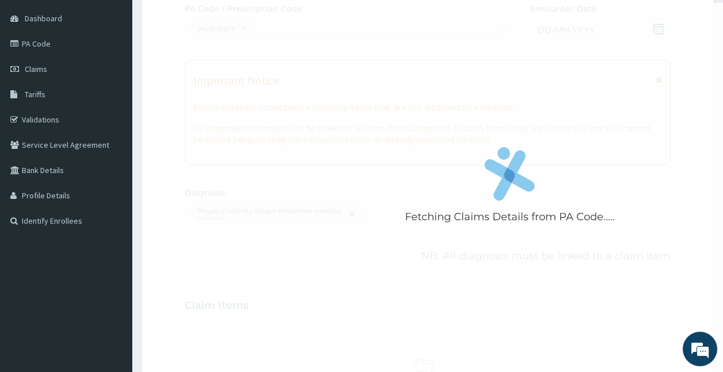
click at [294, 56] on div "Fetching Claims Details from PA Code....." at bounding box center [510, 189] width 651 height 372
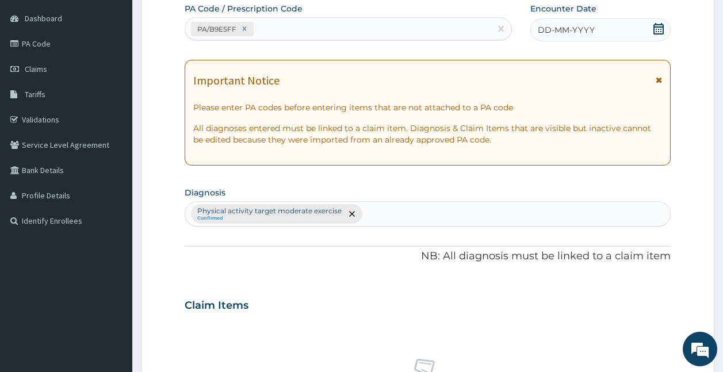
click at [552, 33] on span "DD-MM-YYYY" at bounding box center [566, 30] width 57 height 12
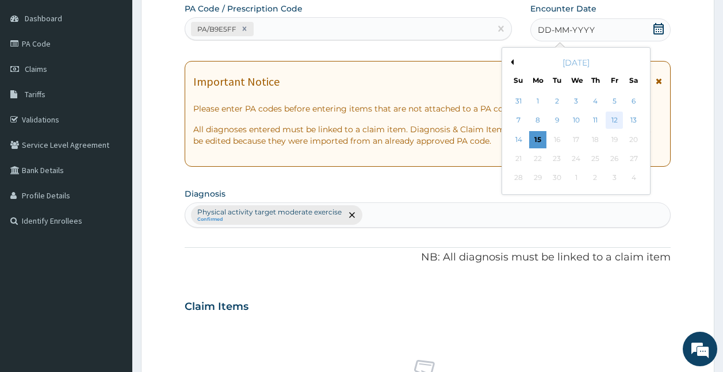
click at [621, 120] on div "12" at bounding box center [614, 120] width 17 height 17
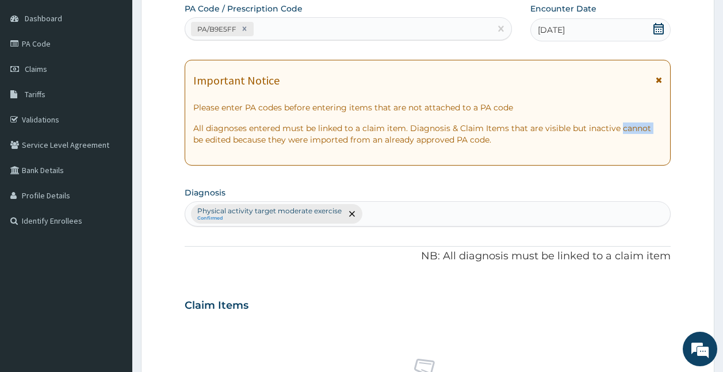
click at [621, 120] on div "Important Notice Please enter PA codes before entering items that are not attac…" at bounding box center [428, 113] width 487 height 106
click at [703, 171] on form "Step 2 of 2 PA Code / Prescription Code PA/B9E5FF Encounter Date [DATE] Importa…" at bounding box center [428, 319] width 574 height 730
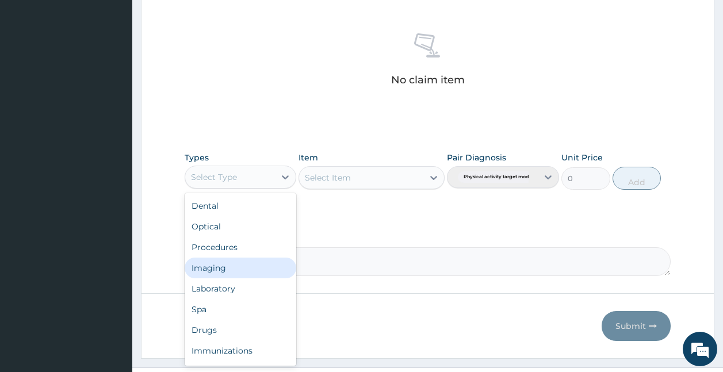
drag, startPoint x: 236, startPoint y: 169, endPoint x: 314, endPoint y: 312, distance: 163.0
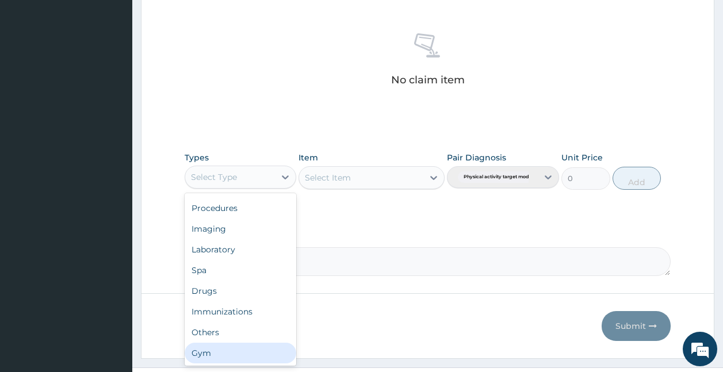
click at [243, 348] on div "Gym" at bounding box center [241, 353] width 112 height 21
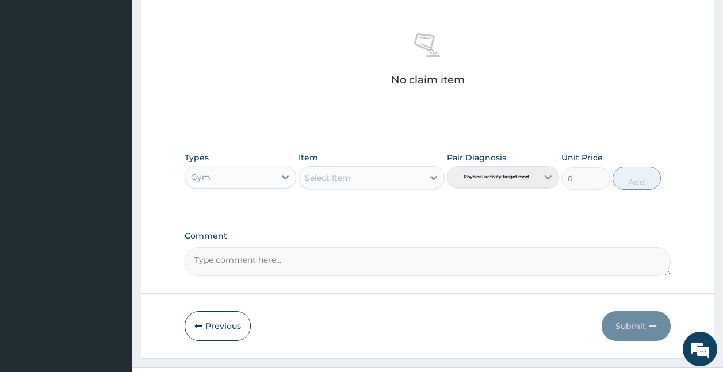
click at [394, 177] on div "Select Item" at bounding box center [361, 178] width 124 height 18
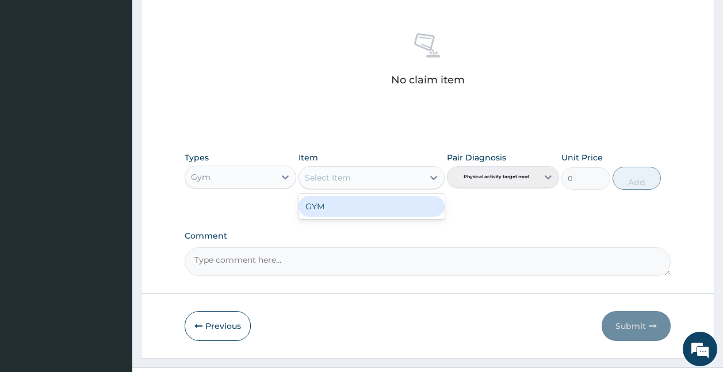
click at [403, 211] on div "GYM" at bounding box center [372, 206] width 146 height 21
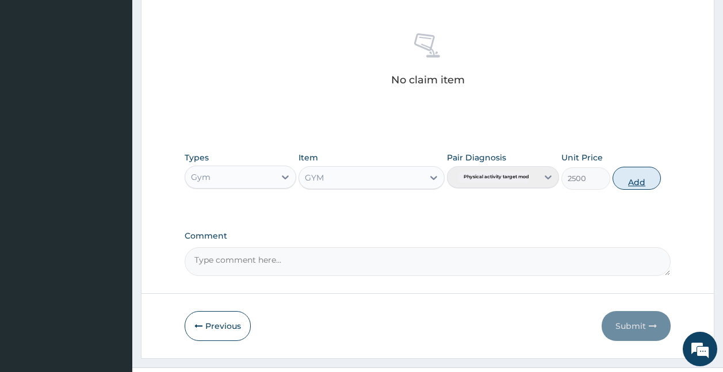
click at [630, 182] on button "Add" at bounding box center [637, 178] width 49 height 23
type input "0"
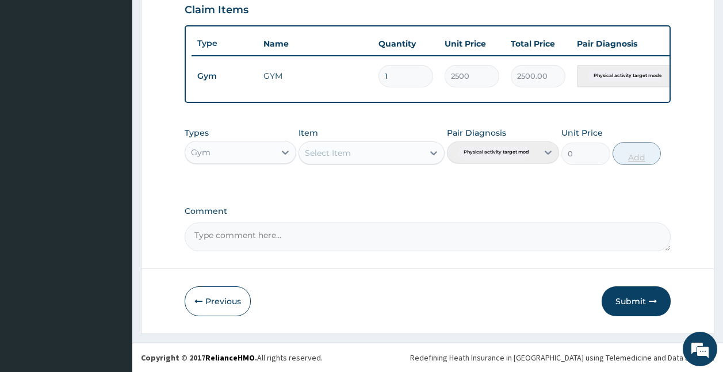
scroll to position [411, 0]
click at [623, 300] on button "Submit" at bounding box center [636, 302] width 69 height 30
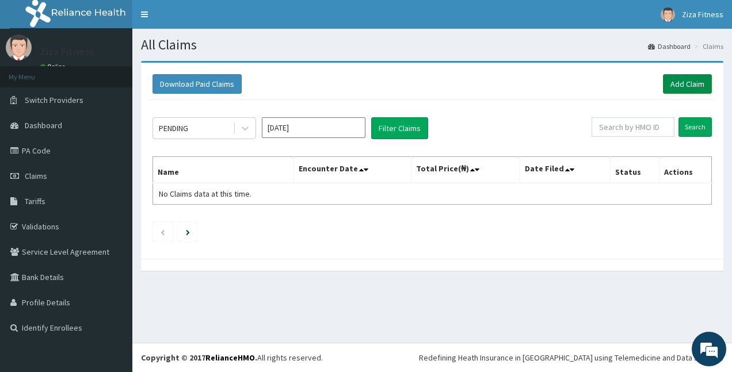
click at [679, 87] on link "Add Claim" at bounding box center [687, 84] width 49 height 20
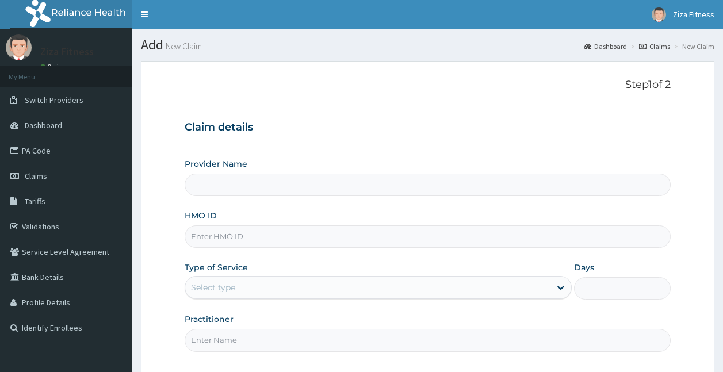
click at [374, 195] on input "Provider Name" at bounding box center [428, 185] width 487 height 22
drag, startPoint x: 341, startPoint y: 194, endPoint x: 240, endPoint y: 253, distance: 116.6
click at [240, 253] on div "Provider Name HMO ID Type of Service Select type Days Practitioner" at bounding box center [428, 254] width 487 height 193
click at [240, 245] on input "HMO ID" at bounding box center [428, 237] width 487 height 22
type input "COG/"
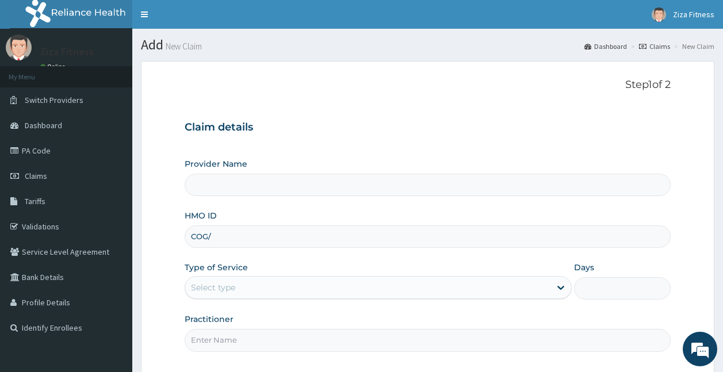
type input "Ziza Dance and Fitness"
type input "1"
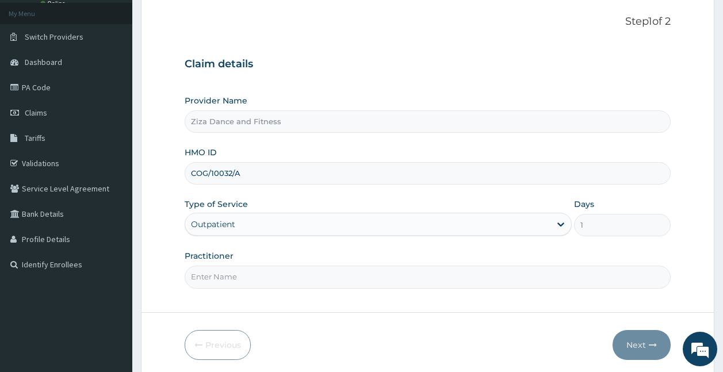
scroll to position [107, 0]
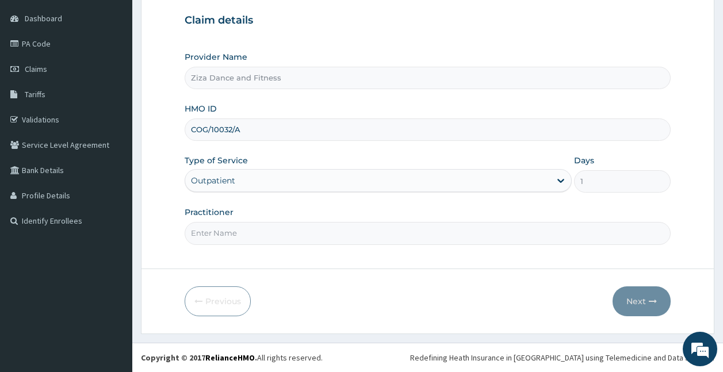
type input "COG/10032/A"
click at [298, 244] on input "Practitioner" at bounding box center [428, 233] width 487 height 22
type input "[PERSON_NAME]"
click at [629, 290] on button "Next" at bounding box center [642, 302] width 58 height 30
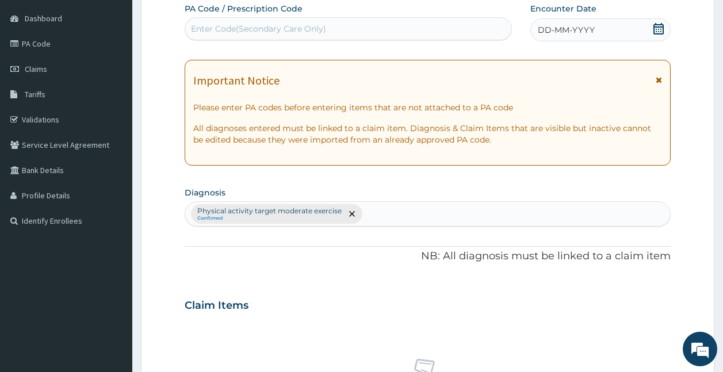
click at [283, 25] on div "Enter Code(Secondary Care Only)" at bounding box center [258, 29] width 135 height 12
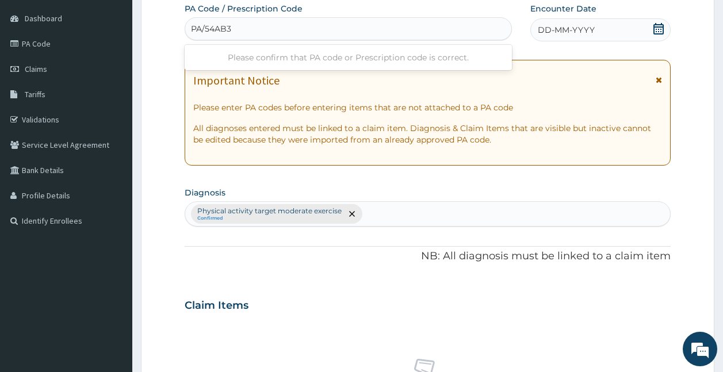
type input "PA/54AB3F"
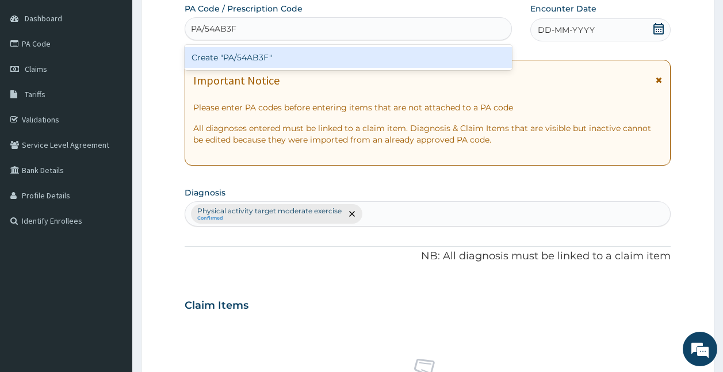
click at [269, 66] on div "Create "PA/54AB3F"" at bounding box center [349, 57] width 328 height 21
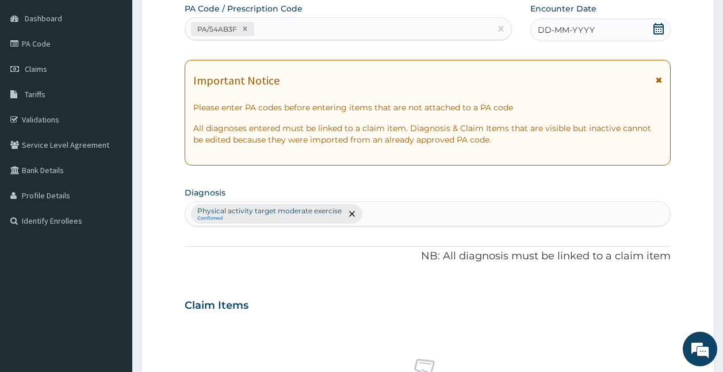
click at [563, 23] on div "DD-MM-YYYY" at bounding box center [601, 29] width 140 height 23
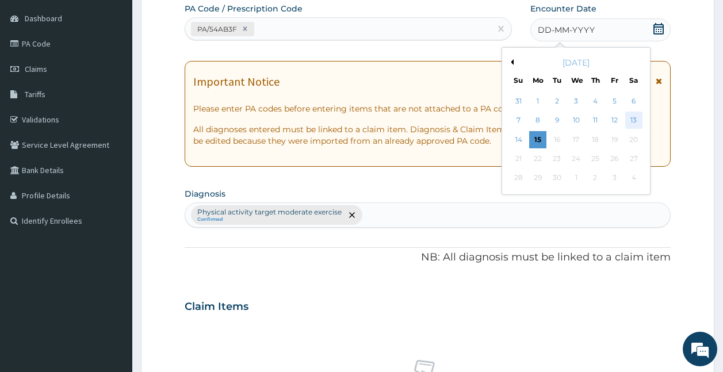
click at [632, 123] on div "13" at bounding box center [633, 120] width 17 height 17
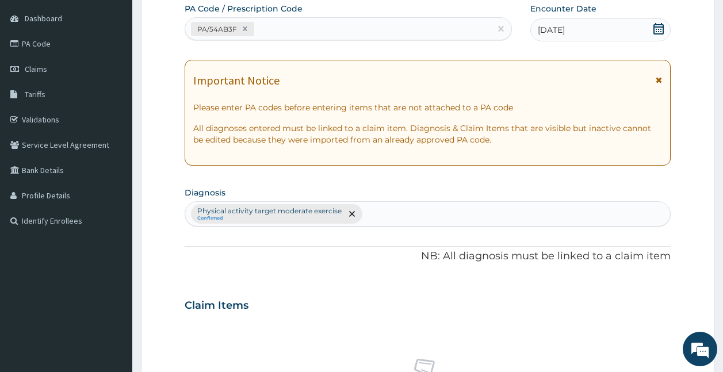
scroll to position [433, 0]
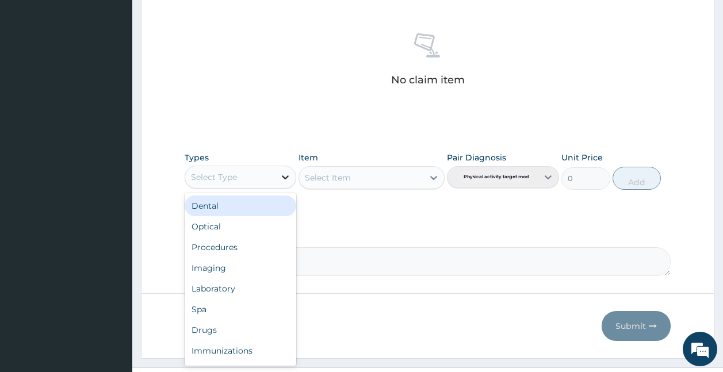
click at [283, 182] on icon at bounding box center [286, 177] width 12 height 12
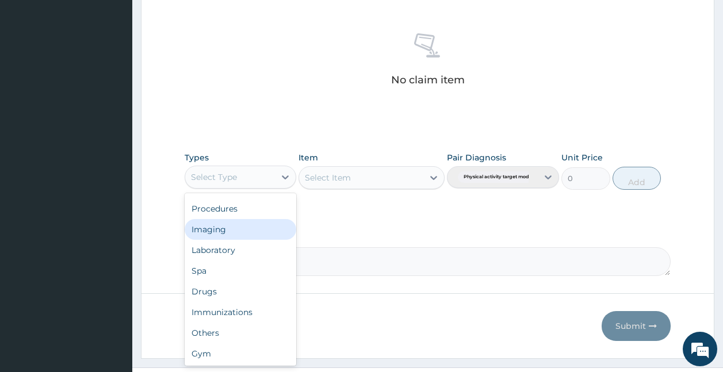
scroll to position [39, 0]
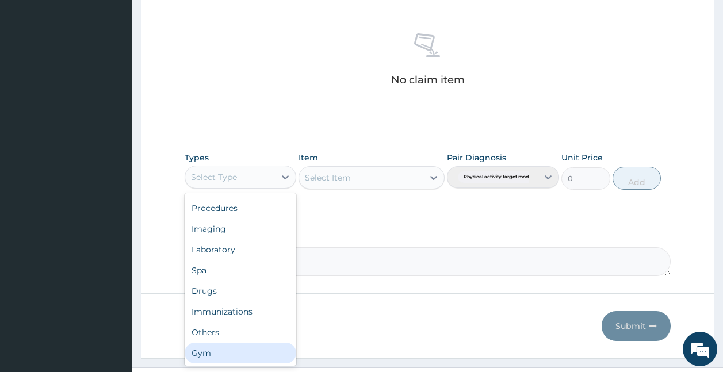
click at [258, 353] on div "Gym" at bounding box center [241, 353] width 112 height 21
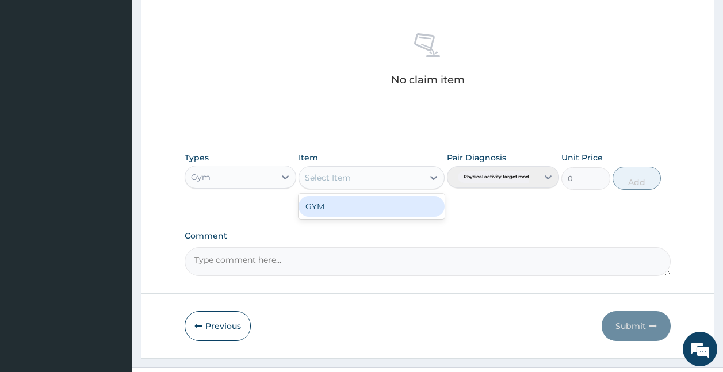
click at [394, 180] on div "Select Item" at bounding box center [361, 178] width 124 height 18
click at [387, 206] on div "GYM" at bounding box center [372, 206] width 146 height 21
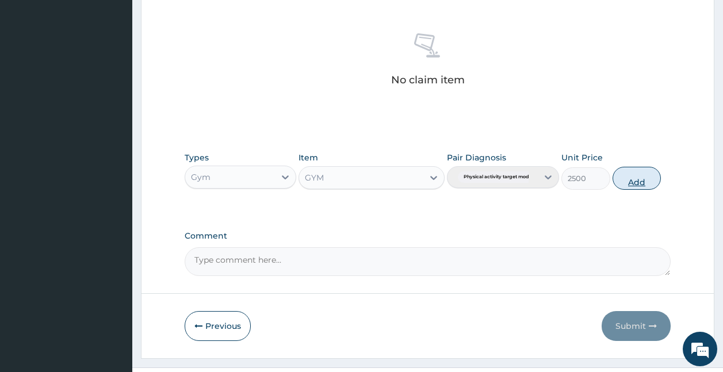
click at [621, 181] on button "Add" at bounding box center [637, 178] width 49 height 23
type input "0"
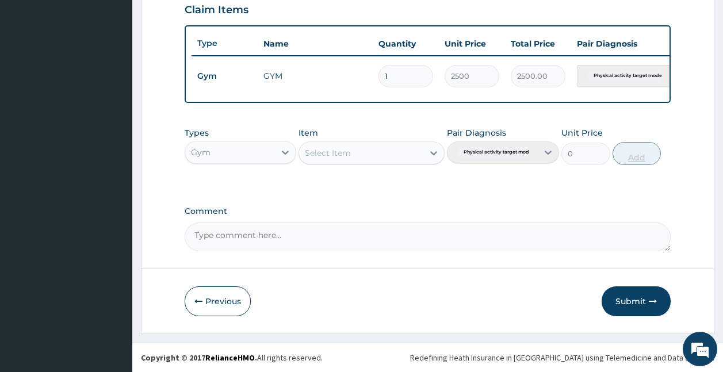
scroll to position [411, 0]
click at [629, 300] on button "Submit" at bounding box center [636, 302] width 69 height 30
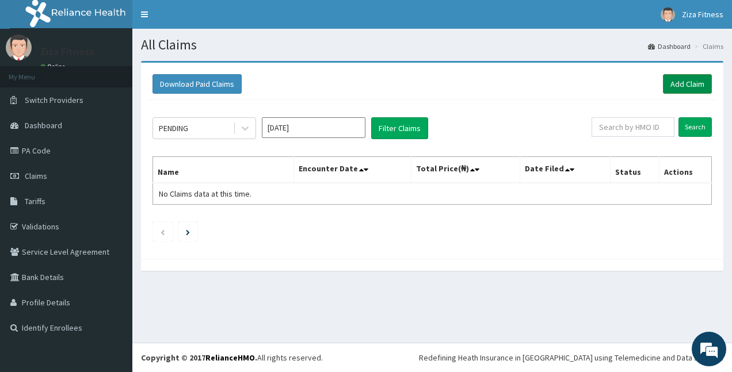
click at [692, 82] on link "Add Claim" at bounding box center [687, 84] width 49 height 20
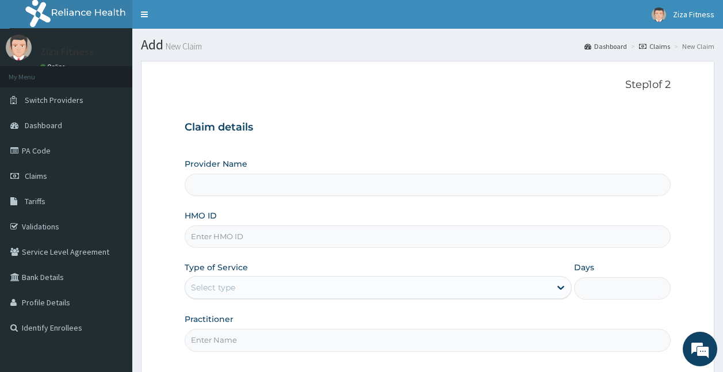
type input "Ziza Dance and Fitness"
type input "1"
click at [296, 249] on div "Provider Name Ziza Dance and Fitness HMO ID Type of Service Outpatient Days 1 P…" at bounding box center [428, 254] width 487 height 193
click at [268, 244] on input "HMO ID" at bounding box center [428, 237] width 487 height 22
type input "C"
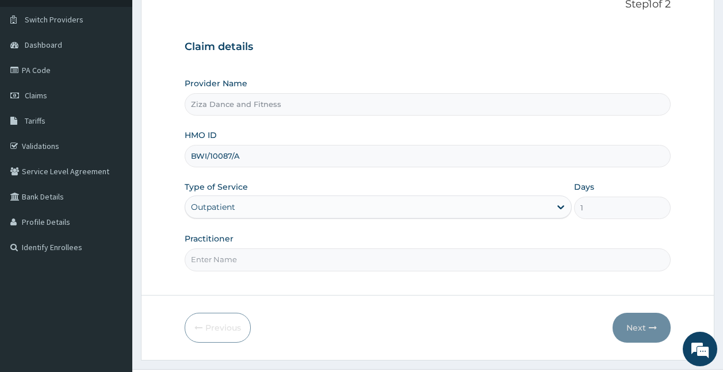
scroll to position [107, 0]
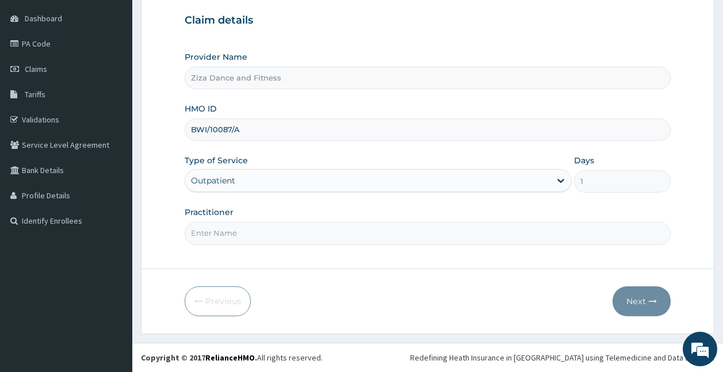
type input "BWI/10087/A"
click at [203, 225] on input "Practitioner" at bounding box center [428, 233] width 487 height 22
type input "[PERSON_NAME]"
click at [632, 290] on button "Next" at bounding box center [642, 302] width 58 height 30
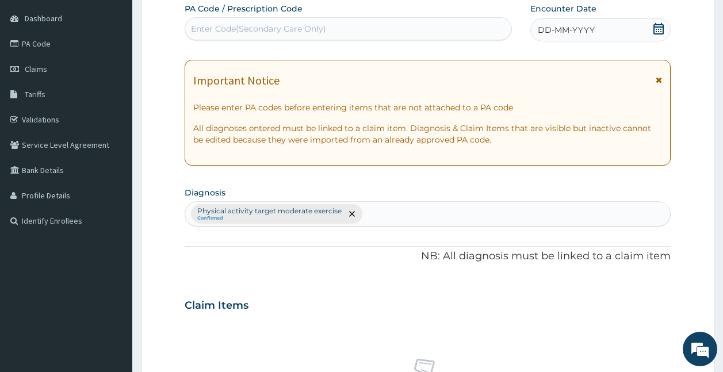
click at [204, 16] on div "PA Code / Prescription Code Enter Code(Secondary Care Only)" at bounding box center [349, 21] width 328 height 37
click at [204, 26] on div "Enter Code(Secondary Care Only)" at bounding box center [258, 29] width 135 height 12
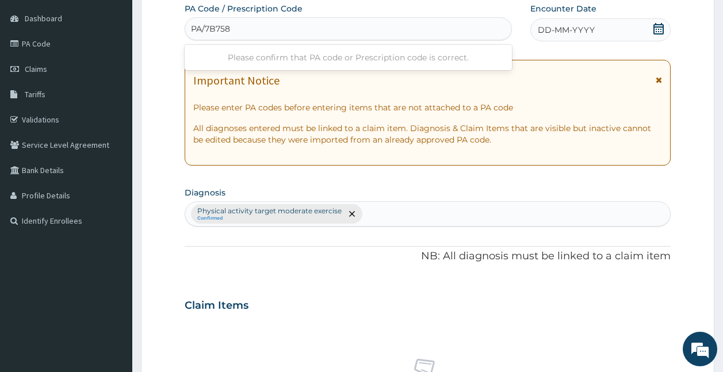
type input "PA/7B758D"
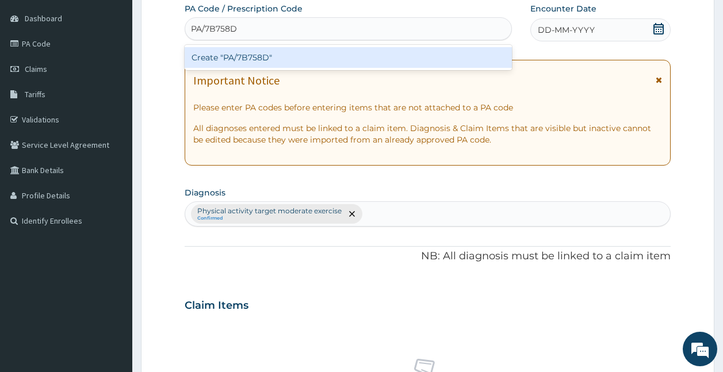
click at [211, 55] on div "Create "PA/7B758D"" at bounding box center [349, 57] width 328 height 21
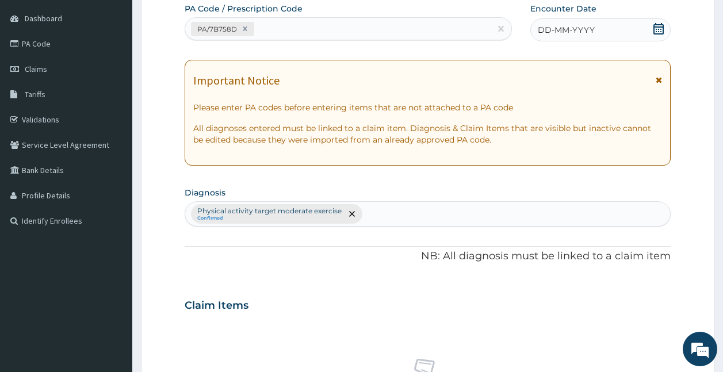
click at [546, 29] on span "DD-MM-YYYY" at bounding box center [566, 30] width 57 height 12
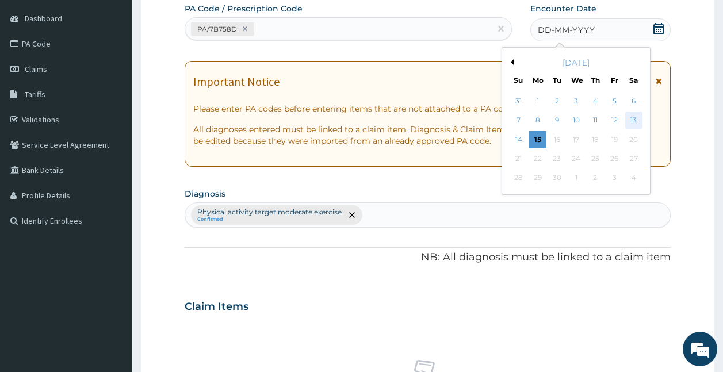
click at [634, 116] on div "13" at bounding box center [633, 120] width 17 height 17
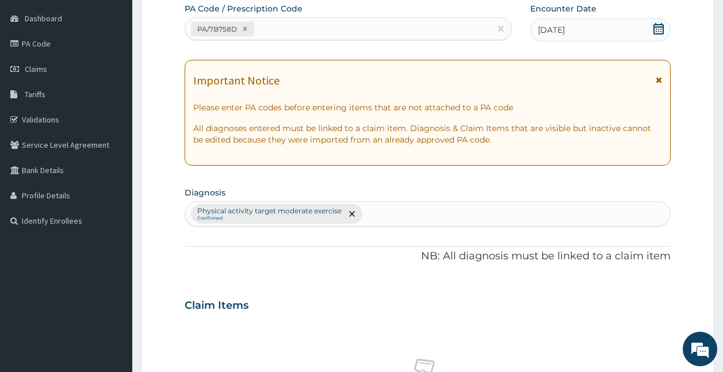
scroll to position [433, 0]
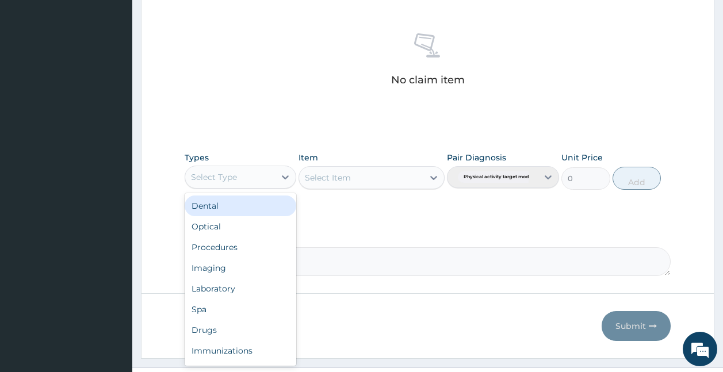
click at [264, 178] on div "Select Type" at bounding box center [230, 177] width 90 height 18
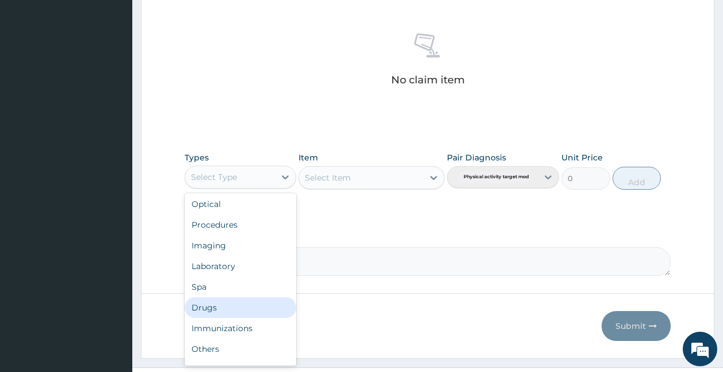
scroll to position [39, 0]
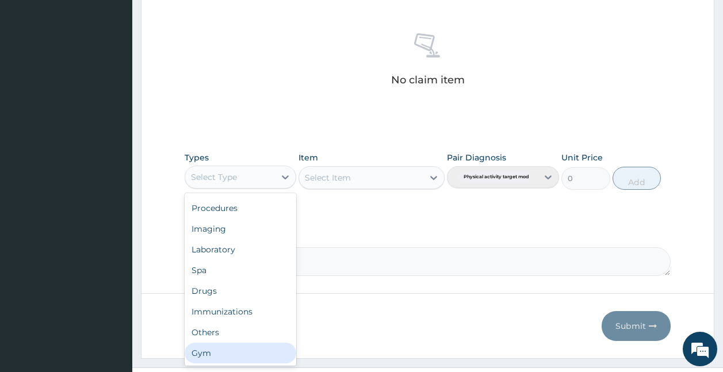
click at [254, 357] on div "Gym" at bounding box center [241, 353] width 112 height 21
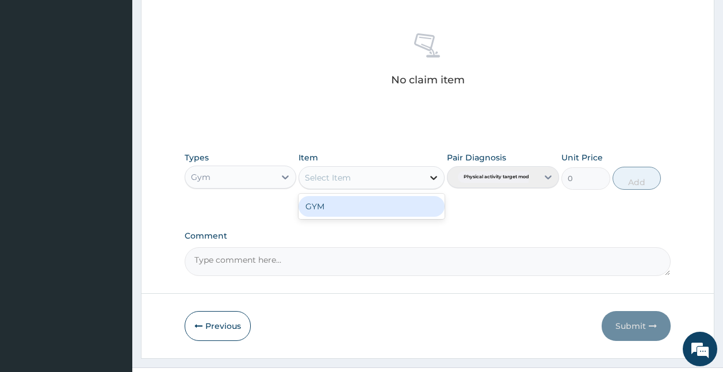
click at [425, 173] on div at bounding box center [434, 177] width 21 height 21
click at [415, 215] on div "GYM" at bounding box center [372, 206] width 146 height 21
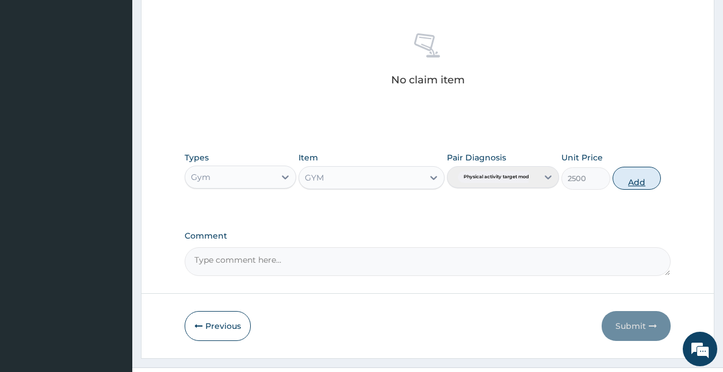
click at [638, 174] on button "Add" at bounding box center [637, 178] width 49 height 23
type input "0"
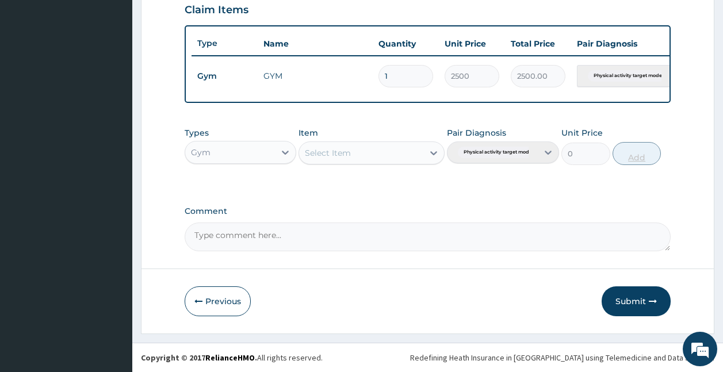
scroll to position [411, 0]
click at [626, 297] on button "Submit" at bounding box center [636, 302] width 69 height 30
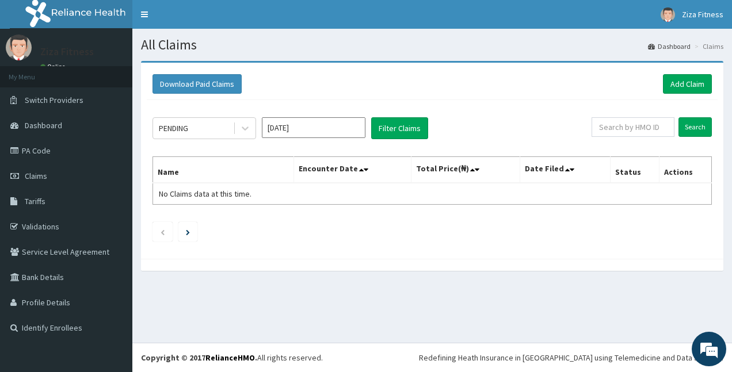
click at [626, 297] on div "All Claims Dashboard Claims Download Paid Claims Add Claim × Note you can only …" at bounding box center [432, 186] width 600 height 314
click at [683, 82] on link "Add Claim" at bounding box center [687, 84] width 49 height 20
click at [680, 86] on link "Add Claim" at bounding box center [687, 84] width 49 height 20
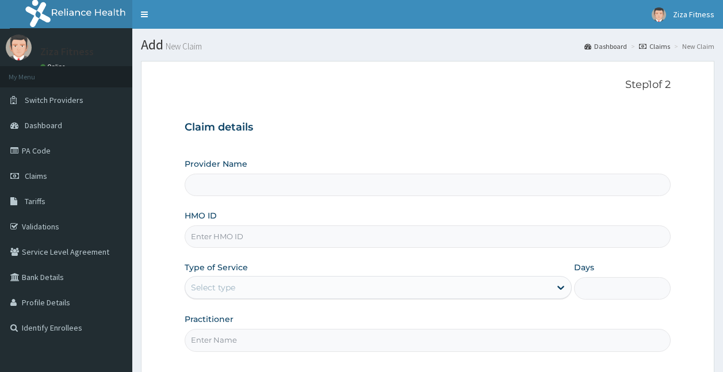
click at [299, 236] on input "HMO ID" at bounding box center [428, 237] width 487 height 22
type input "COG/"
type input "Ziza Dance and Fitness"
type input "1"
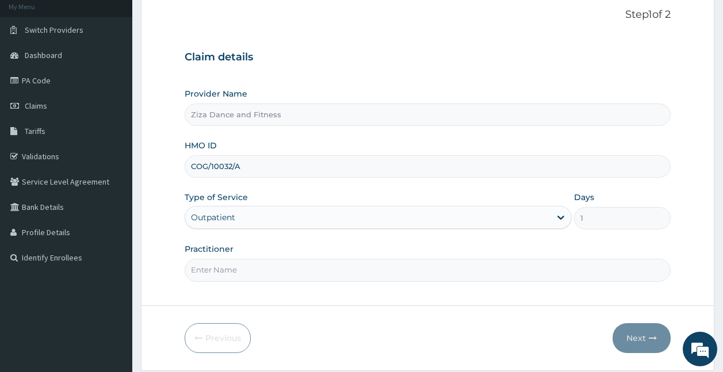
scroll to position [107, 0]
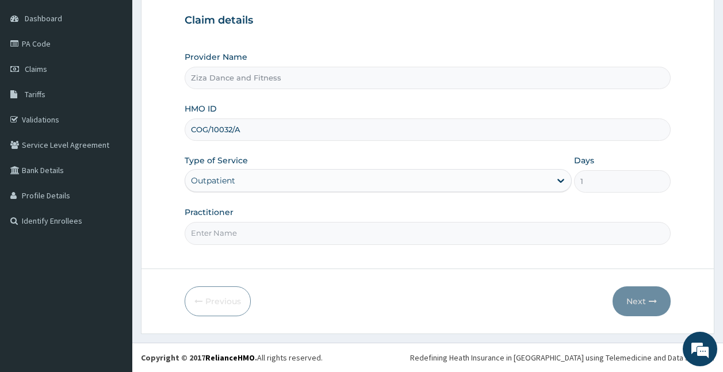
type input "COG/10032/A"
click at [214, 228] on input "Practitioner" at bounding box center [428, 233] width 487 height 22
type input "[PERSON_NAME]"
click at [625, 296] on button "Next" at bounding box center [642, 302] width 58 height 30
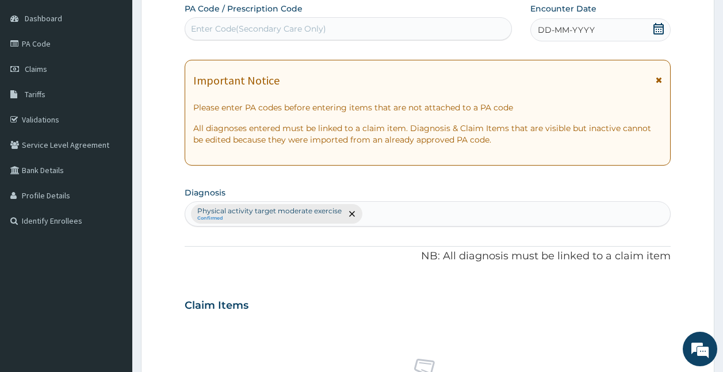
click at [206, 23] on div "Enter Code(Secondary Care Only)" at bounding box center [258, 29] width 135 height 12
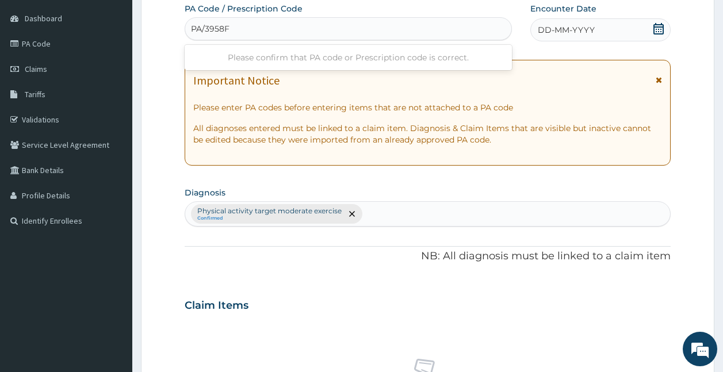
type input "PA/3958F7"
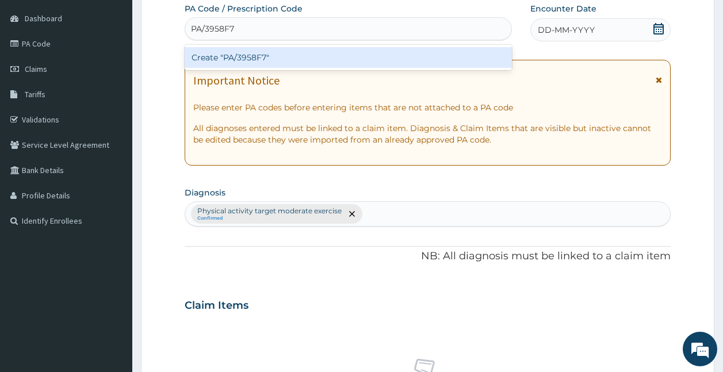
click at [213, 61] on div "Create "PA/3958F7"" at bounding box center [349, 57] width 328 height 21
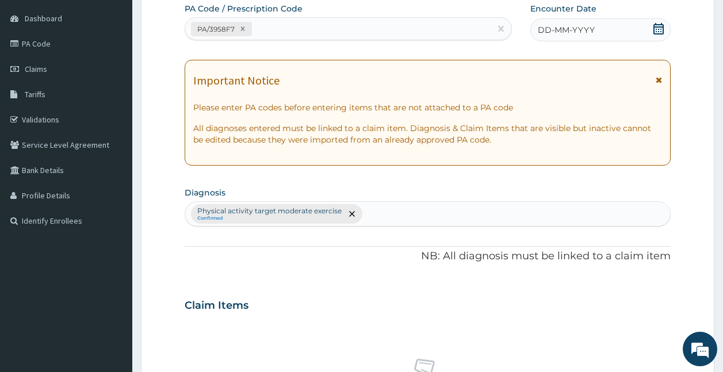
click at [552, 28] on span "DD-MM-YYYY" at bounding box center [566, 30] width 57 height 12
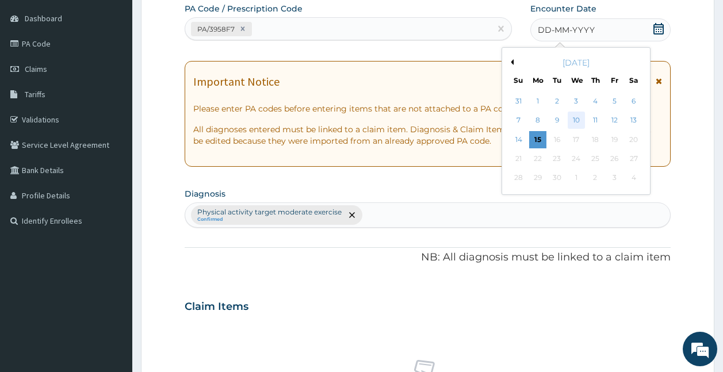
click at [577, 119] on div "10" at bounding box center [576, 120] width 17 height 17
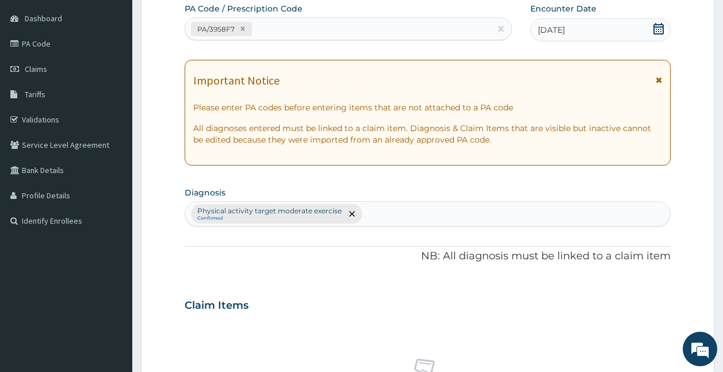
scroll to position [433, 0]
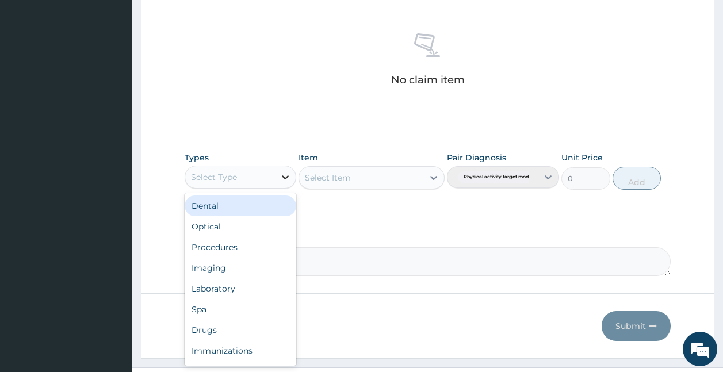
click at [280, 179] on icon at bounding box center [286, 177] width 12 height 12
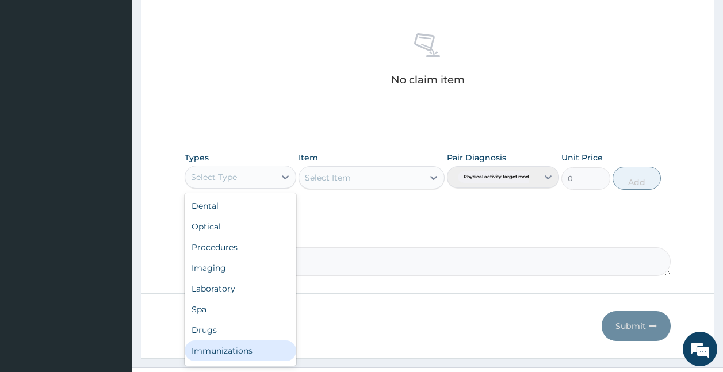
scroll to position [39, 0]
click at [253, 350] on div "Gym" at bounding box center [241, 353] width 112 height 21
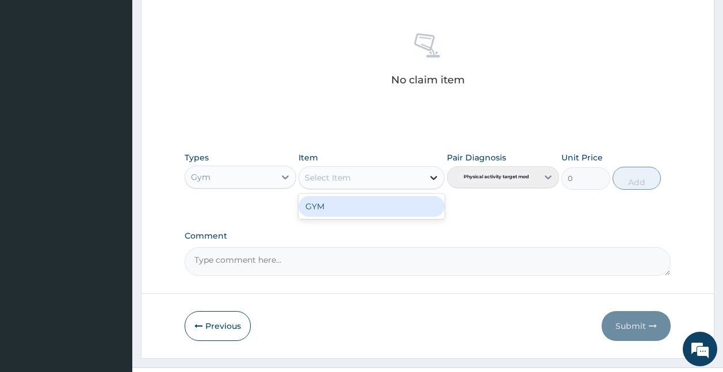
click at [424, 169] on div at bounding box center [434, 177] width 21 height 21
click at [415, 213] on div "GYM" at bounding box center [372, 206] width 146 height 21
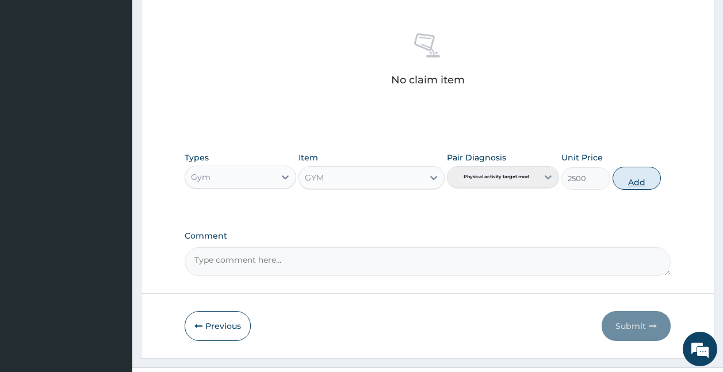
click at [643, 180] on button "Add" at bounding box center [637, 178] width 49 height 23
type input "0"
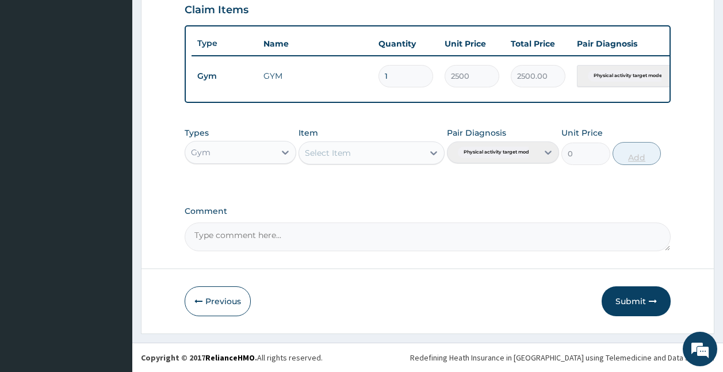
scroll to position [411, 0]
click at [631, 300] on button "Submit" at bounding box center [636, 302] width 69 height 30
